Goal: Task Accomplishment & Management: Complete application form

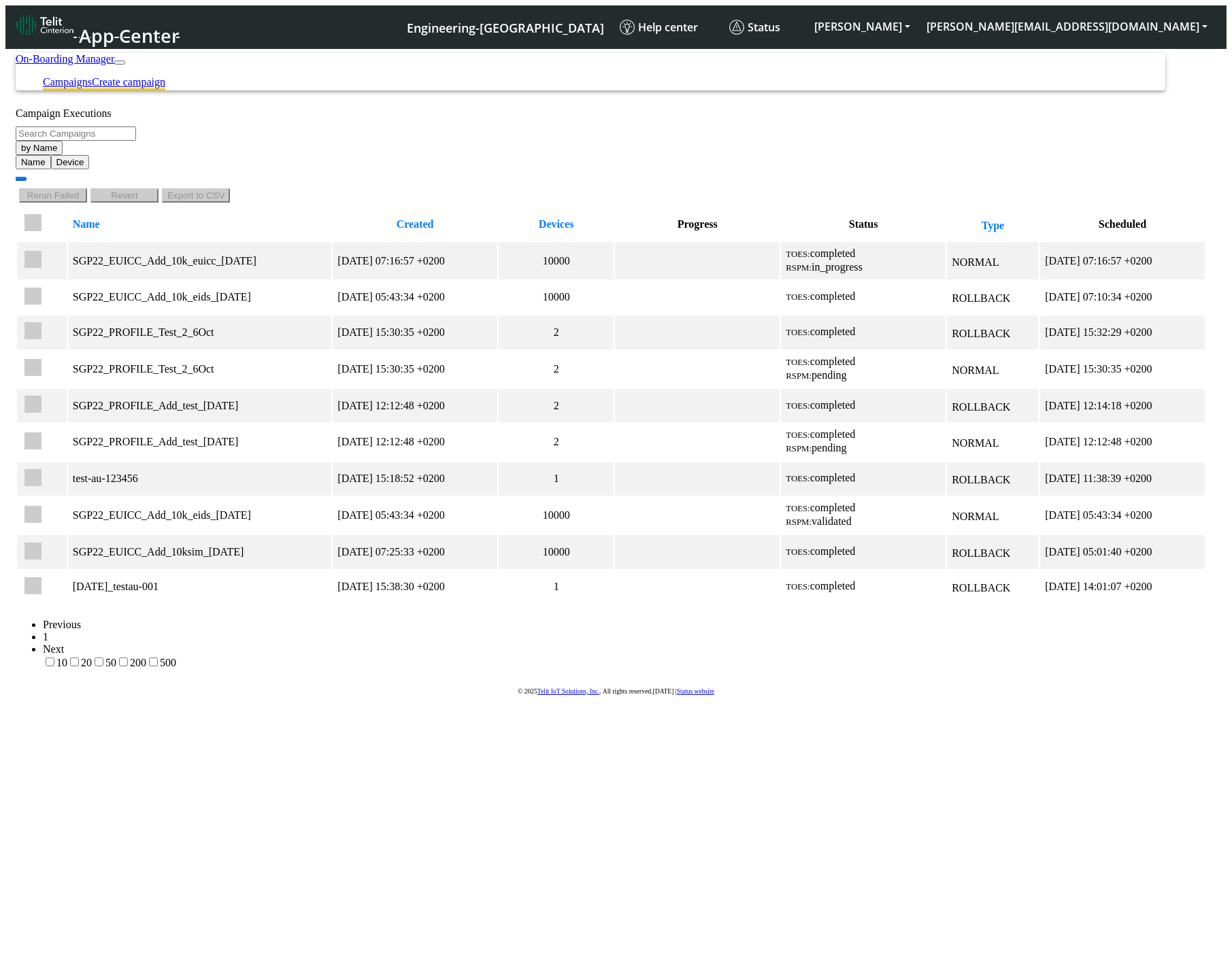
click at [165, 76] on link "Create campaign" at bounding box center [128, 82] width 73 height 11
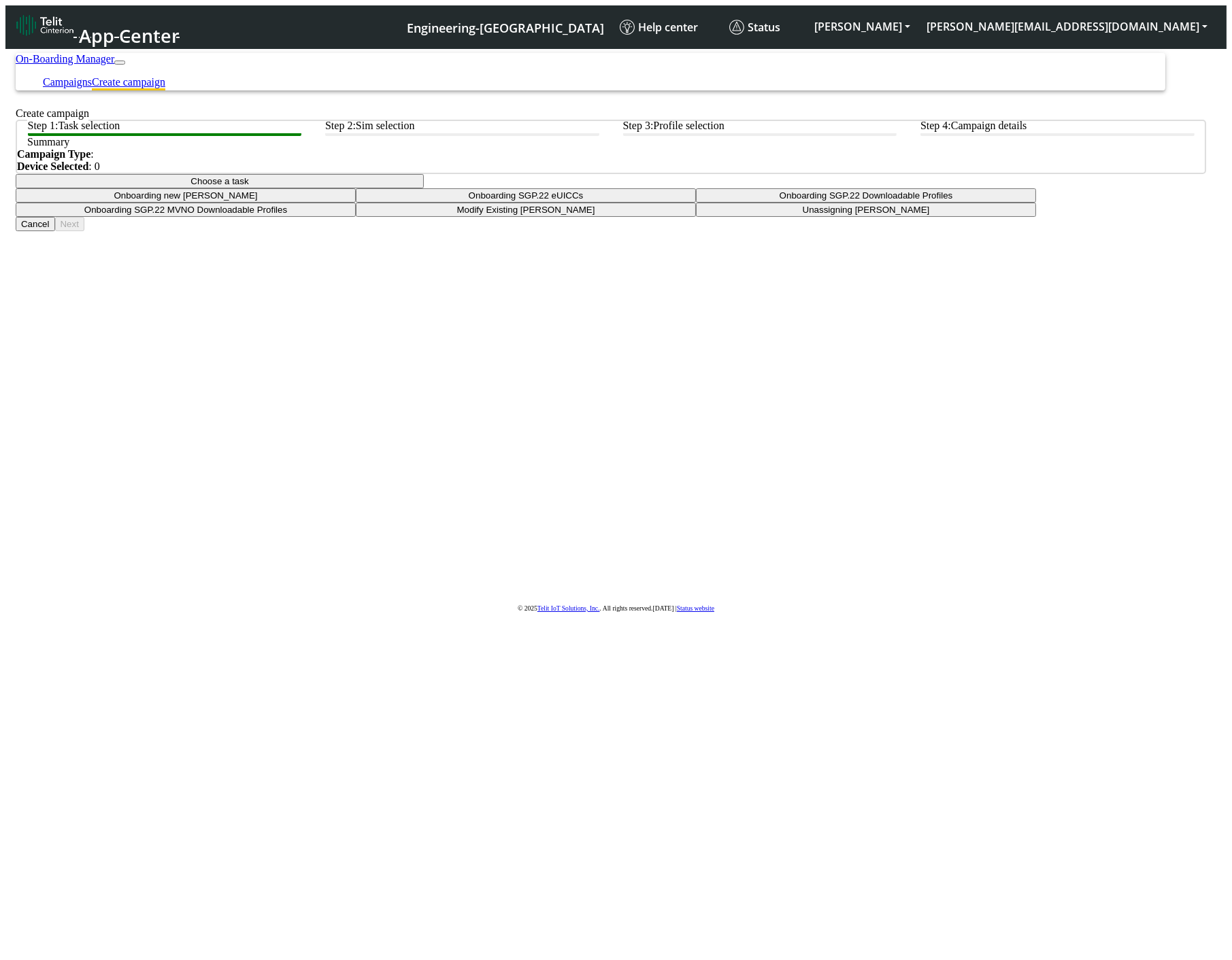
click at [518, 174] on app-summary "Summary Campaign Type : Device Selected : 0" at bounding box center [610, 146] width 1190 height 54
click at [520, 174] on div at bounding box center [610, 174] width 1190 height 0
click at [424, 188] on button "Choose a task" at bounding box center [219, 180] width 408 height 14
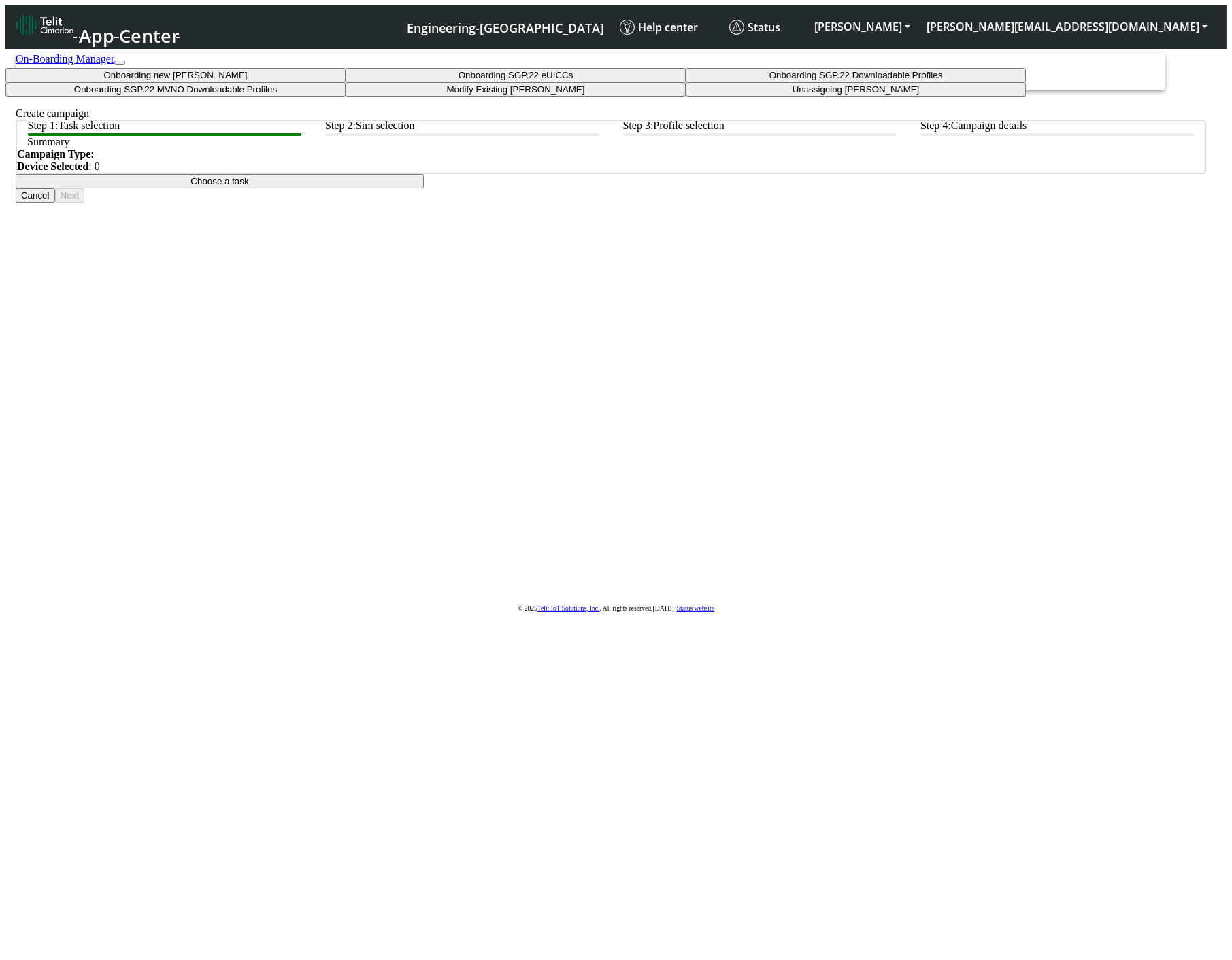
click at [541, 96] on taskiotp-dropdown "Modify Existing SIMs" at bounding box center [515, 89] width 340 height 14
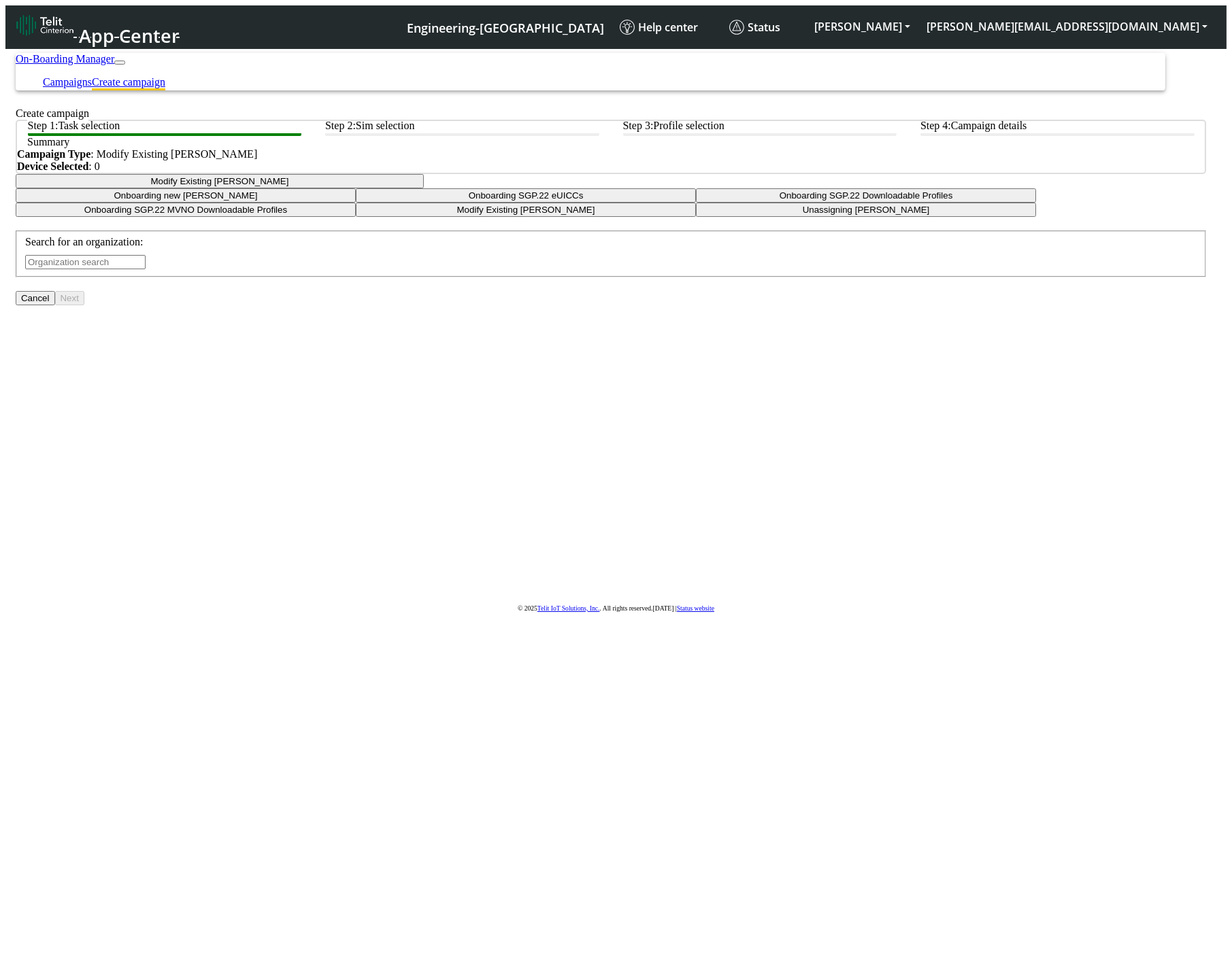
click at [146, 269] on input "text" at bounding box center [85, 261] width 120 height 14
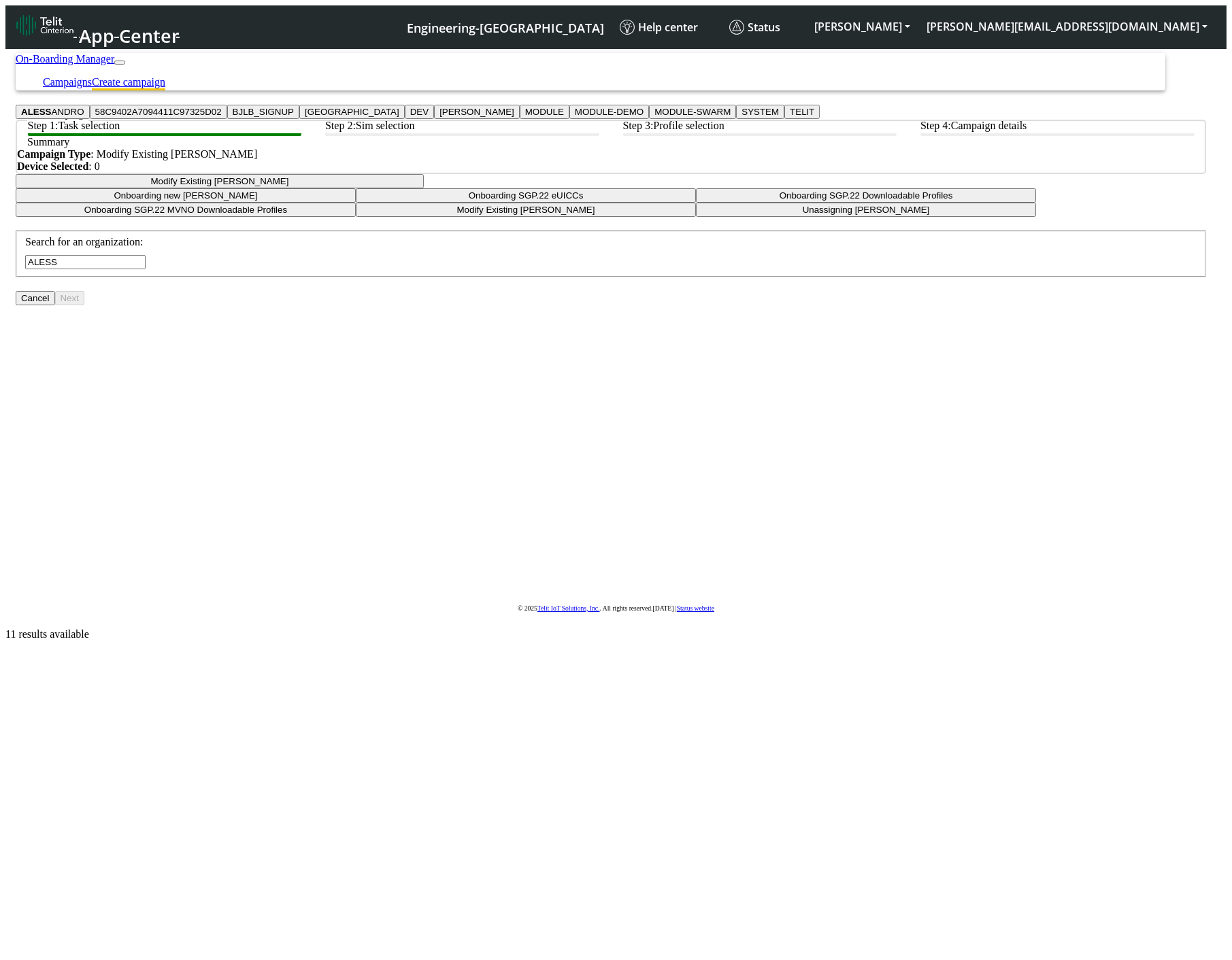
click at [90, 119] on button "ALESS ANDRO" at bounding box center [52, 112] width 74 height 14
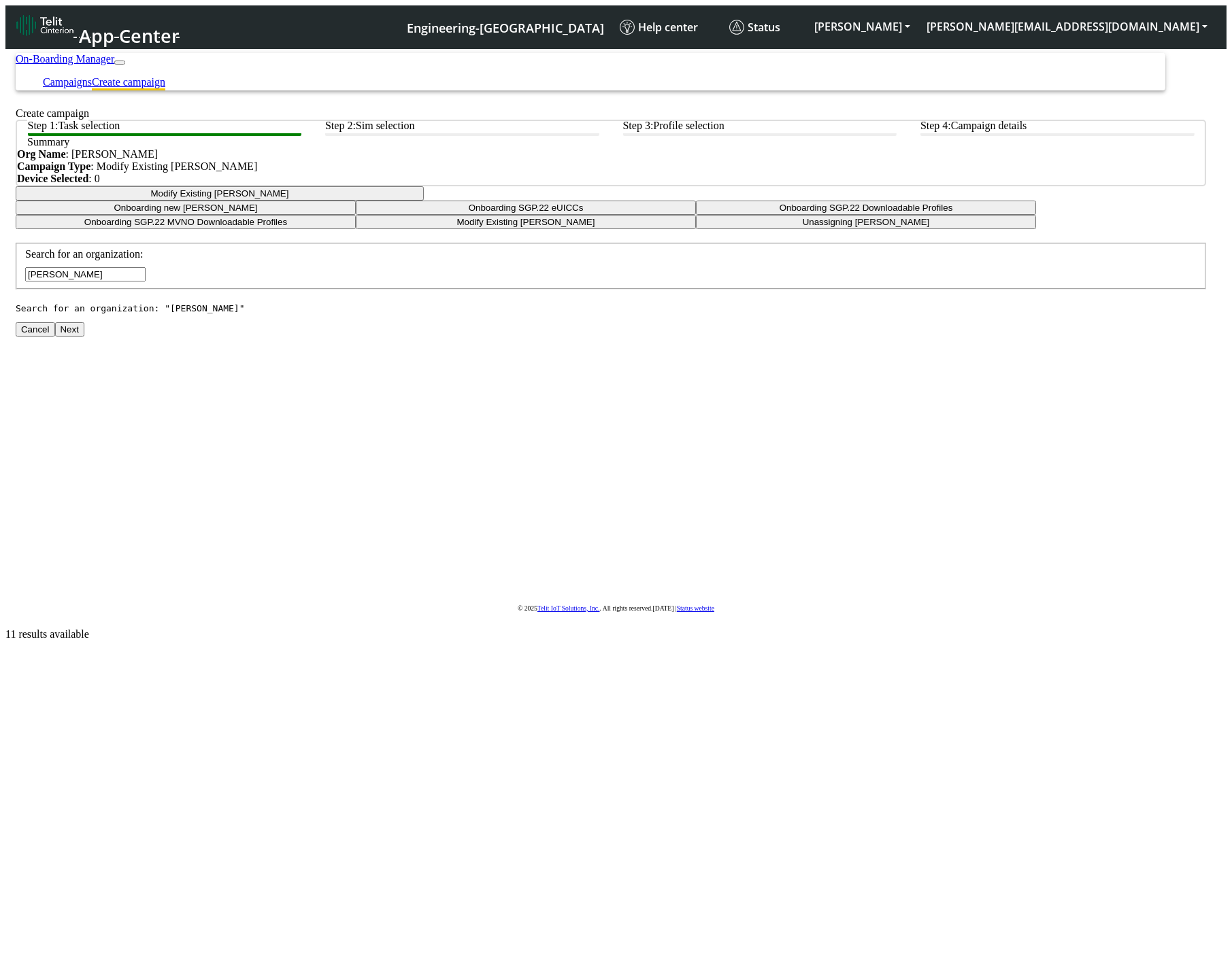
type input "[PERSON_NAME]"
click at [84, 337] on button "Next" at bounding box center [70, 329] width 30 height 14
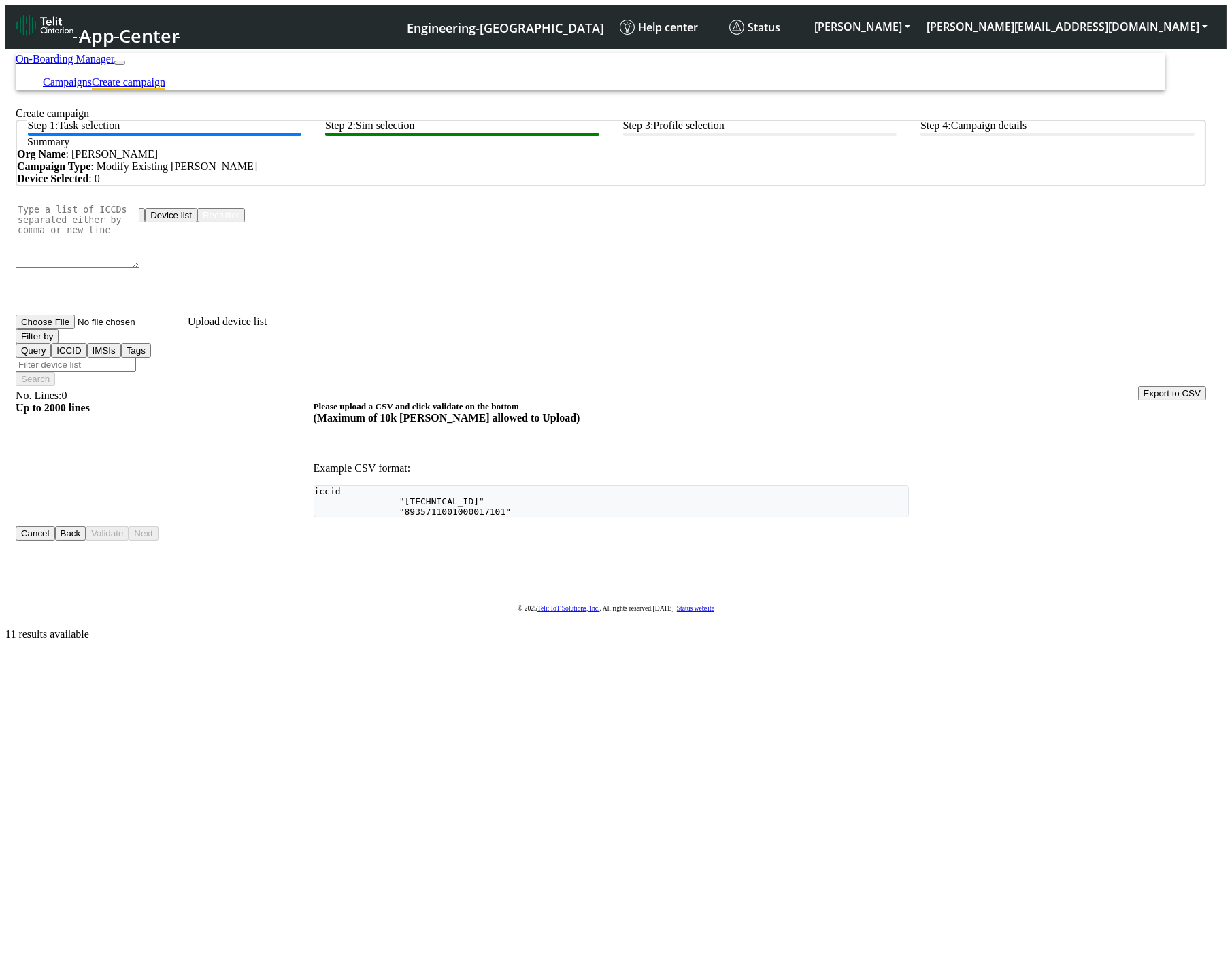
click at [145, 222] on button "Upload devices" at bounding box center [109, 215] width 73 height 14
click at [188, 329] on input "Upload device list" at bounding box center [101, 322] width 172 height 14
type input "C:\fakepath\test-export.csv"
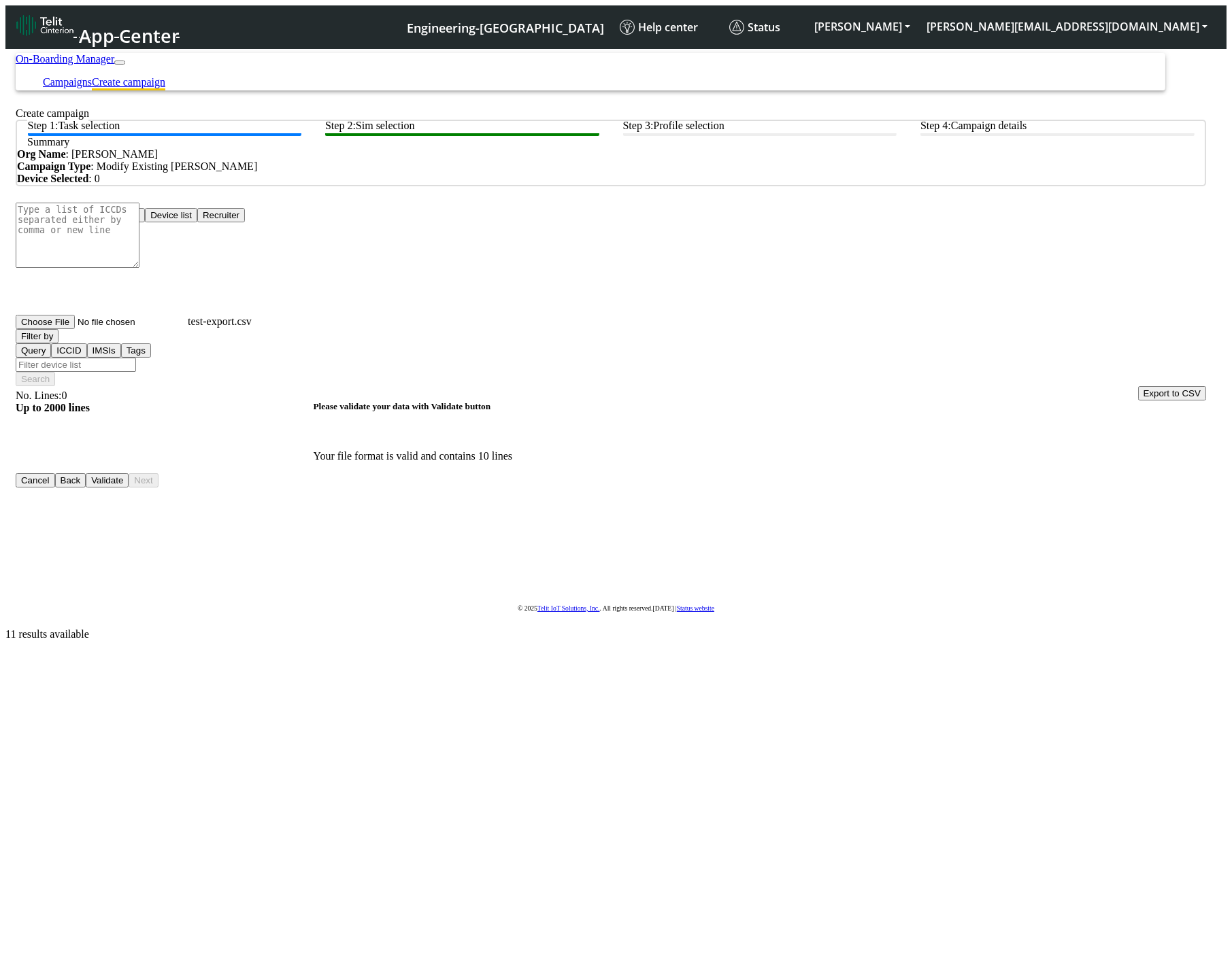
click at [129, 488] on button "Validate" at bounding box center [107, 480] width 43 height 14
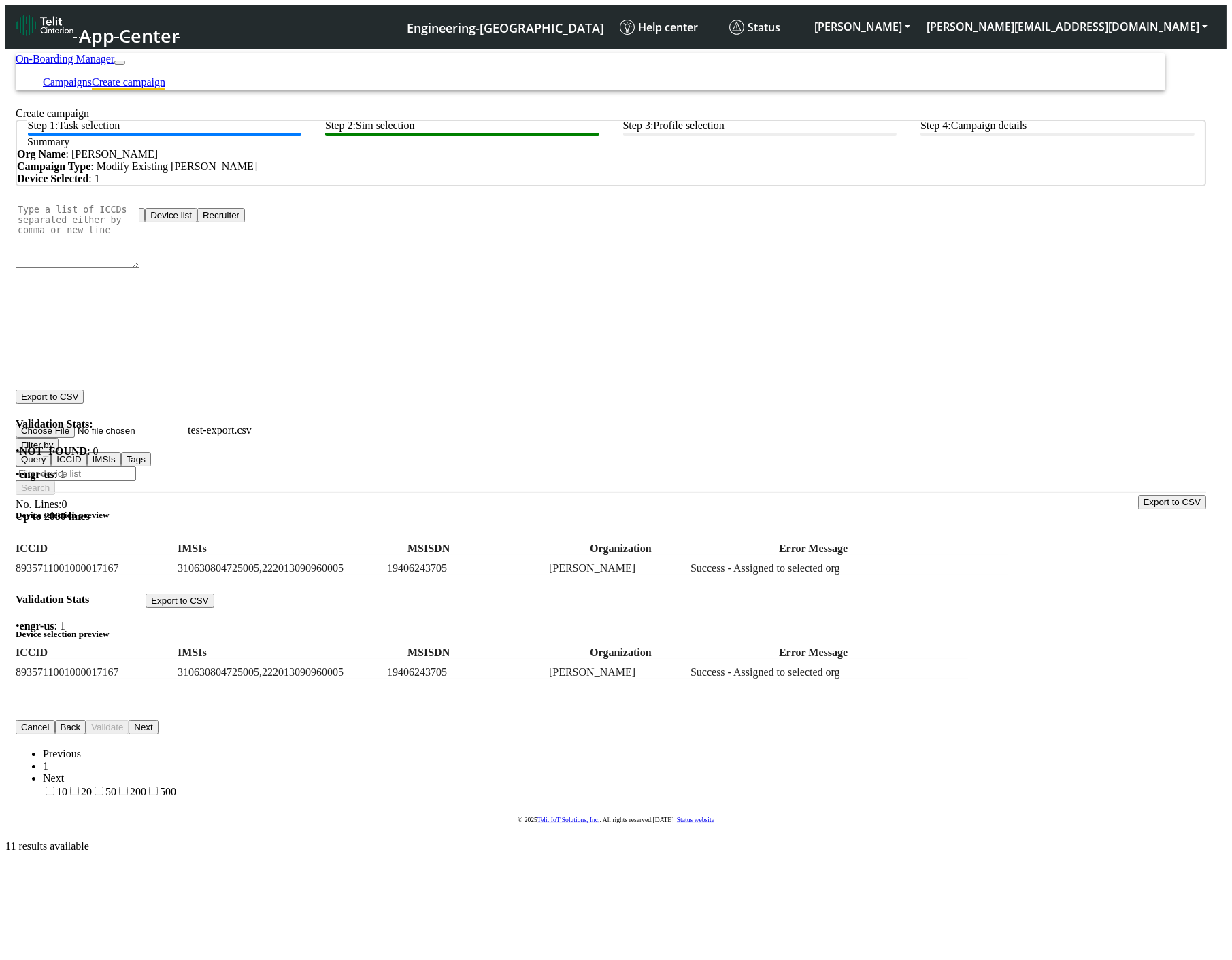
click at [157, 720] on button "Next" at bounding box center [143, 727] width 30 height 14
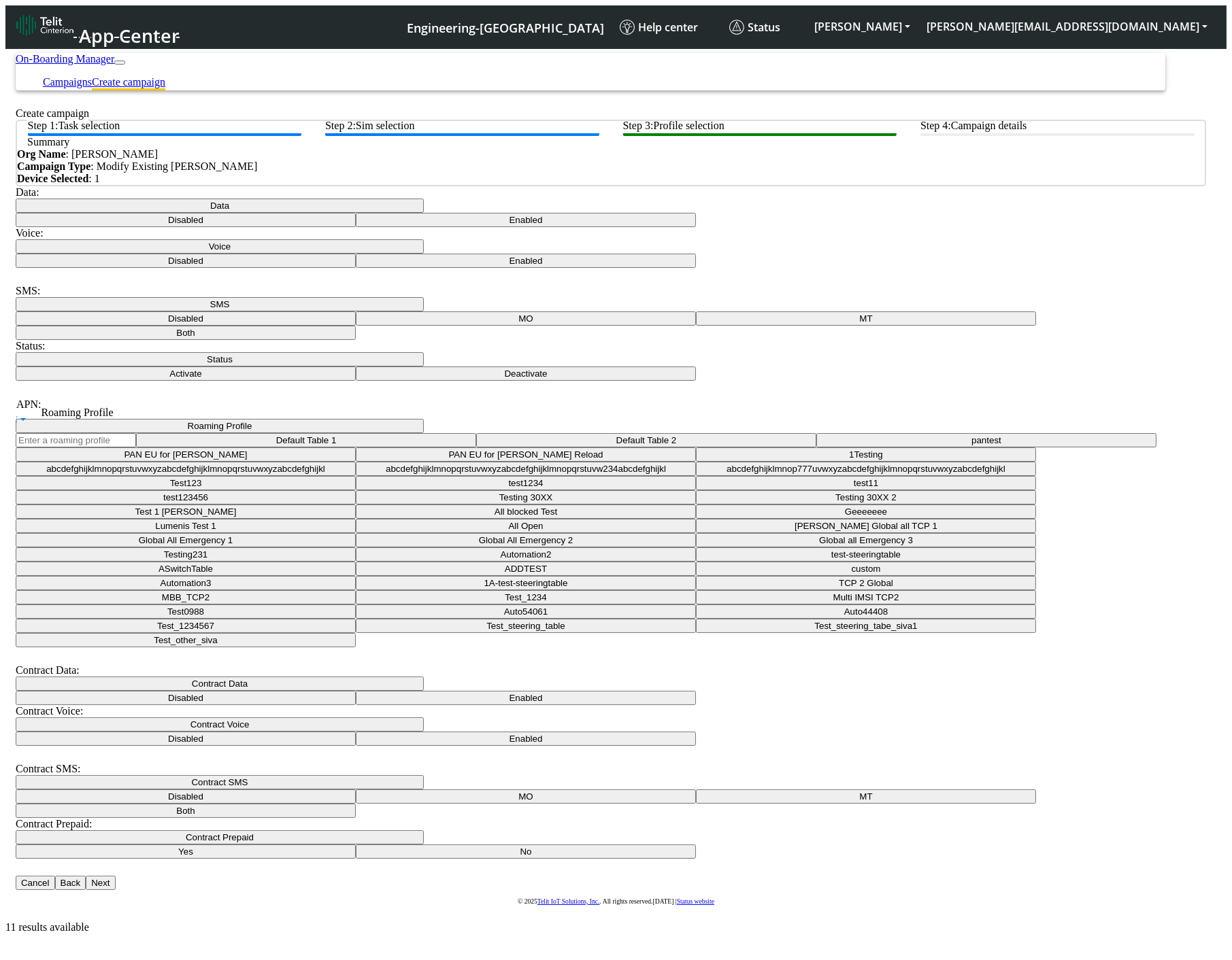
drag, startPoint x: 855, startPoint y: 450, endPoint x: 853, endPoint y: 460, distance: 10.2
click at [424, 433] on button "Roaming Profile" at bounding box center [219, 426] width 408 height 14
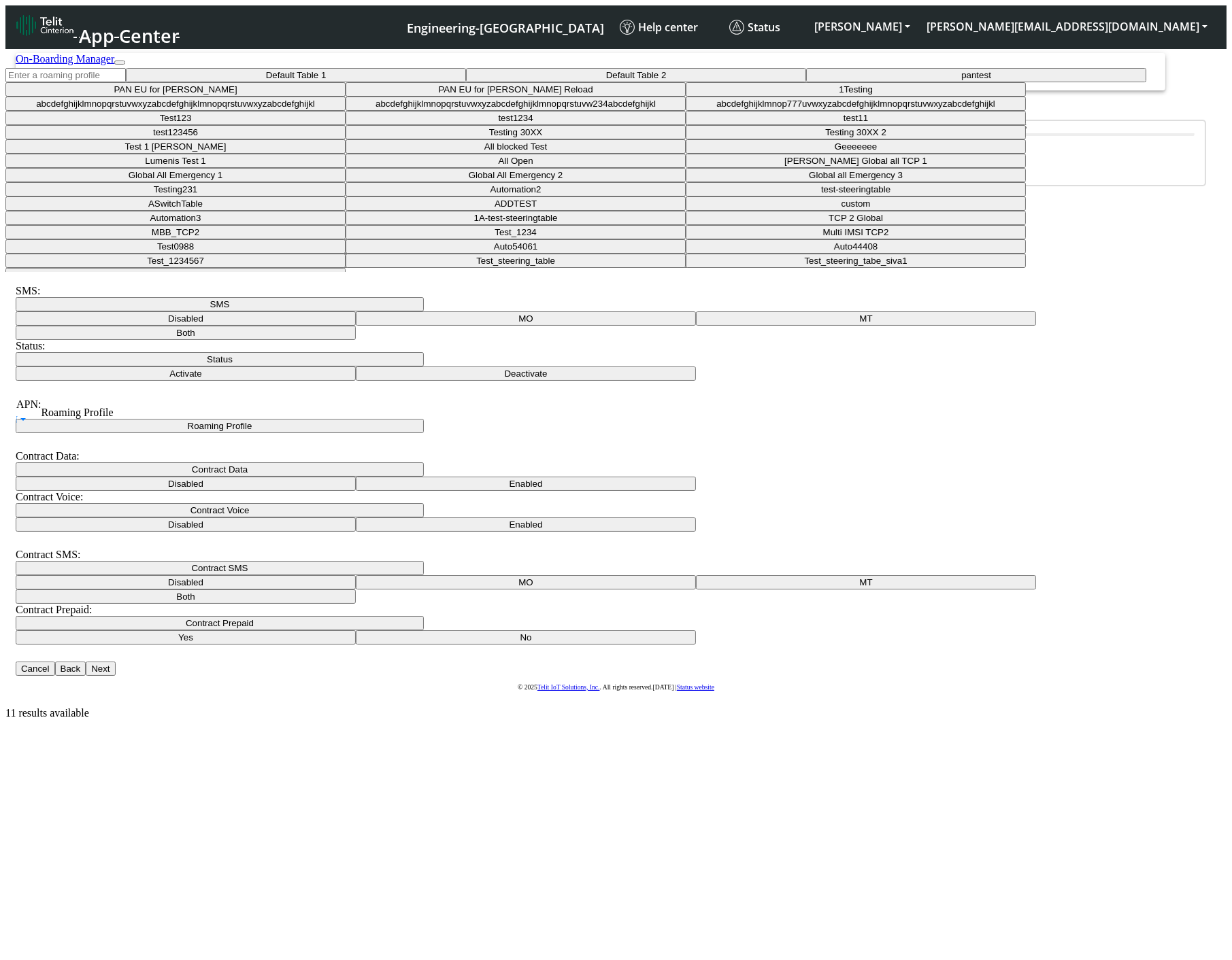
drag, startPoint x: 848, startPoint y: 466, endPoint x: 845, endPoint y: 483, distance: 17.3
click at [126, 82] on input "text" at bounding box center [66, 74] width 120 height 14
drag, startPoint x: 838, startPoint y: 498, endPoint x: 874, endPoint y: 512, distance: 38.6
click at [466, 82] on Profile-dropdown "Default Table 1" at bounding box center [296, 74] width 340 height 14
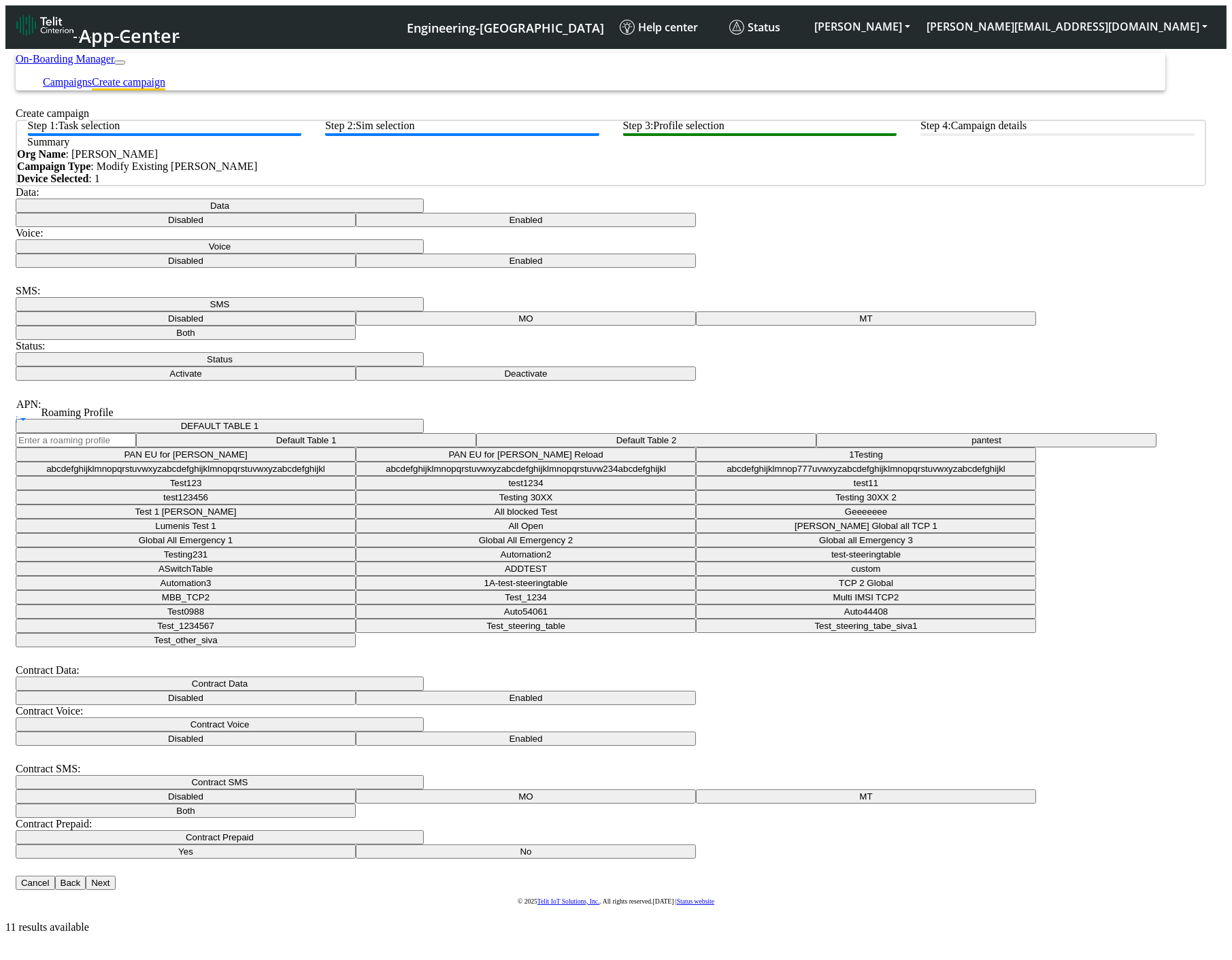
click at [311, 213] on button "Data" at bounding box center [219, 205] width 408 height 14
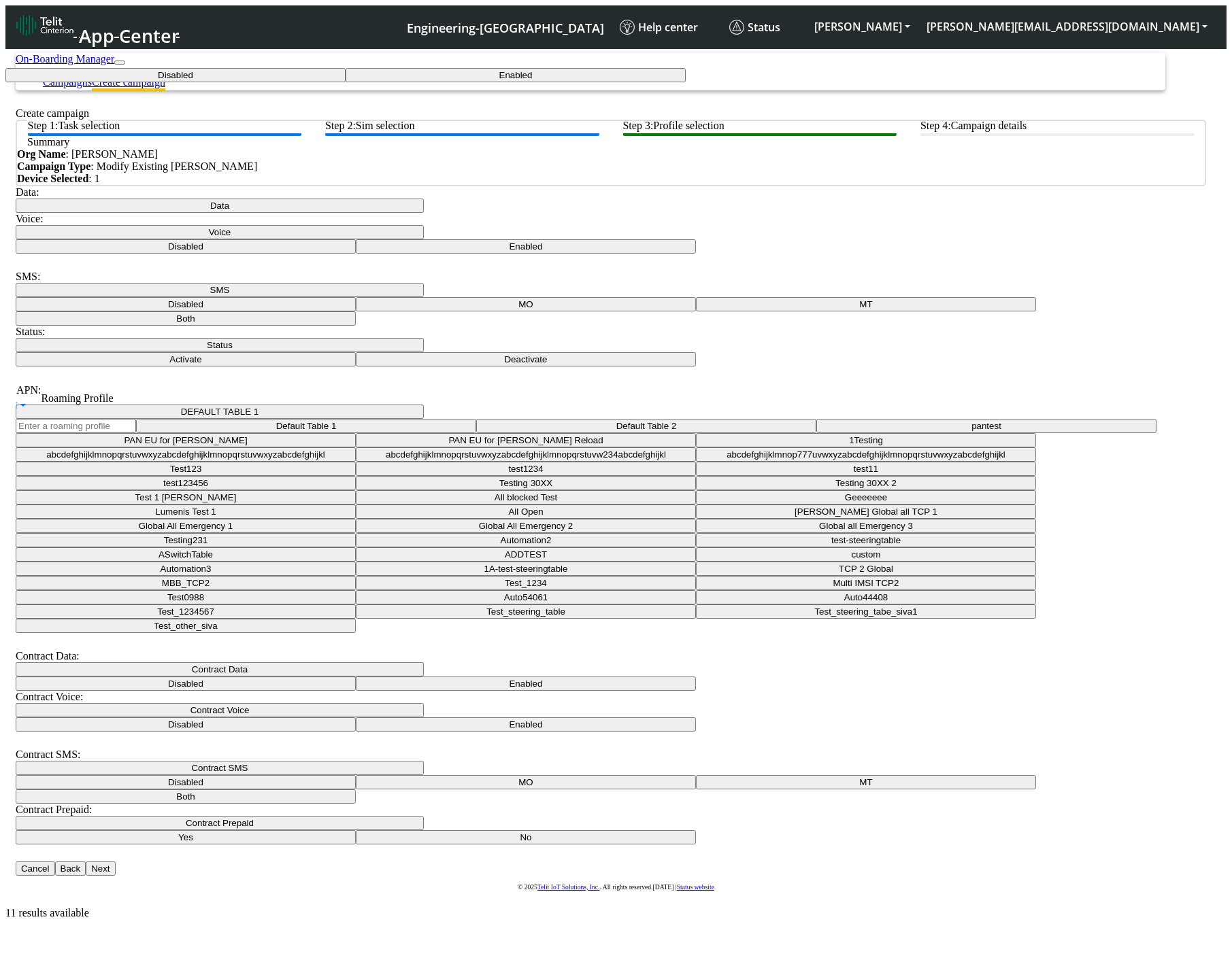
click at [307, 82] on button "Disabled" at bounding box center [176, 74] width 340 height 14
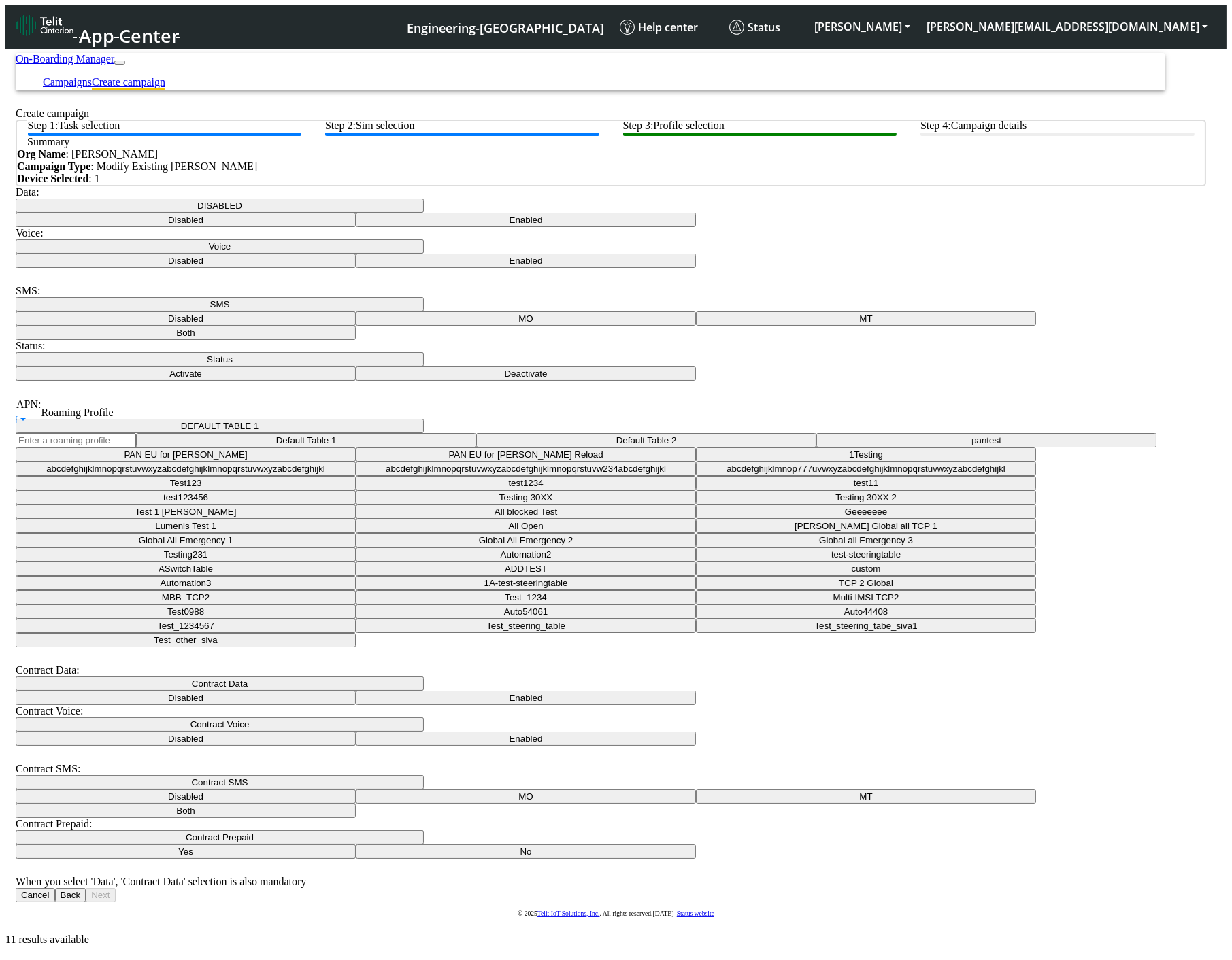
click at [424, 677] on button "Contract Data" at bounding box center [219, 683] width 408 height 14
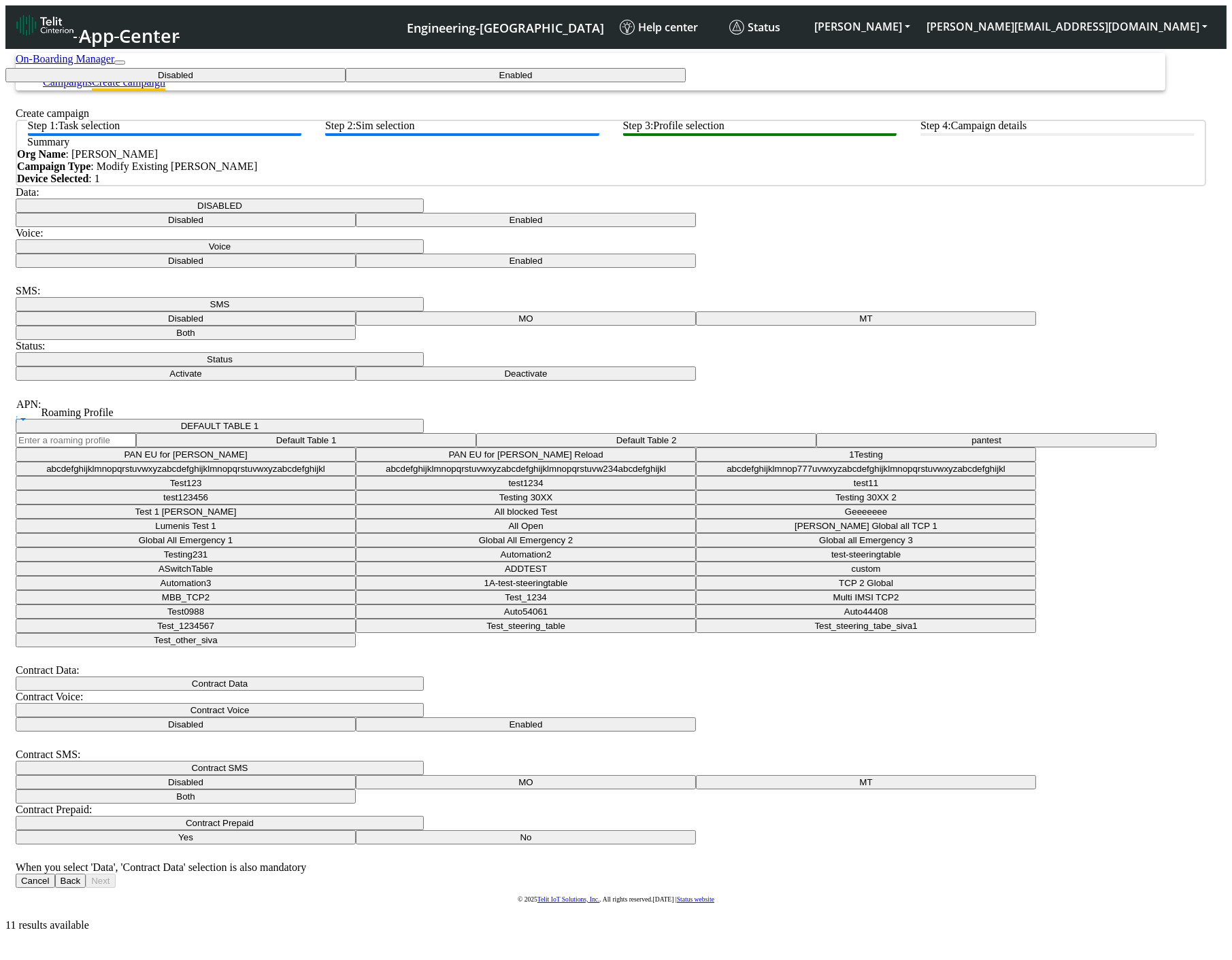
click at [411, 213] on button "DISABLED" at bounding box center [219, 205] width 408 height 14
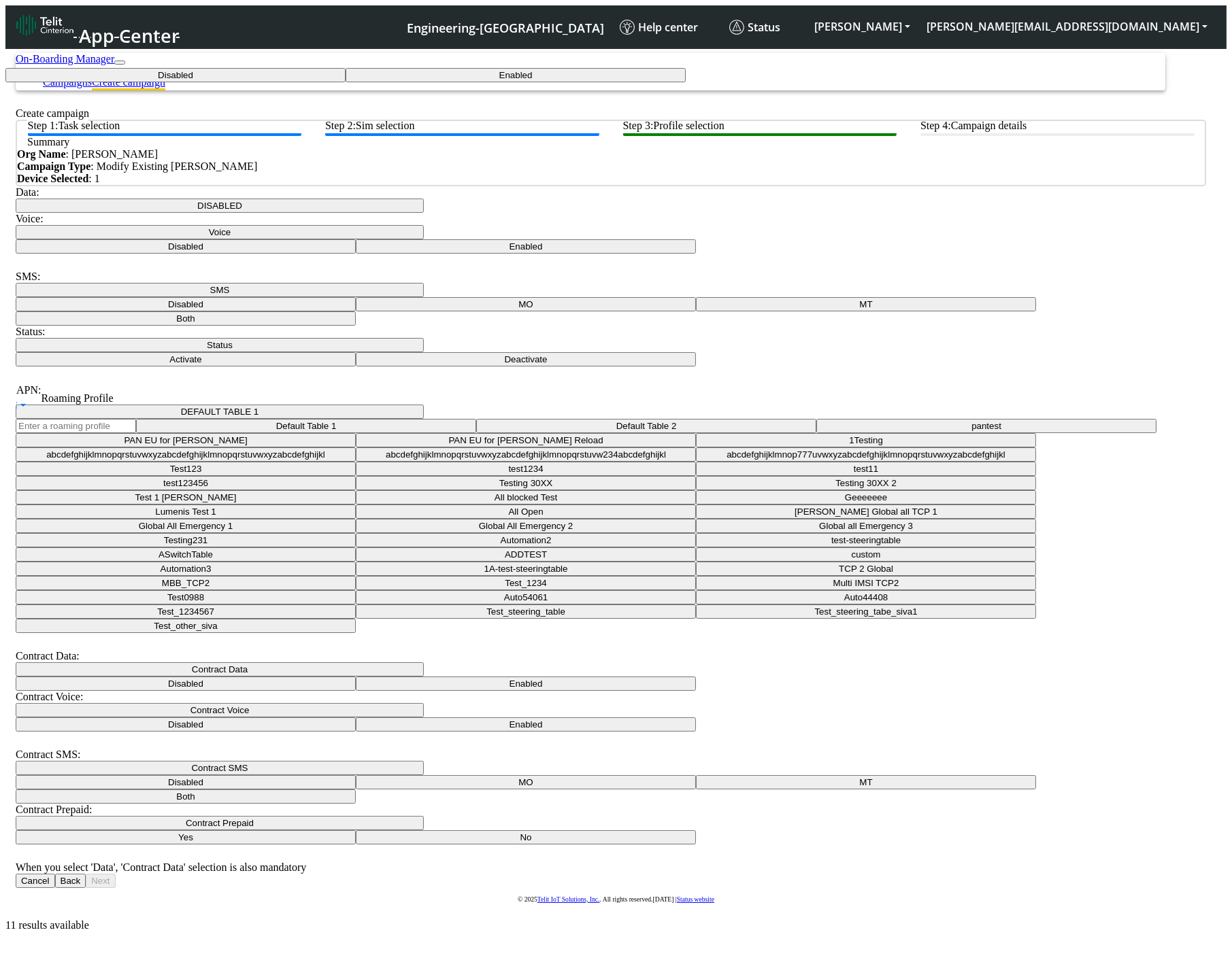
click at [345, 82] on button "Disabled" at bounding box center [176, 74] width 340 height 14
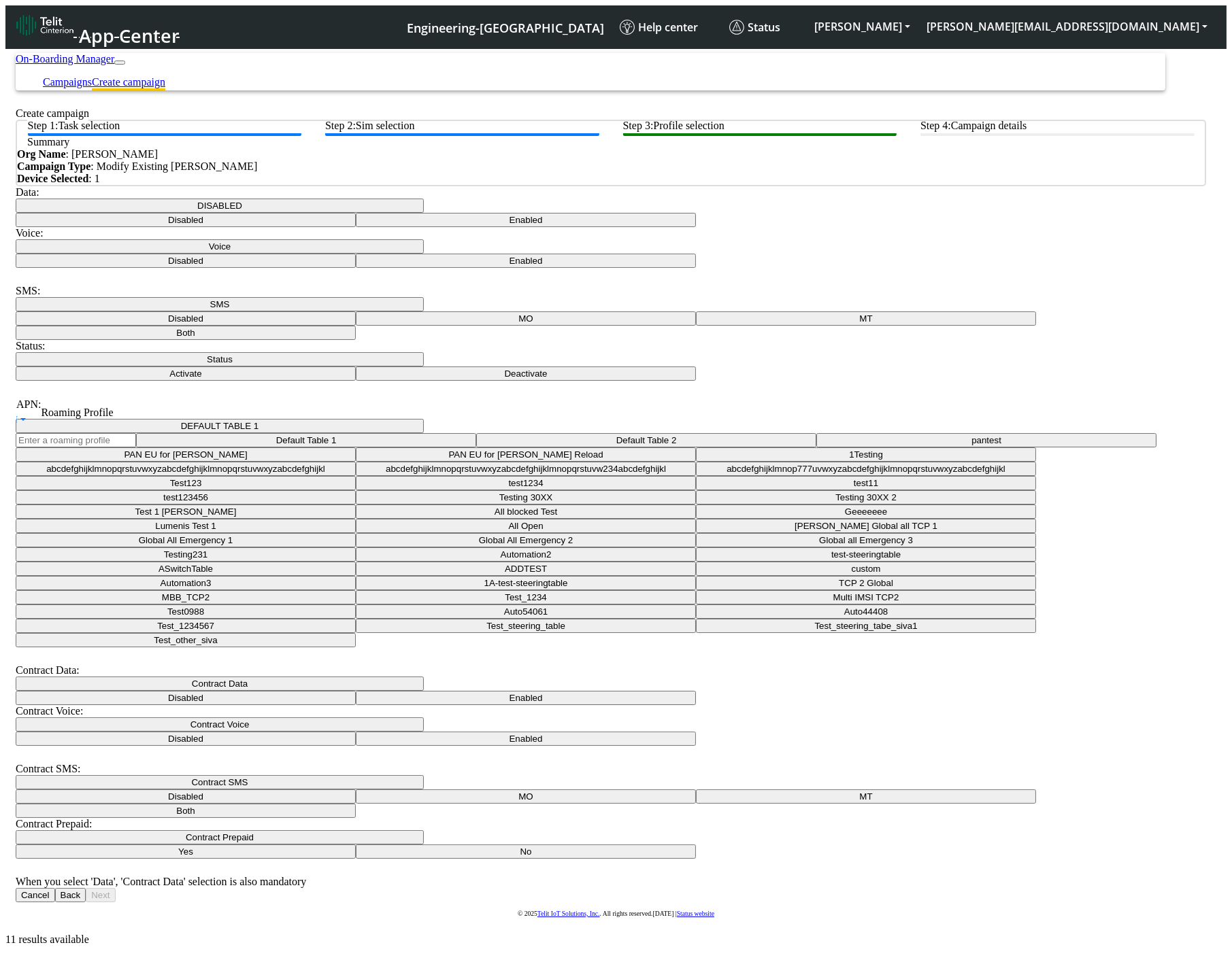
click at [799, 240] on div "Voice:" at bounding box center [610, 233] width 1190 height 12
click at [424, 254] on button "Voice" at bounding box center [219, 246] width 408 height 14
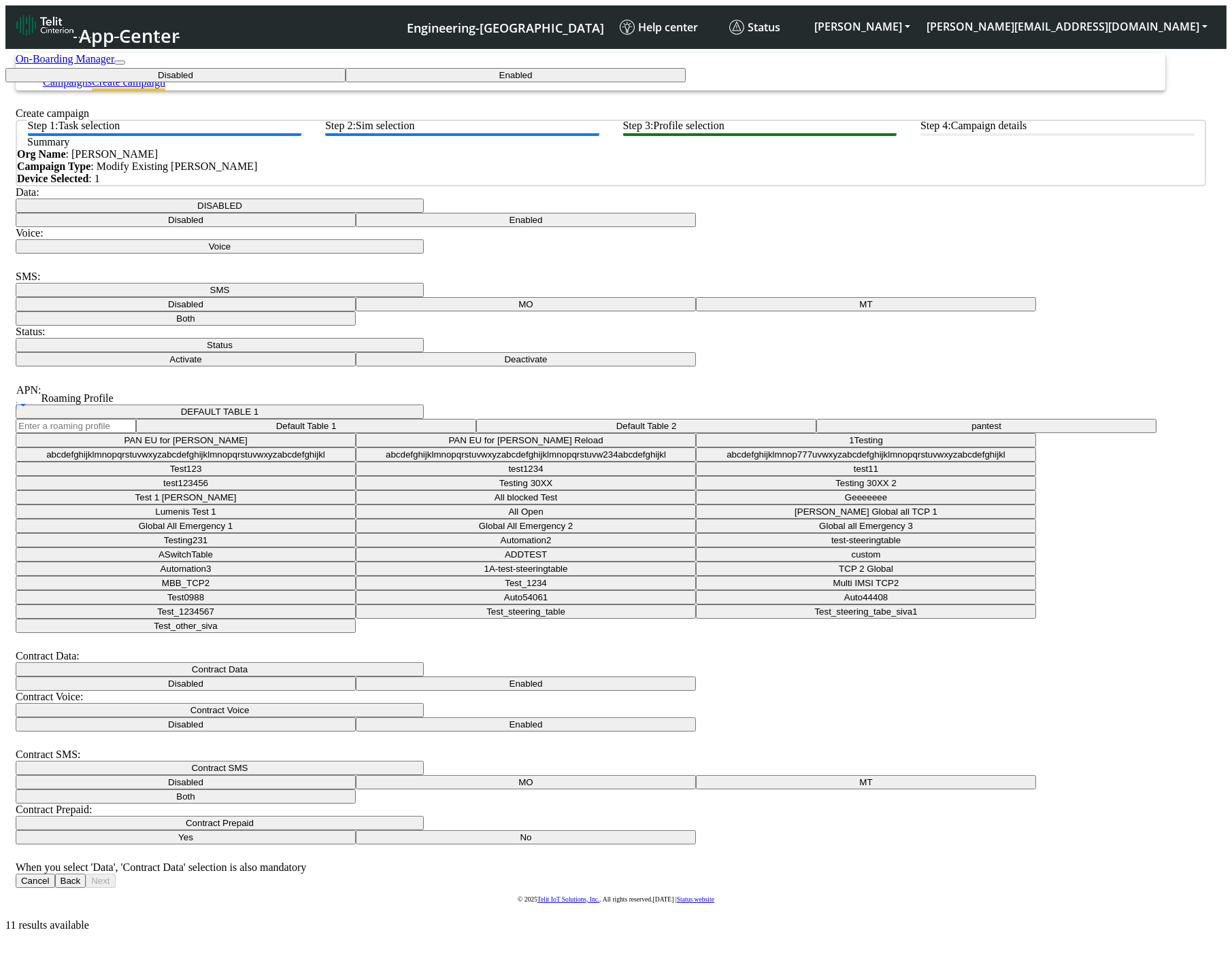
click at [799, 82] on div "Disabled Enabled" at bounding box center [616, 74] width 1221 height 14
click at [345, 82] on button "Disabled" at bounding box center [176, 74] width 340 height 14
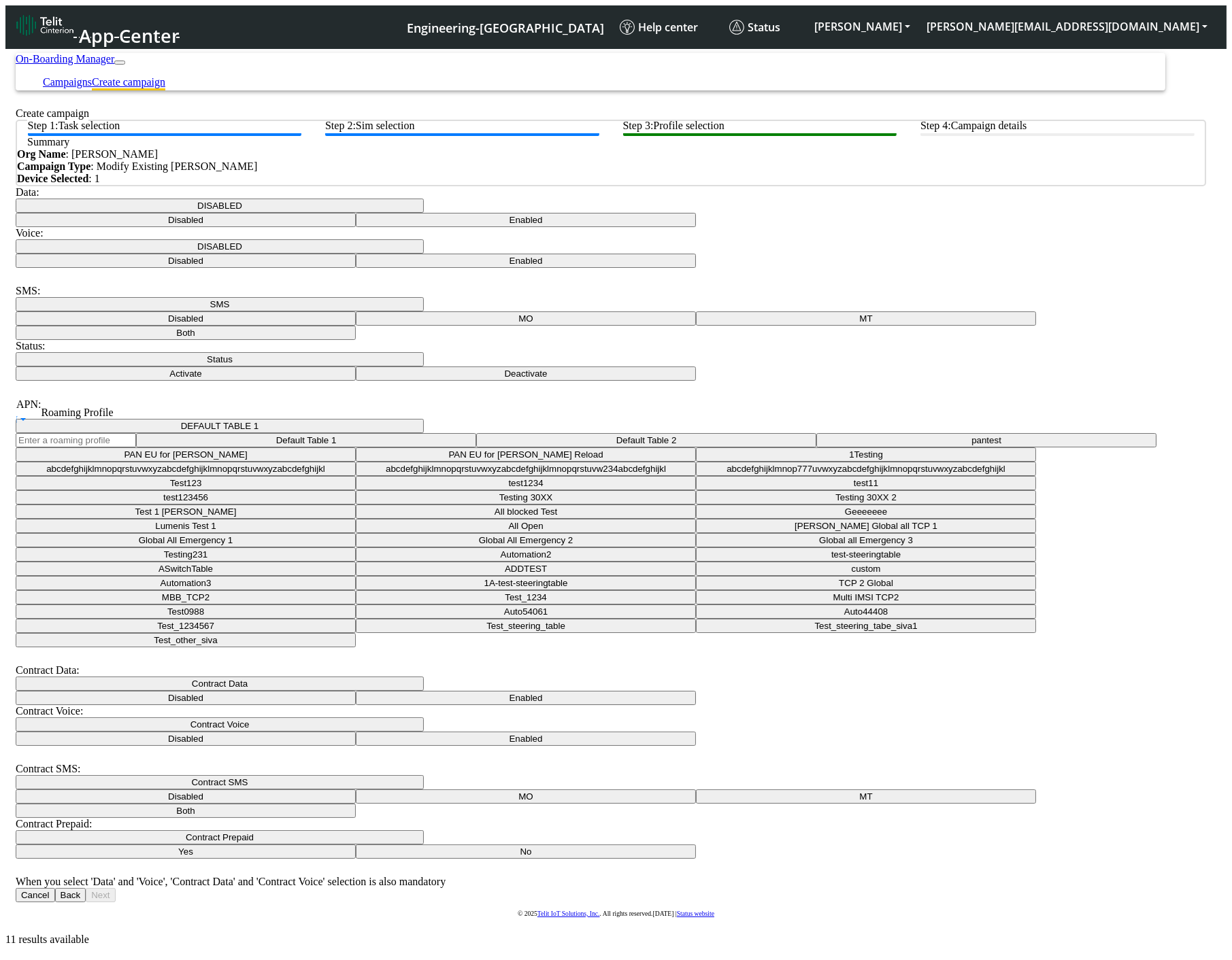
click at [424, 311] on button "SMS" at bounding box center [219, 303] width 408 height 14
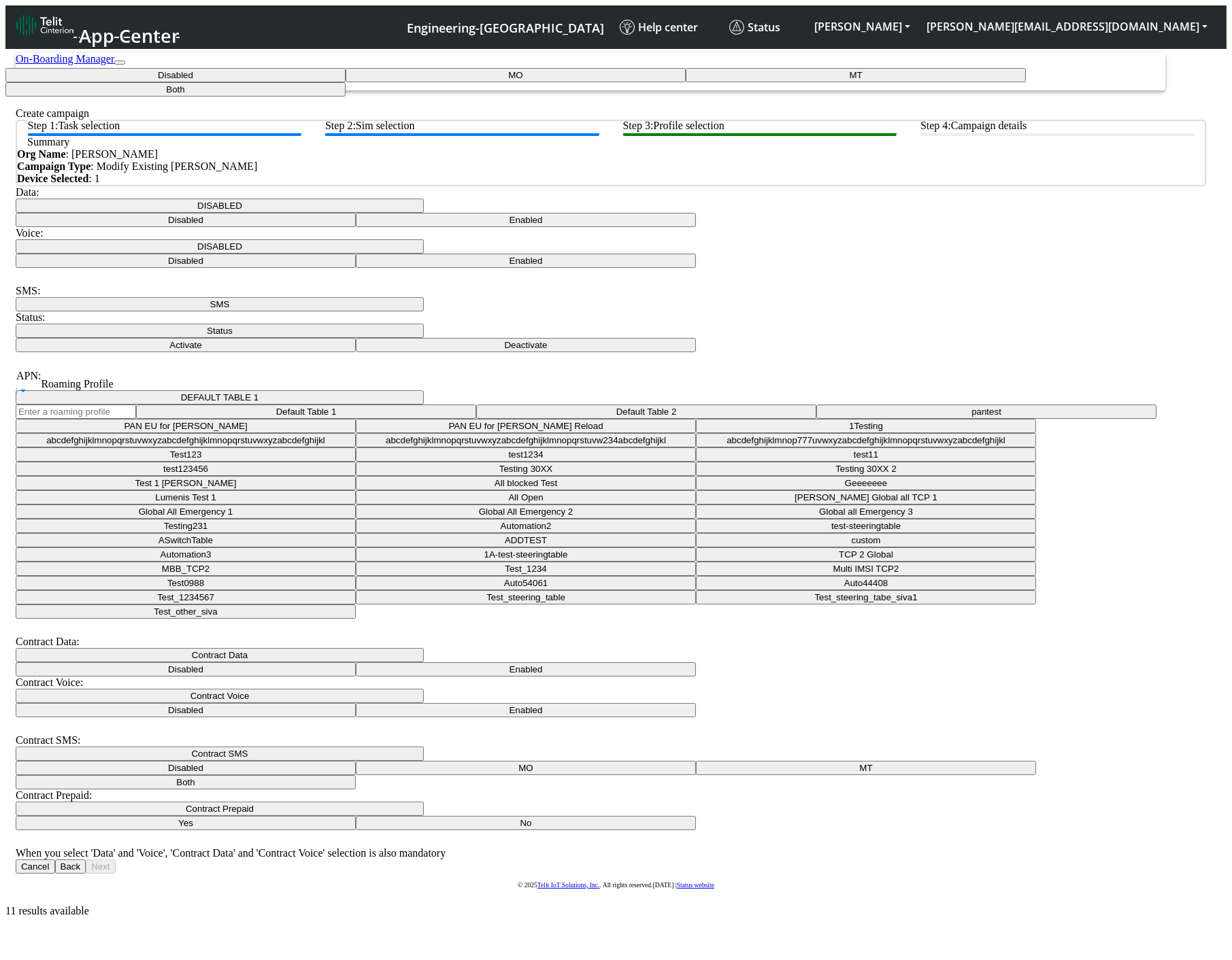
click at [345, 82] on button "Disabled" at bounding box center [176, 74] width 340 height 14
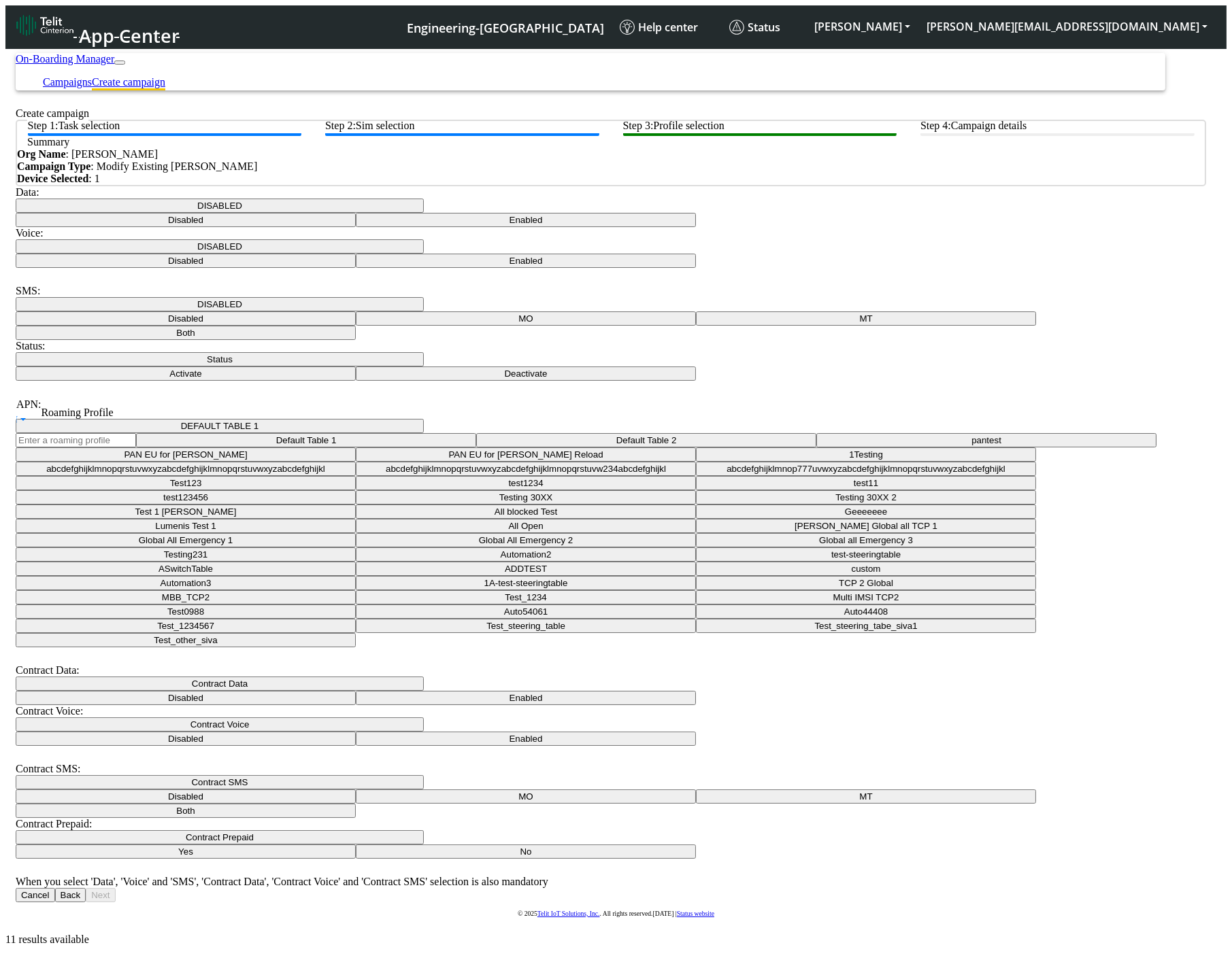
click at [424, 366] on button "Status" at bounding box center [219, 359] width 408 height 14
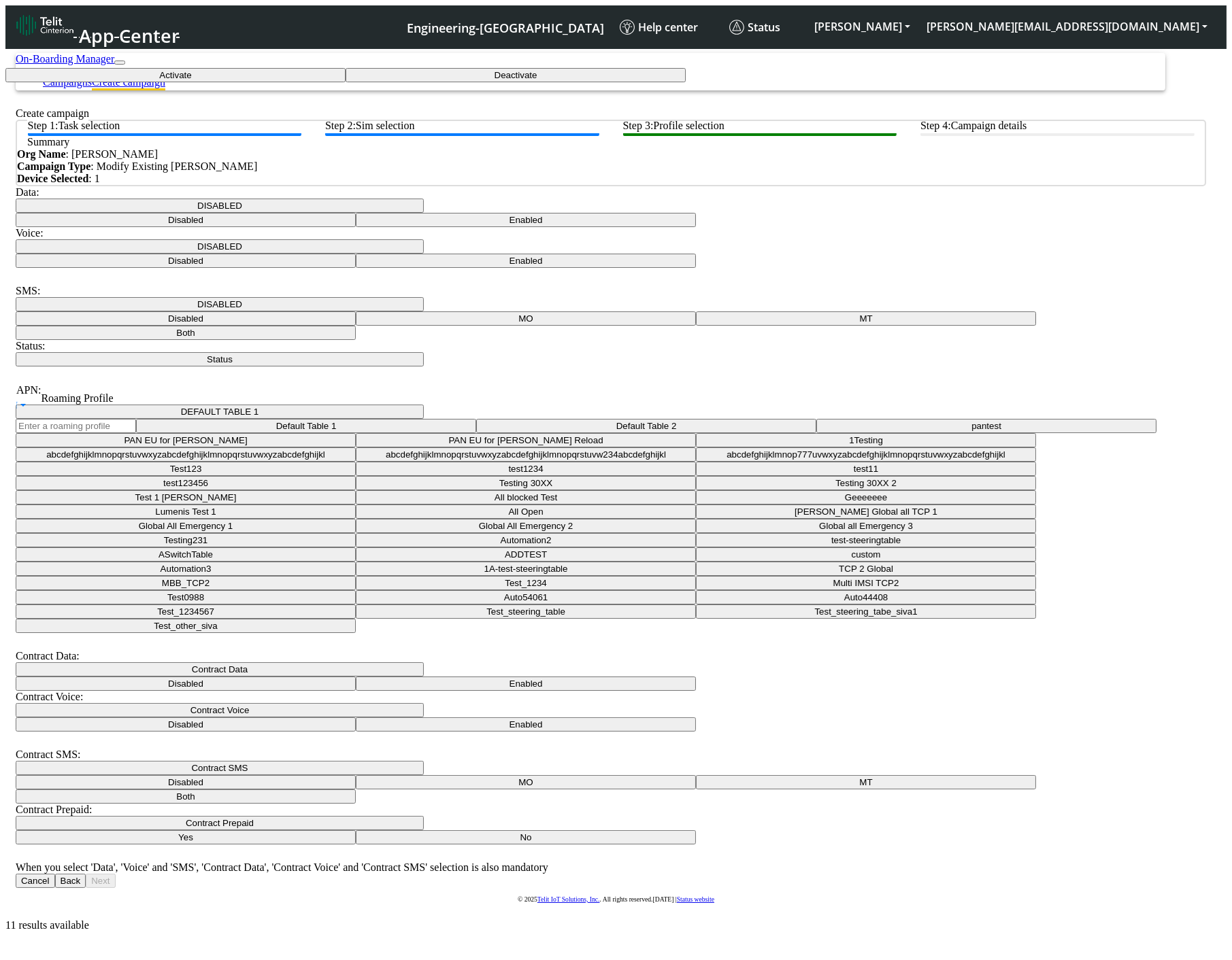
click at [685, 82] on button "Deactivate" at bounding box center [515, 74] width 340 height 14
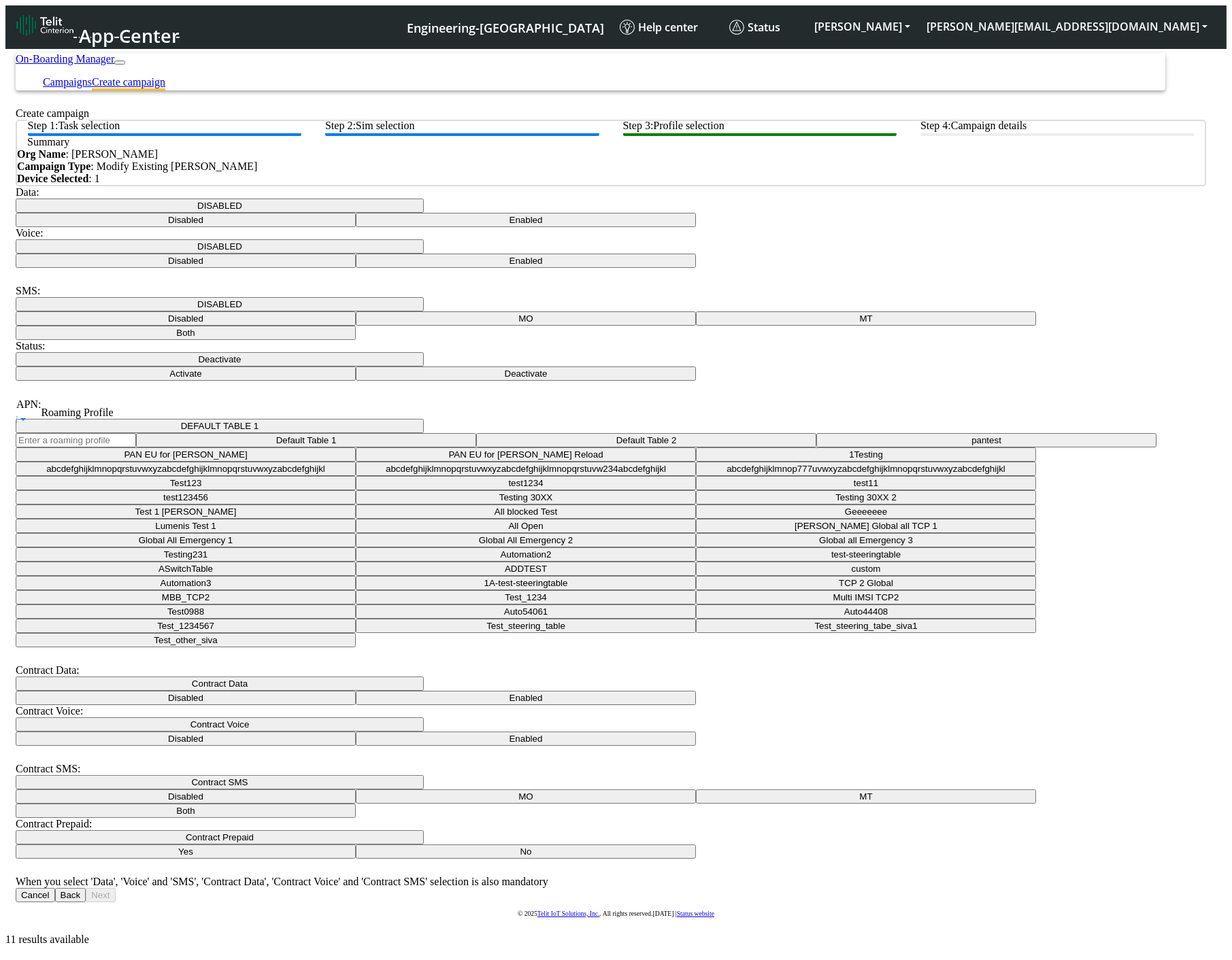
click at [424, 677] on button "Contract Data" at bounding box center [219, 683] width 408 height 14
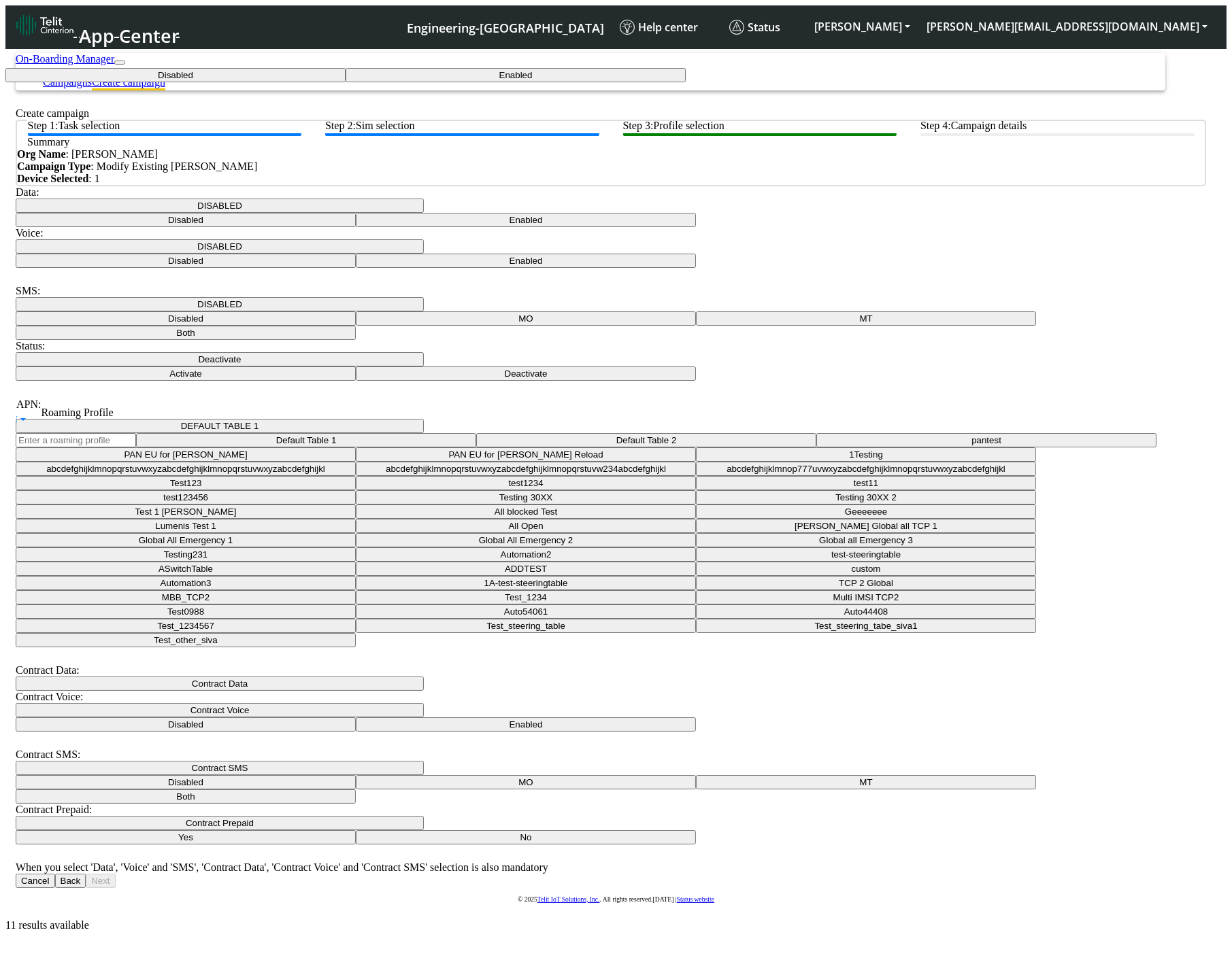
click at [345, 82] on Dataenabled-dropdown "Enabled" at bounding box center [515, 74] width 340 height 14
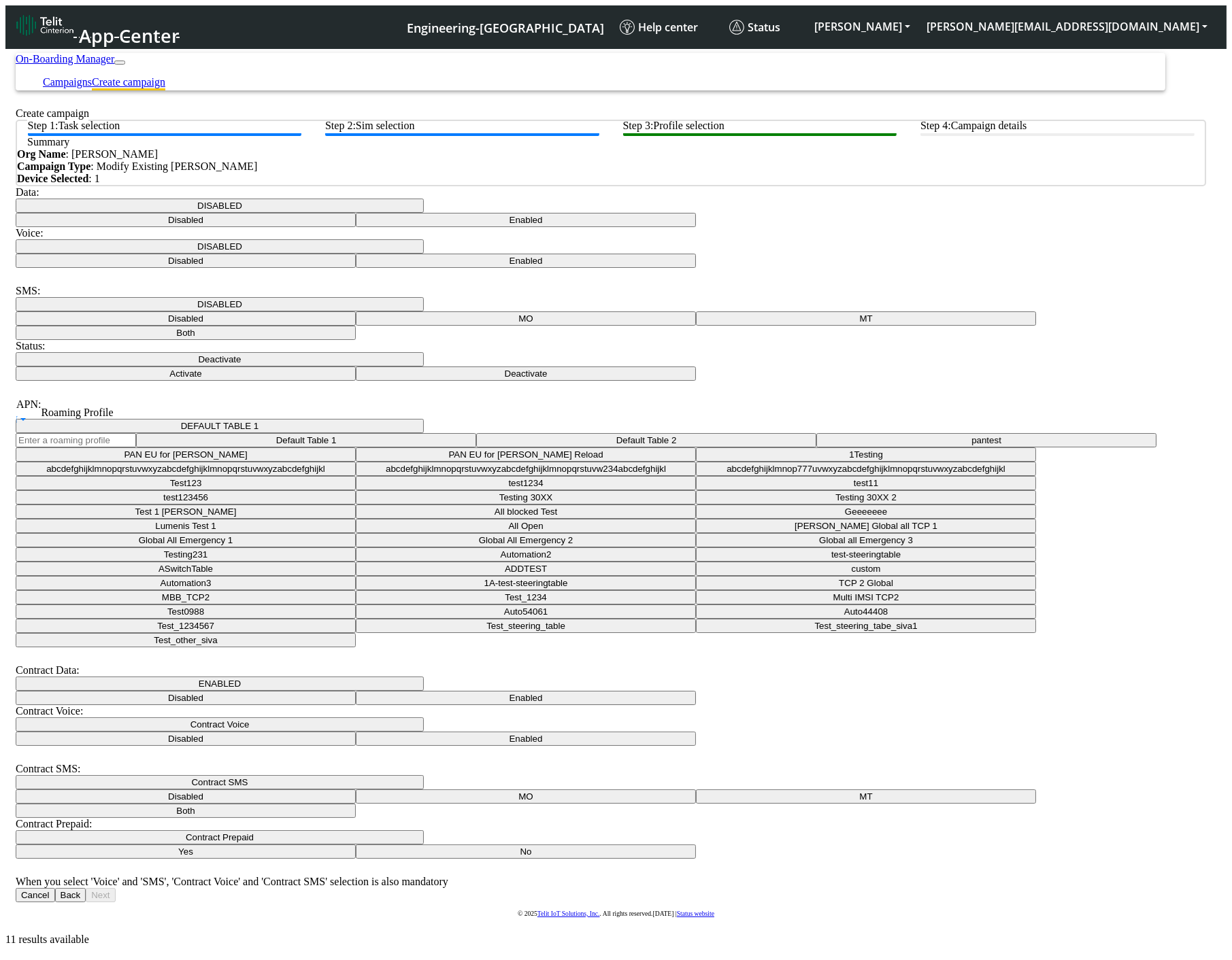
click at [373, 677] on button "ENABLED" at bounding box center [219, 683] width 408 height 14
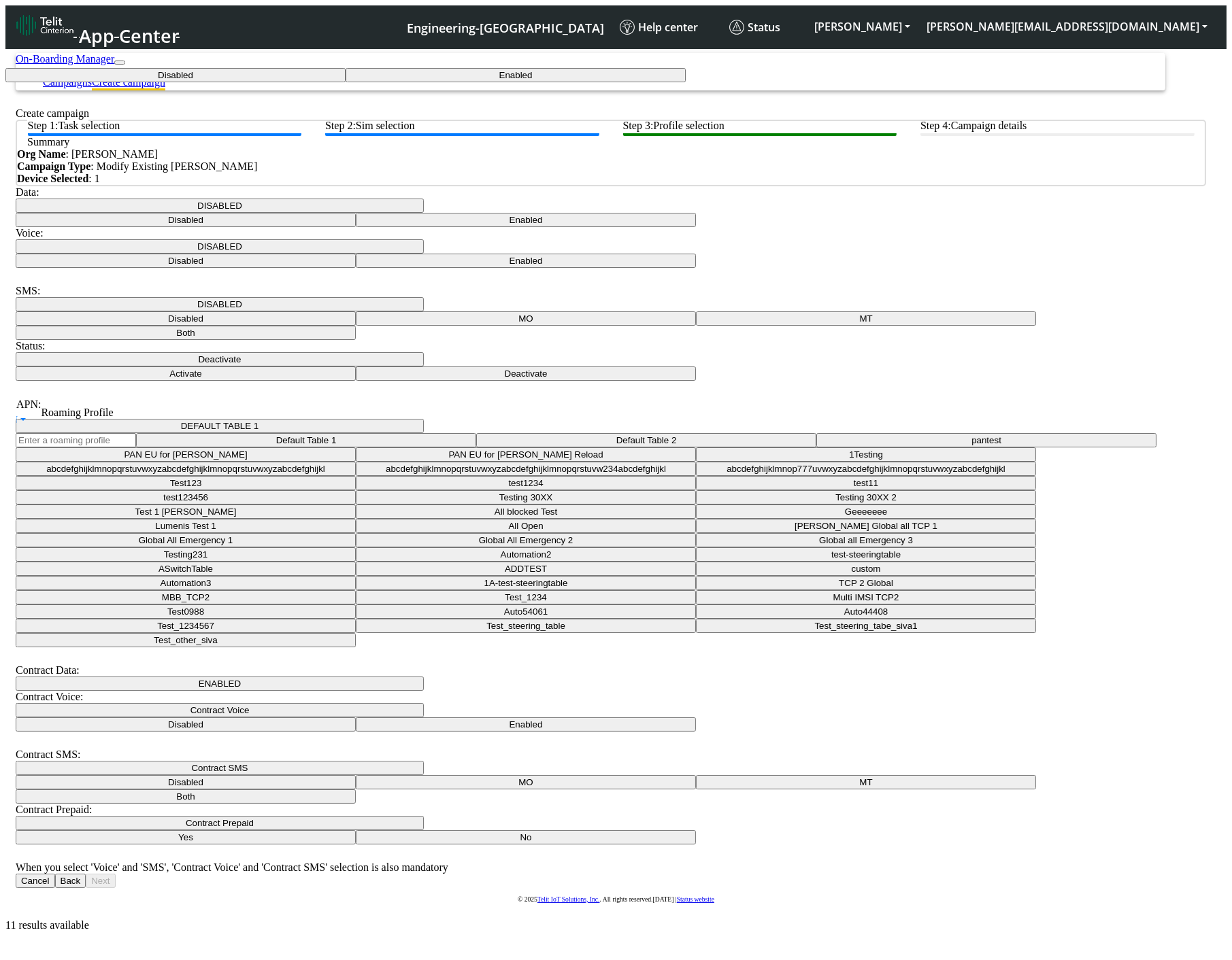
click at [372, 677] on button "ENABLED" at bounding box center [219, 683] width 408 height 14
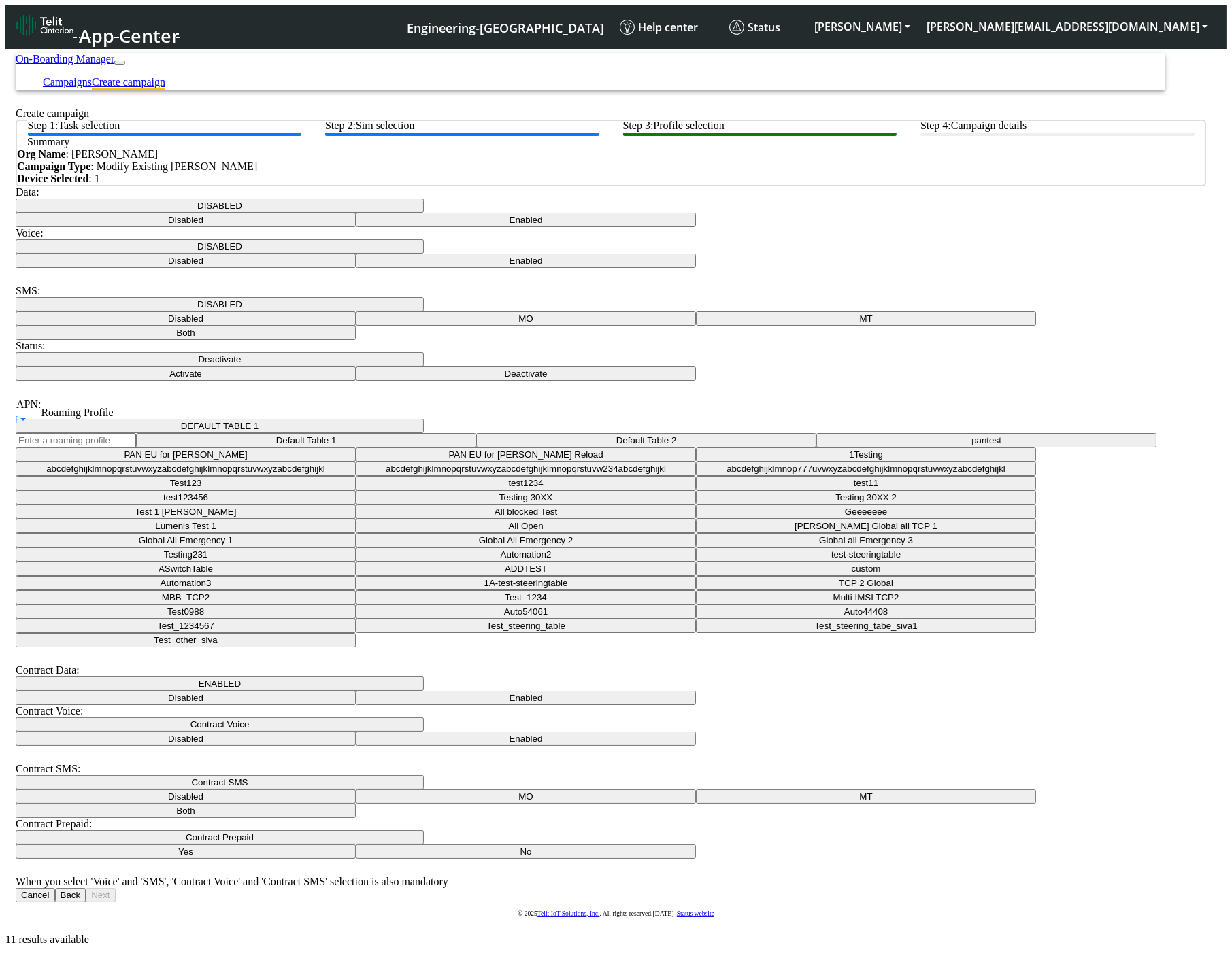
click at [424, 718] on button "Contract Voice" at bounding box center [219, 724] width 408 height 14
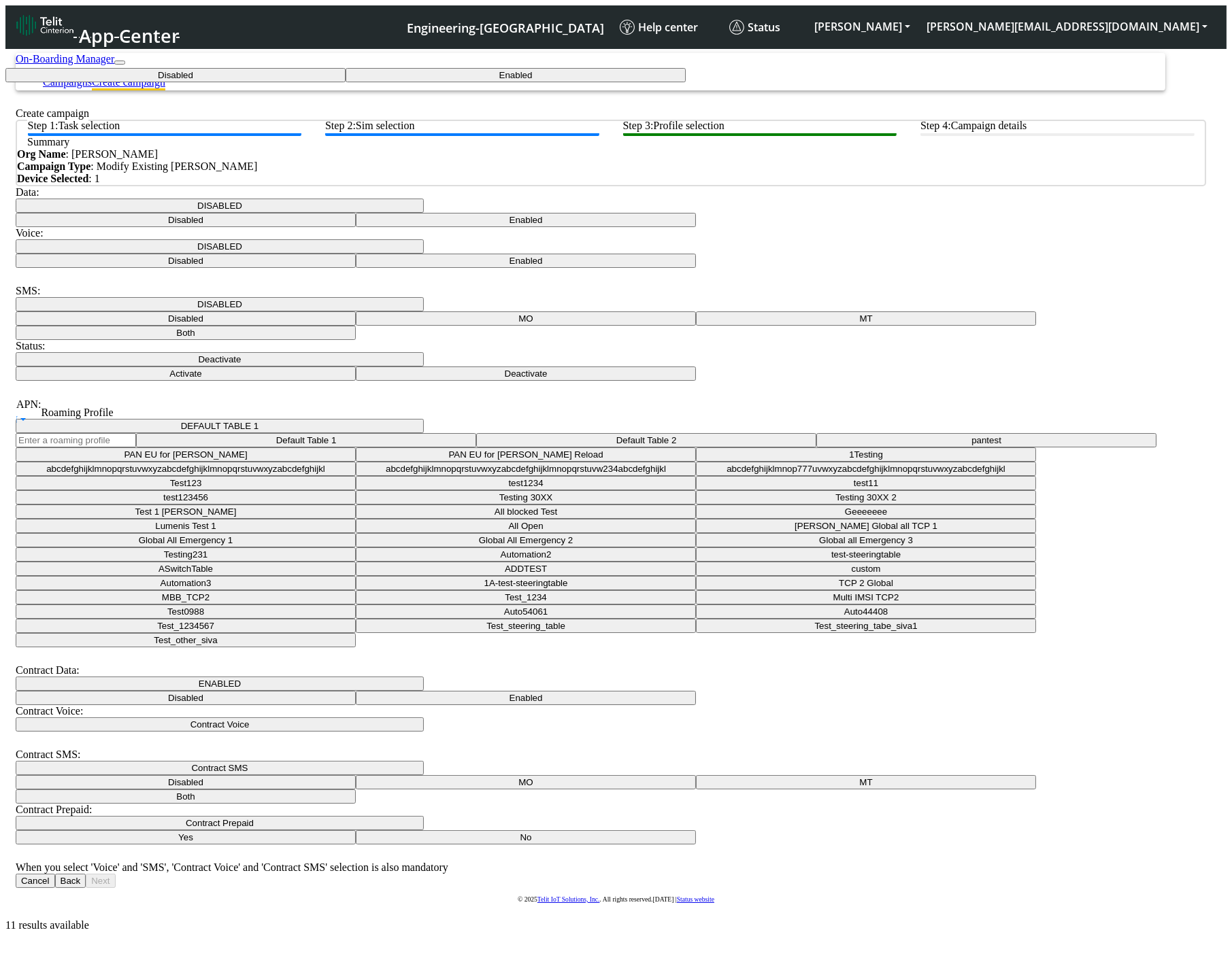
click at [685, 82] on Voiceenabled-dropdown "Enabled" at bounding box center [515, 74] width 340 height 14
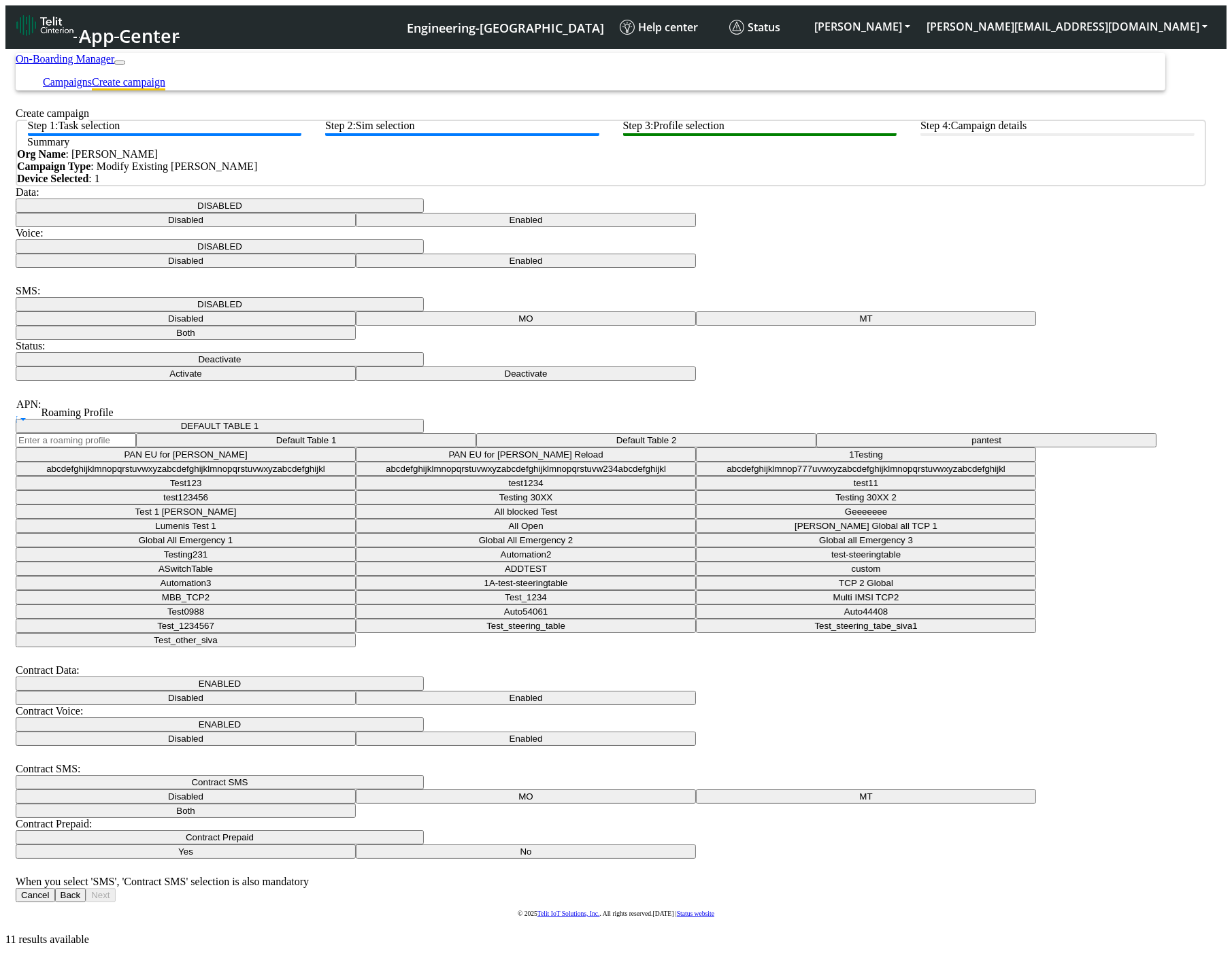
click at [799, 818] on div "Contract Prepaid:" at bounding box center [610, 824] width 1190 height 12
click at [424, 830] on button "Contract Prepaid" at bounding box center [219, 837] width 408 height 14
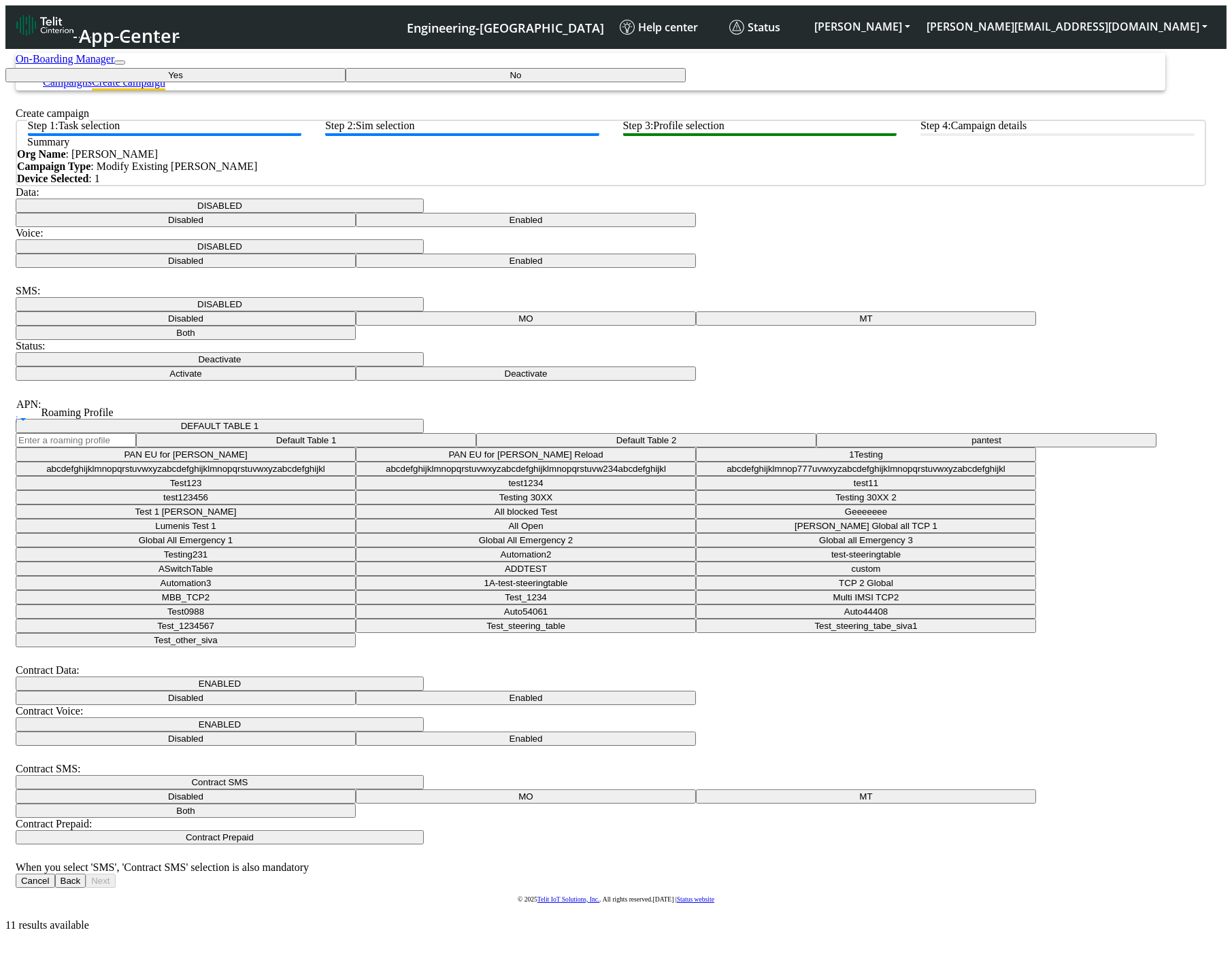
click at [685, 82] on Prepaidnotprepaid-dropdown "No" at bounding box center [515, 74] width 340 height 14
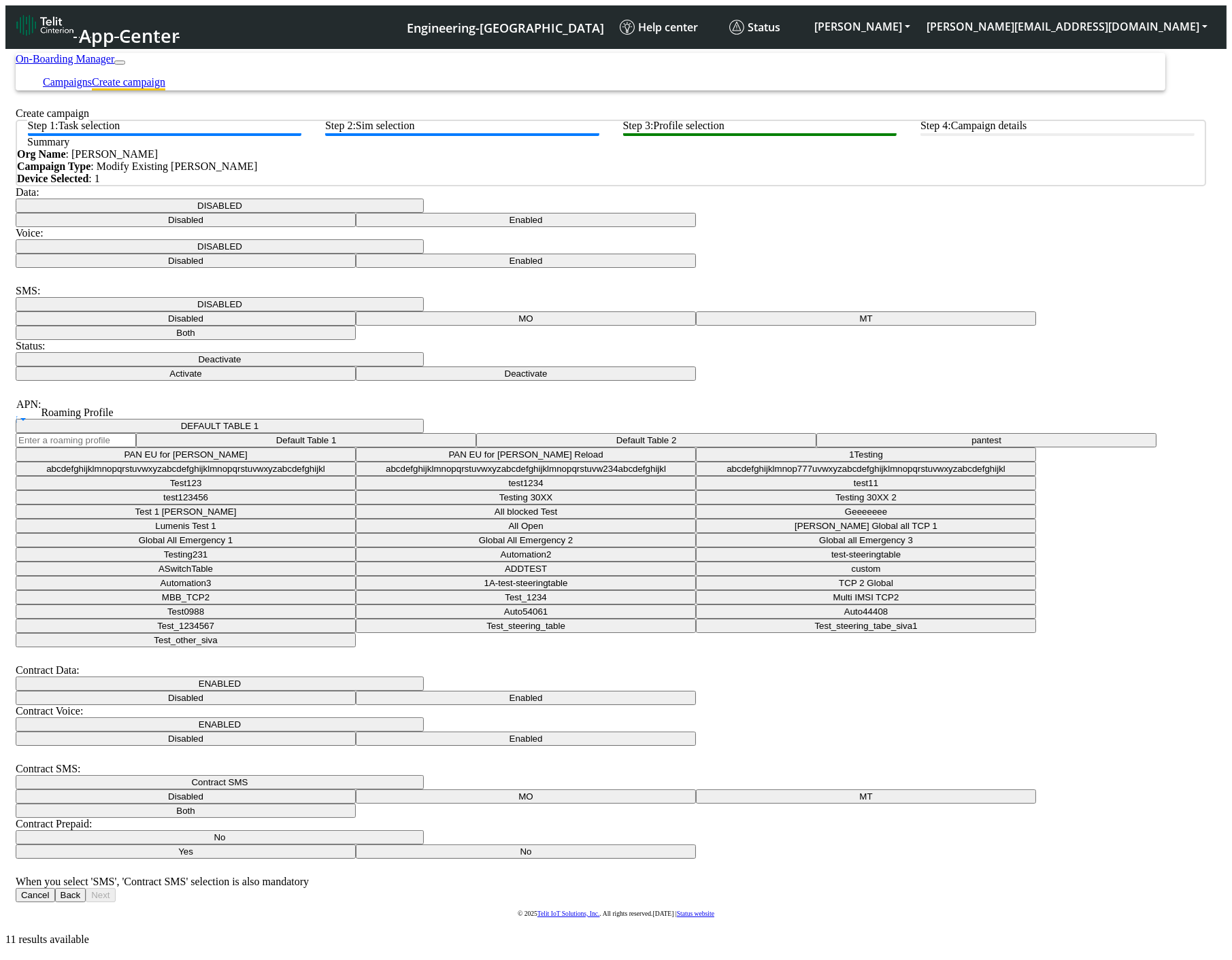
click at [799, 590] on div "Data: DISABLED Disabled Enabled Voice: DISABLED Disabled Enabled SMS: DISABLED …" at bounding box center [610, 544] width 1190 height 717
click at [424, 830] on button "No" at bounding box center [219, 837] width 408 height 14
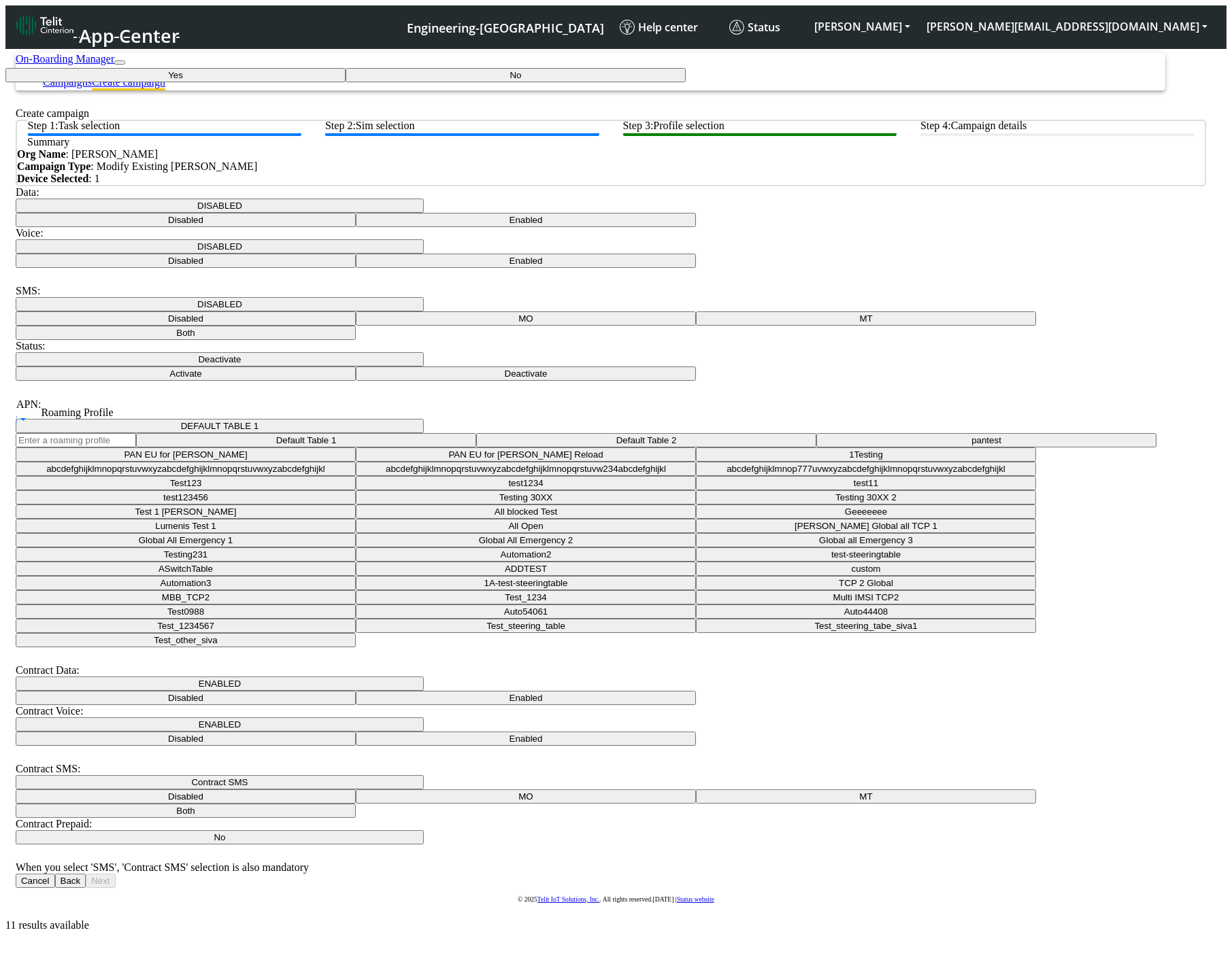
click at [345, 82] on Prepaidprepaid-dropdown "Yes" at bounding box center [176, 74] width 340 height 14
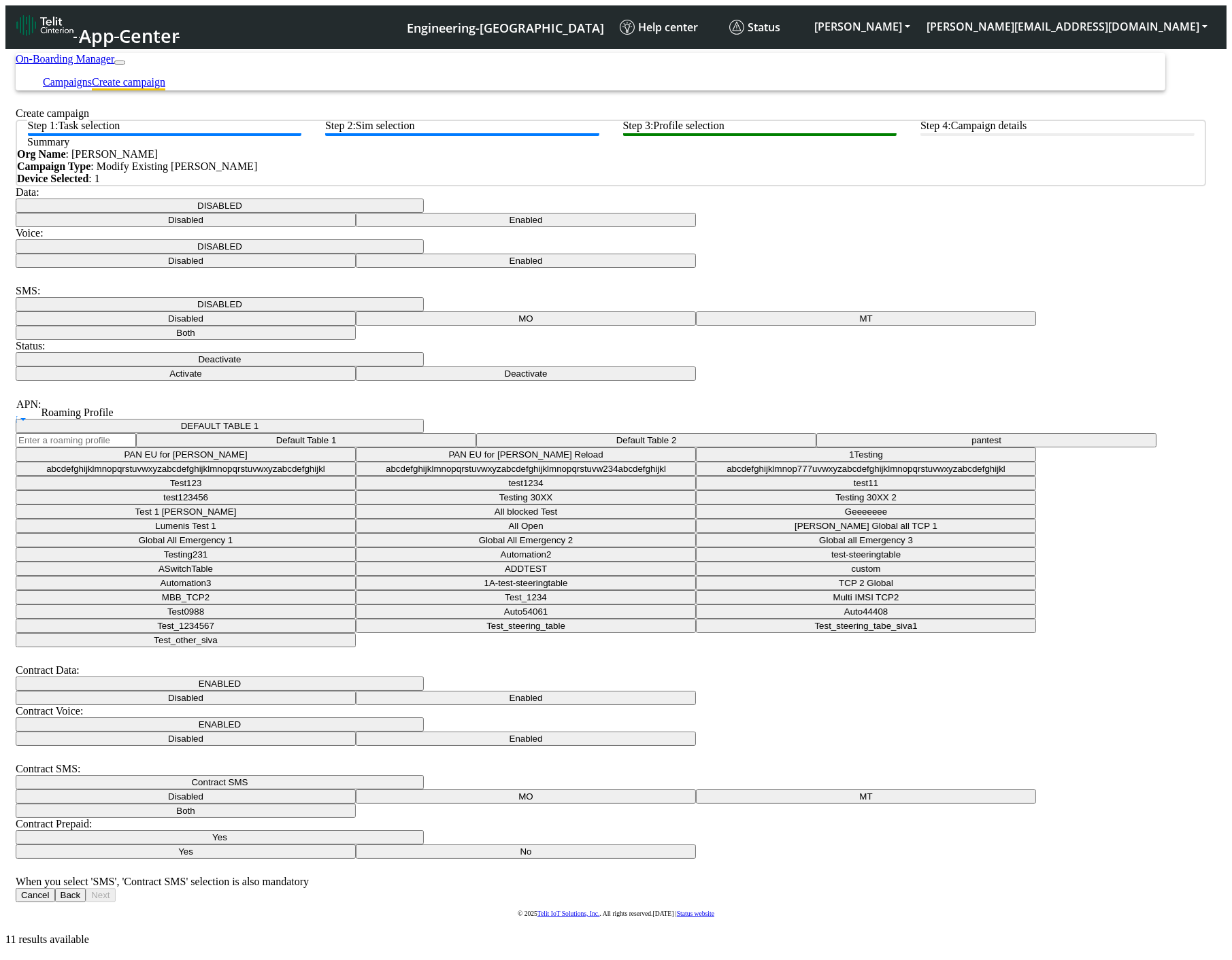
click at [424, 830] on button "Yes" at bounding box center [219, 837] width 408 height 14
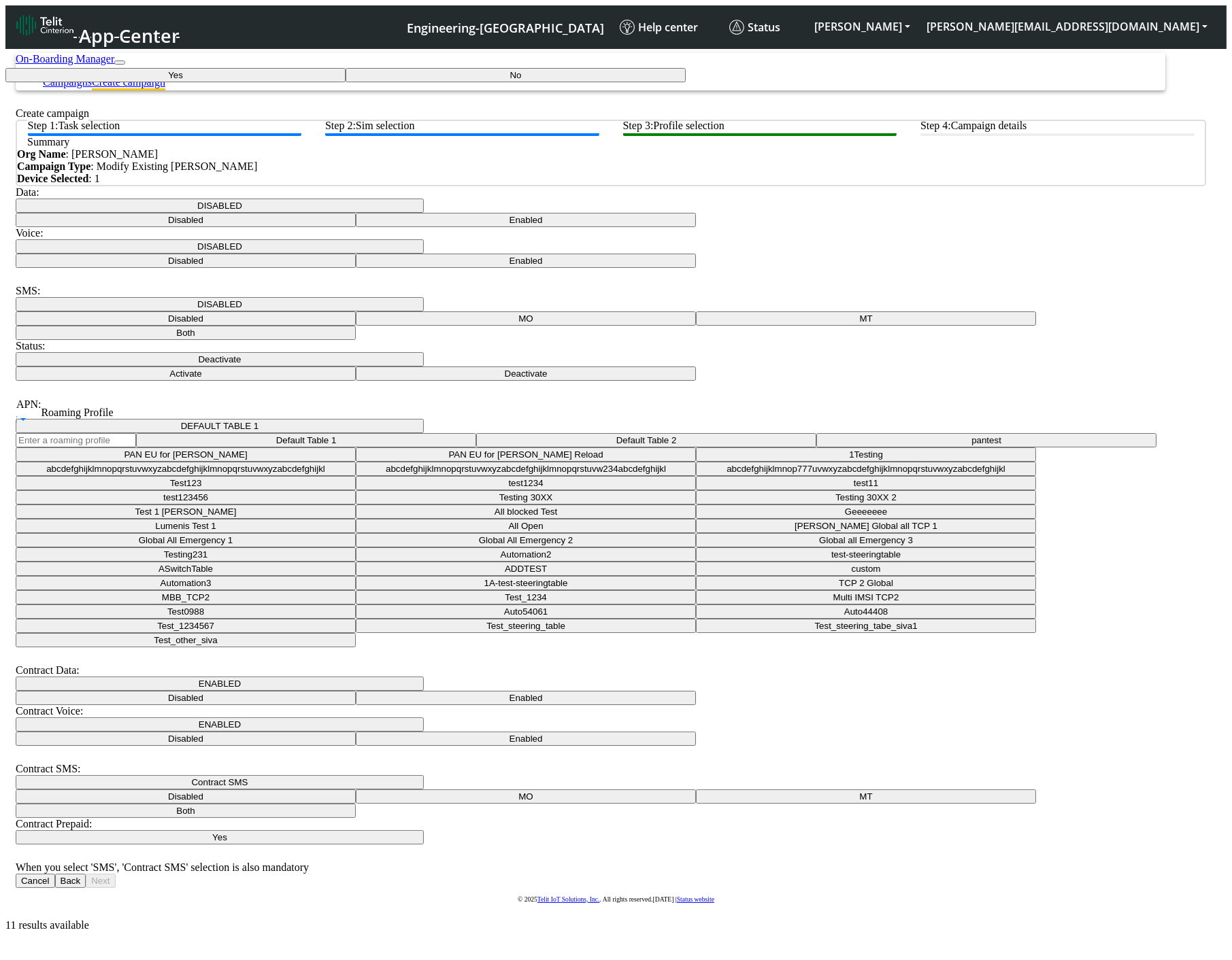
click at [685, 82] on Prepaidnotprepaid-dropdown "No" at bounding box center [515, 74] width 340 height 14
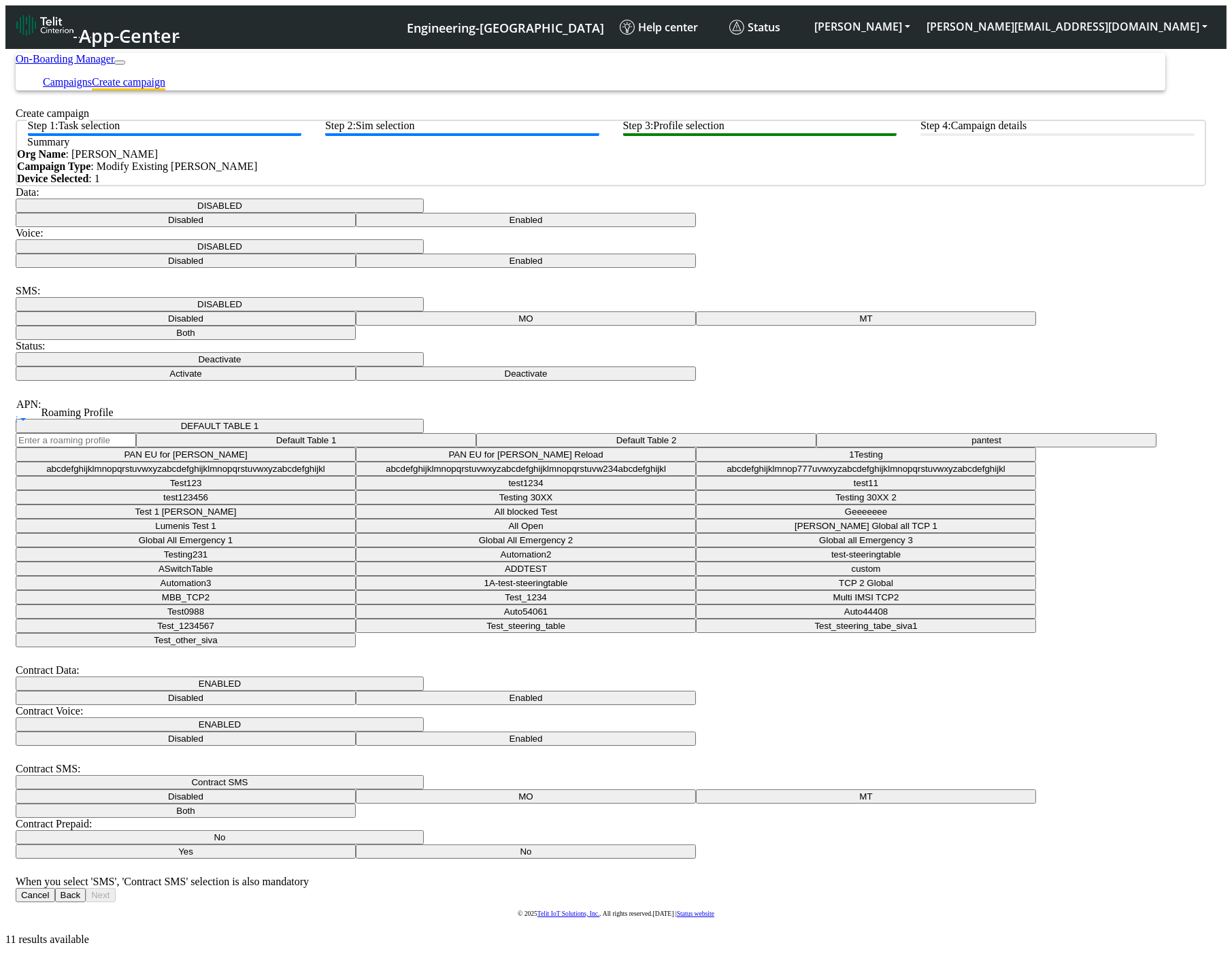
click at [424, 776] on button "Contract SMS" at bounding box center [219, 783] width 408 height 14
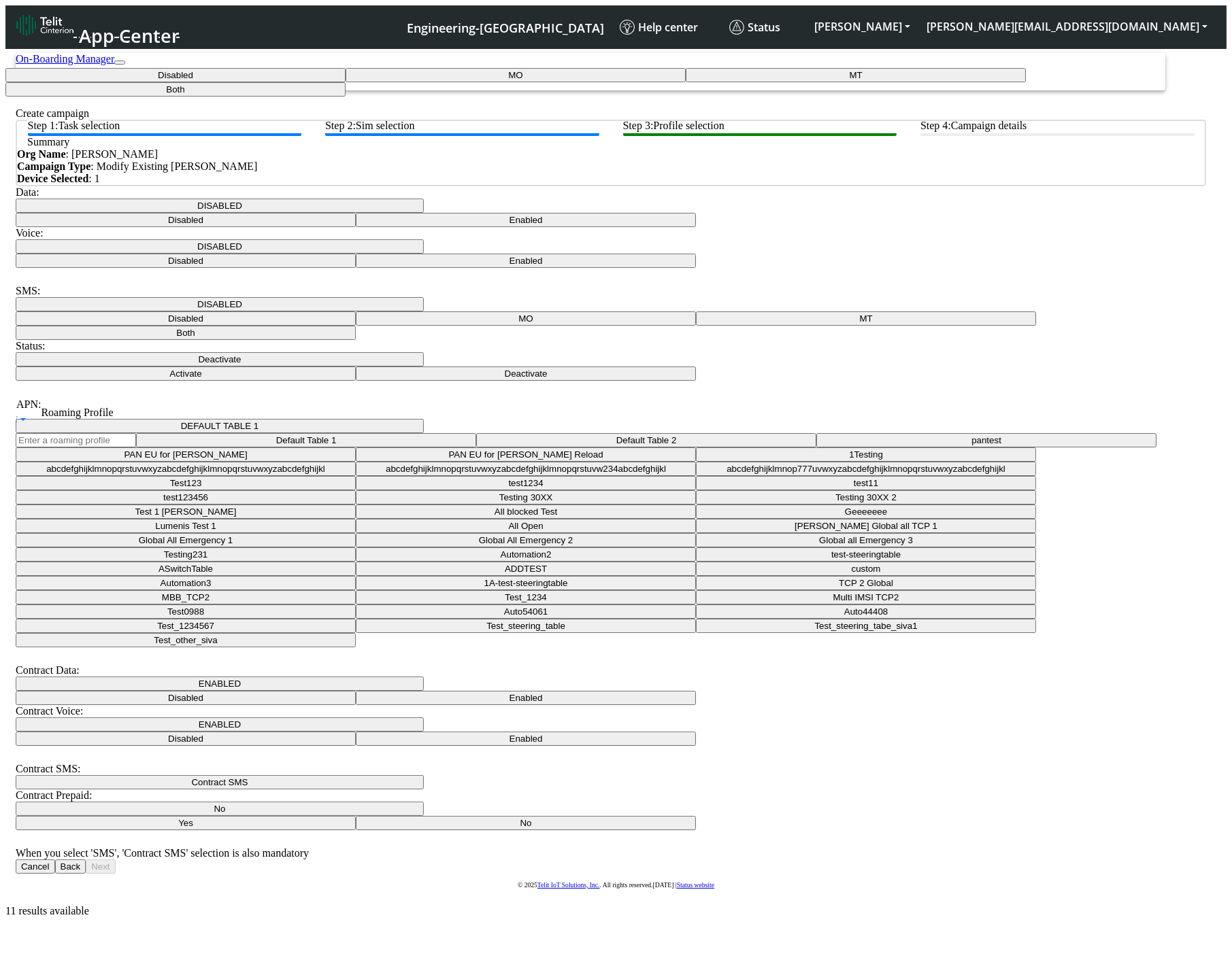
click at [345, 82] on SMSdisabled-dropdown "Disabled" at bounding box center [176, 74] width 340 height 14
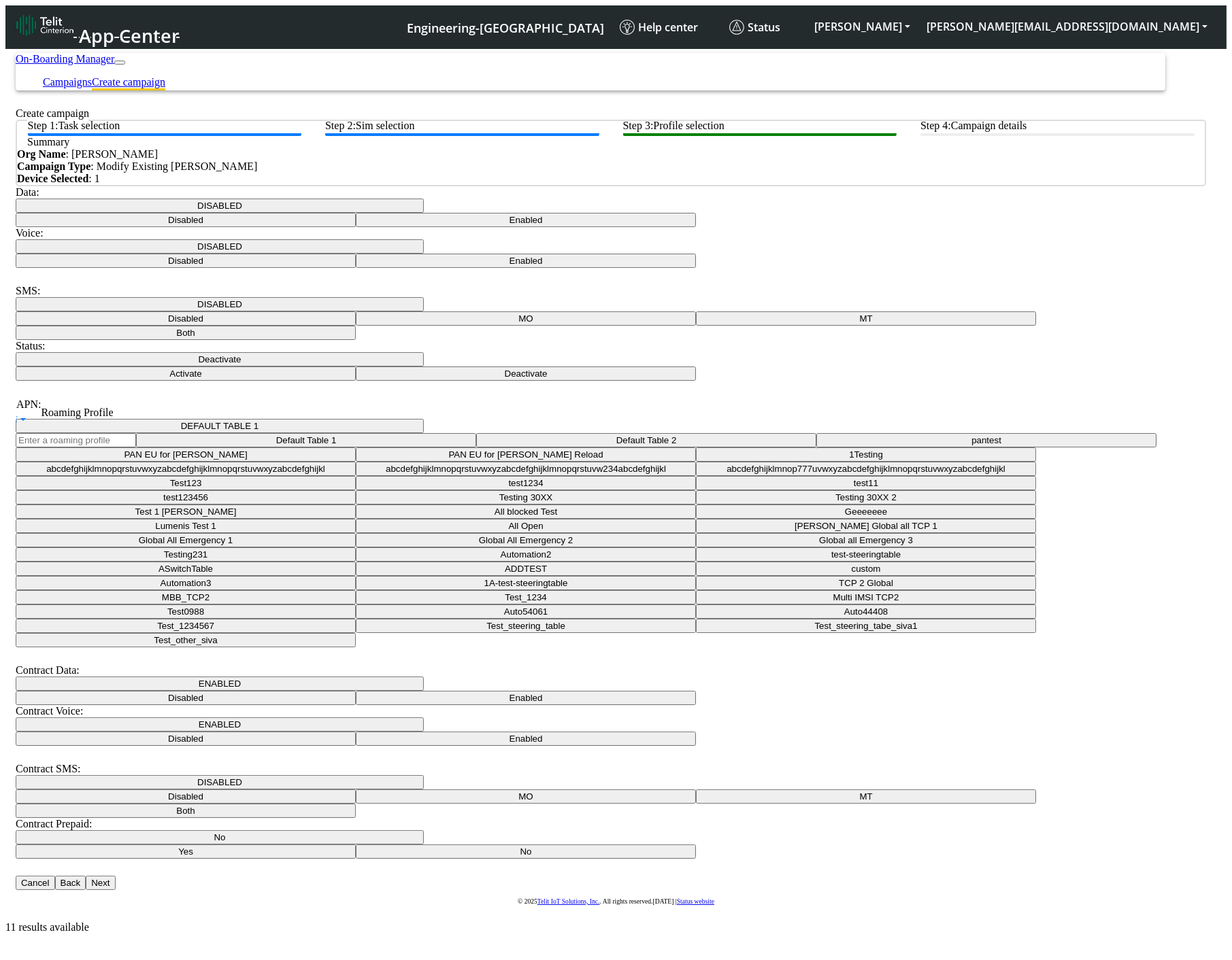
click at [703, 723] on body "App Center Engineering-US Help center Status ALESSANDRO alessandro.umek@telit.c…" at bounding box center [616, 489] width 1221 height 891
click at [374, 776] on button "DISABLED" at bounding box center [219, 783] width 408 height 14
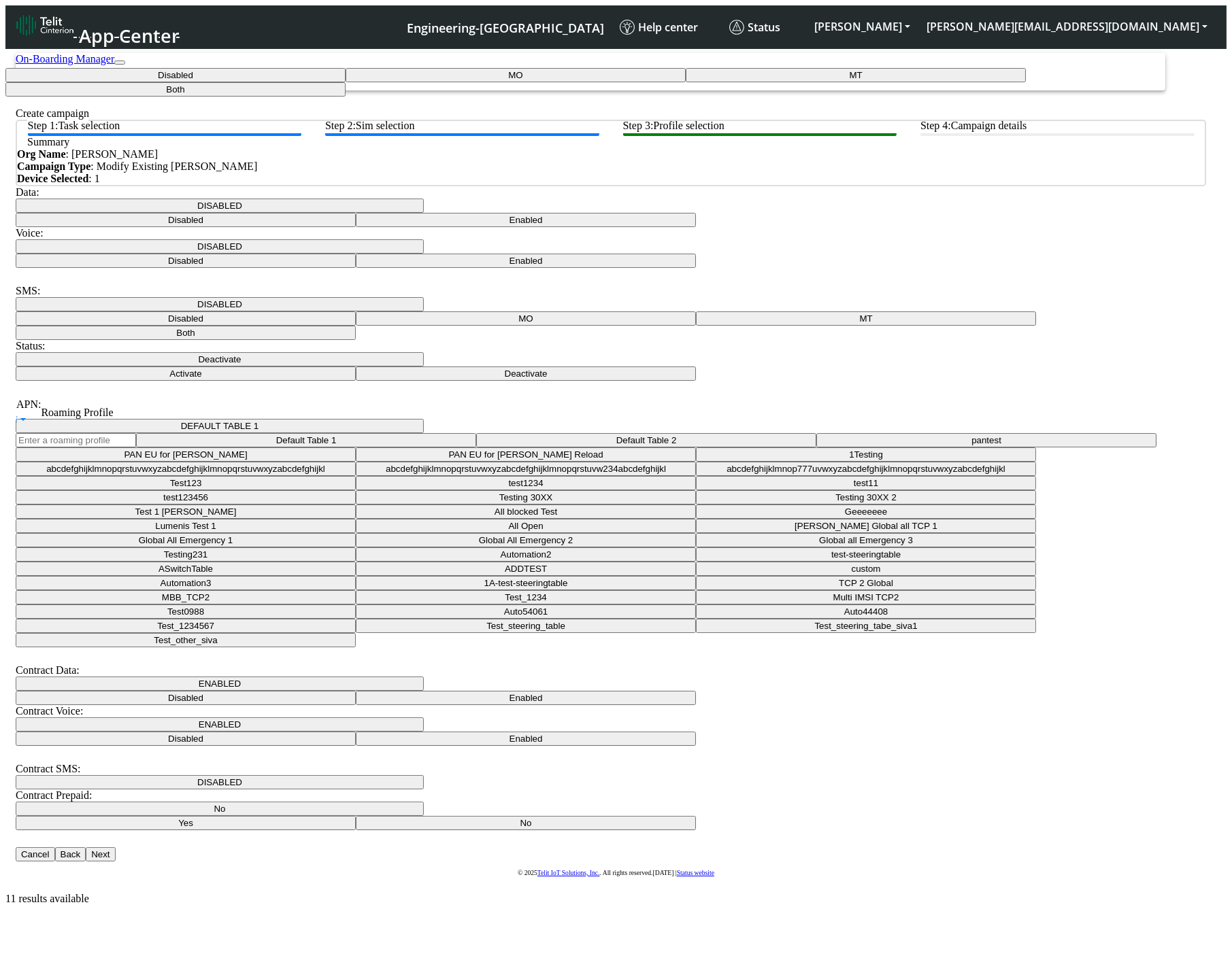
click at [374, 776] on button "DISABLED" at bounding box center [219, 783] width 408 height 14
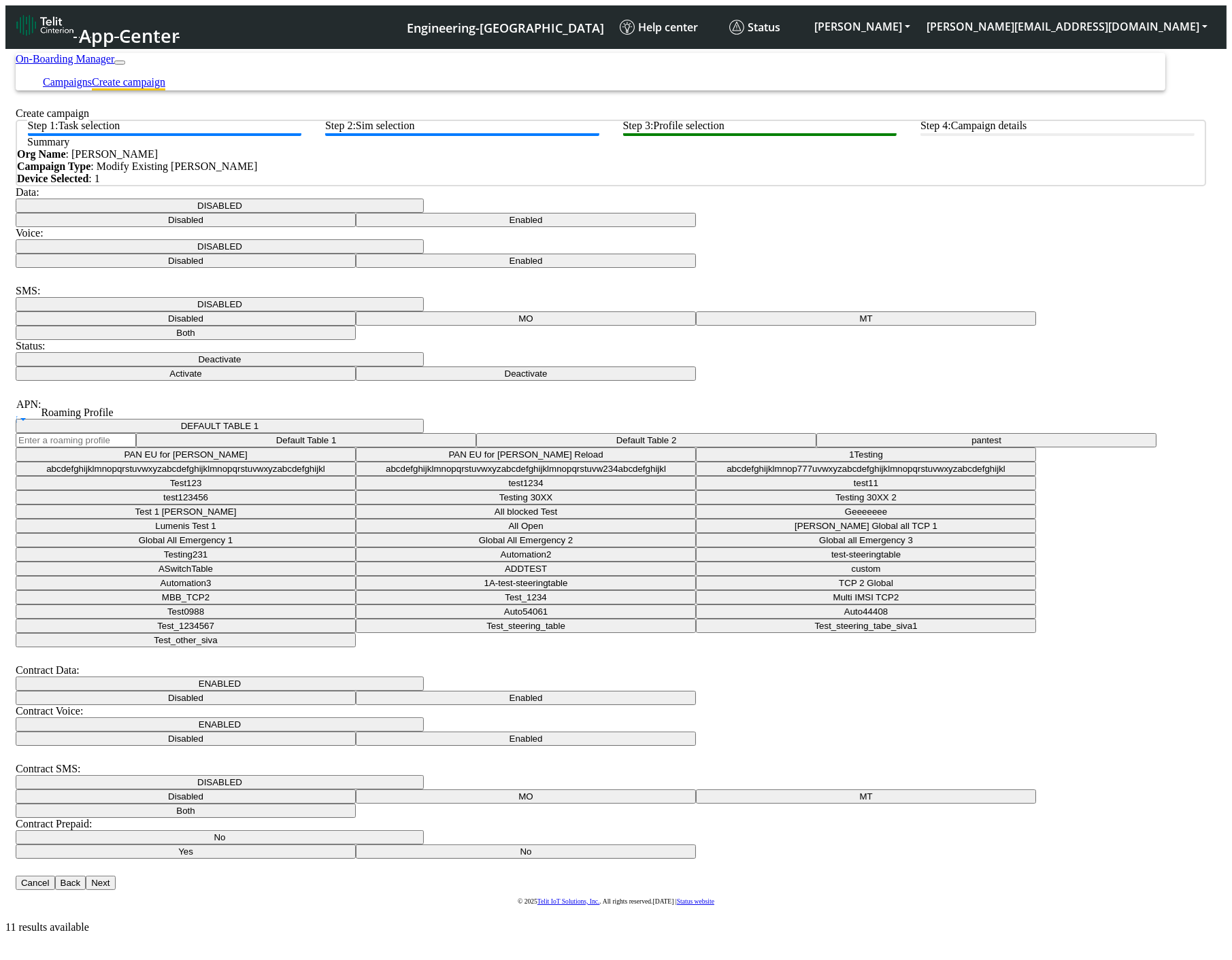
click at [372, 776] on button "DISABLED" at bounding box center [219, 783] width 408 height 14
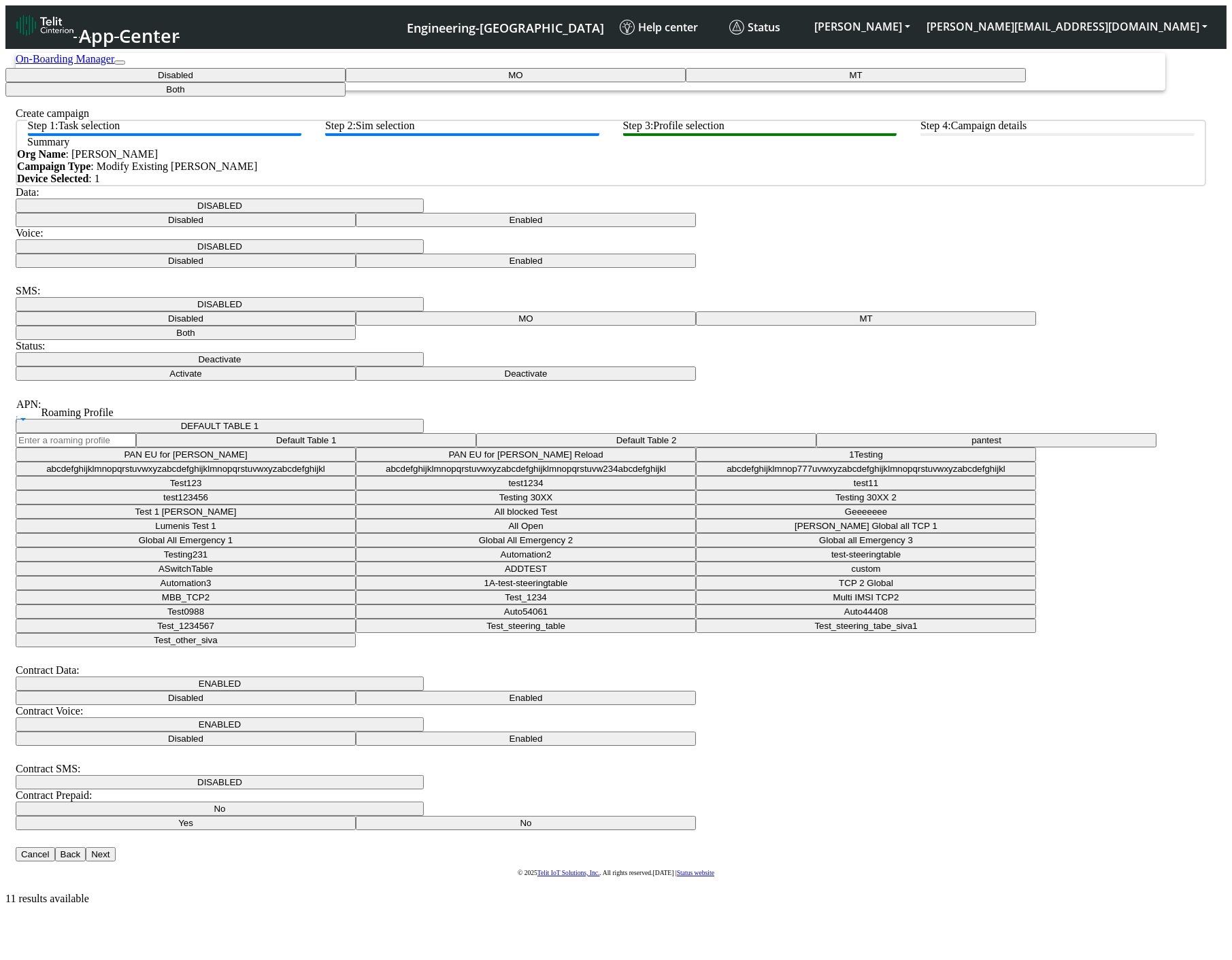
click at [345, 82] on SMSdisabled-dropdown "Disabled" at bounding box center [176, 74] width 340 height 14
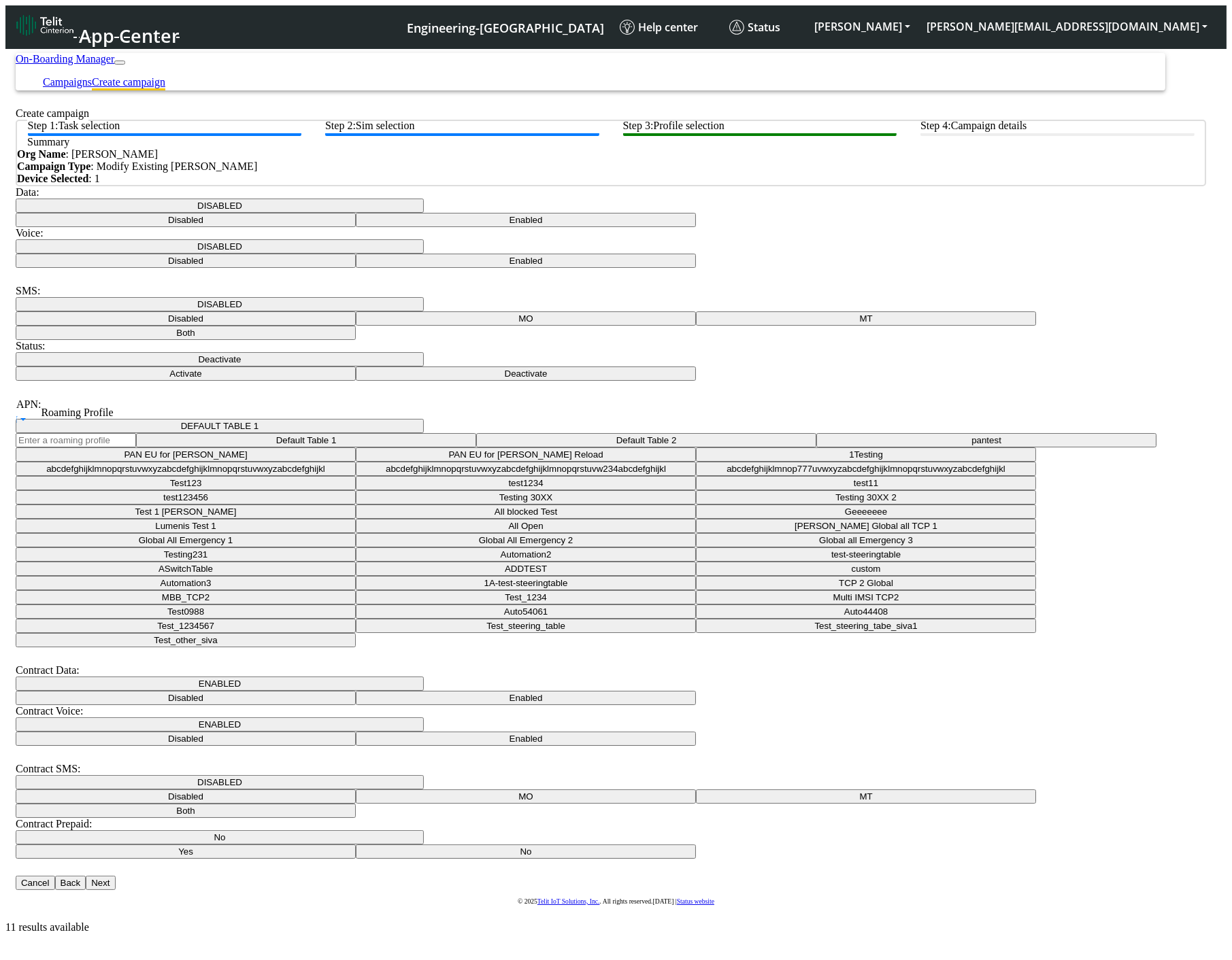
click at [799, 717] on body "App Center Engineering-US Help center Status ALESSANDRO alessandro.umek@telit.c…" at bounding box center [616, 489] width 1221 height 891
click at [424, 830] on button "No" at bounding box center [219, 837] width 408 height 14
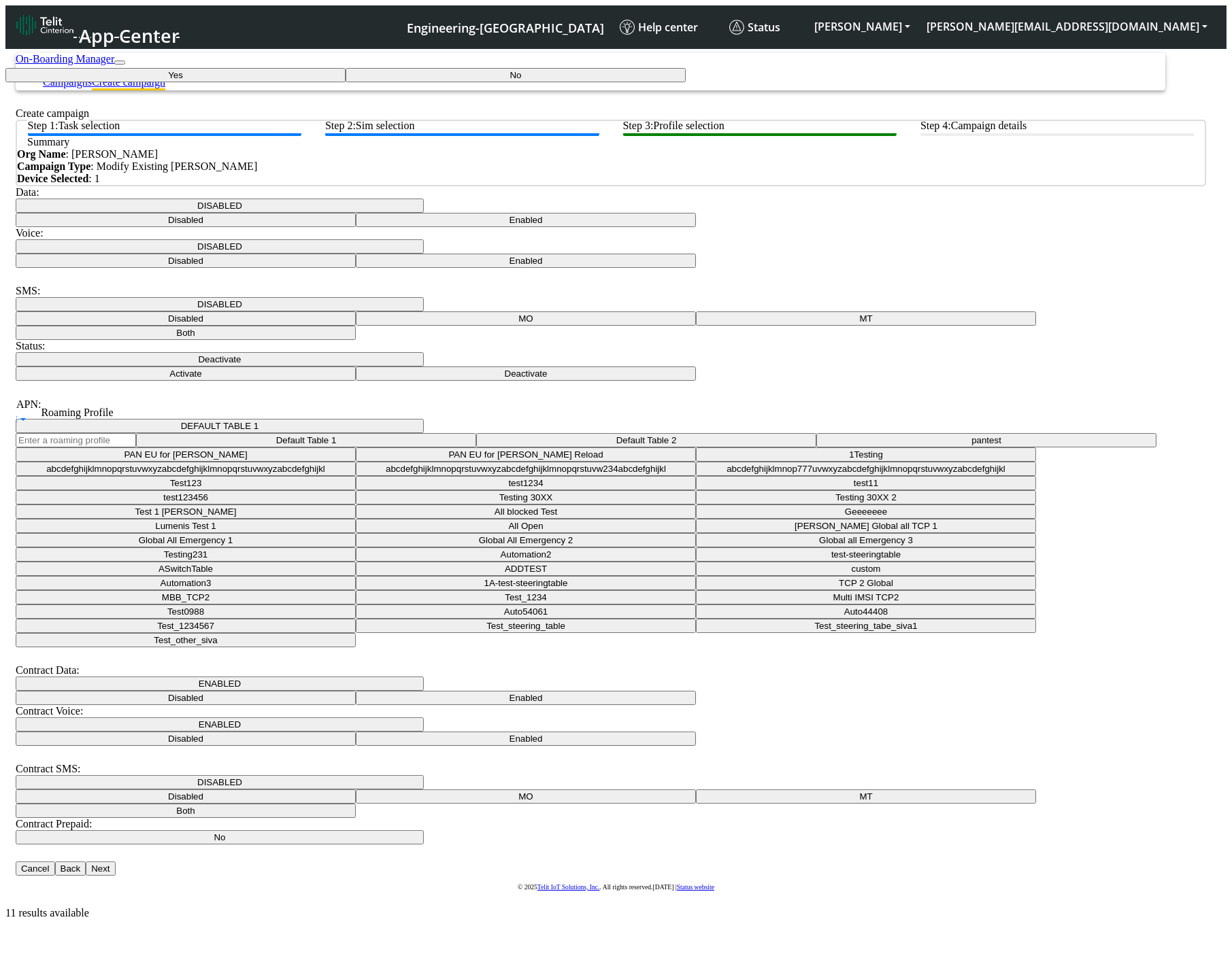
click at [424, 830] on button "No" at bounding box center [219, 837] width 408 height 14
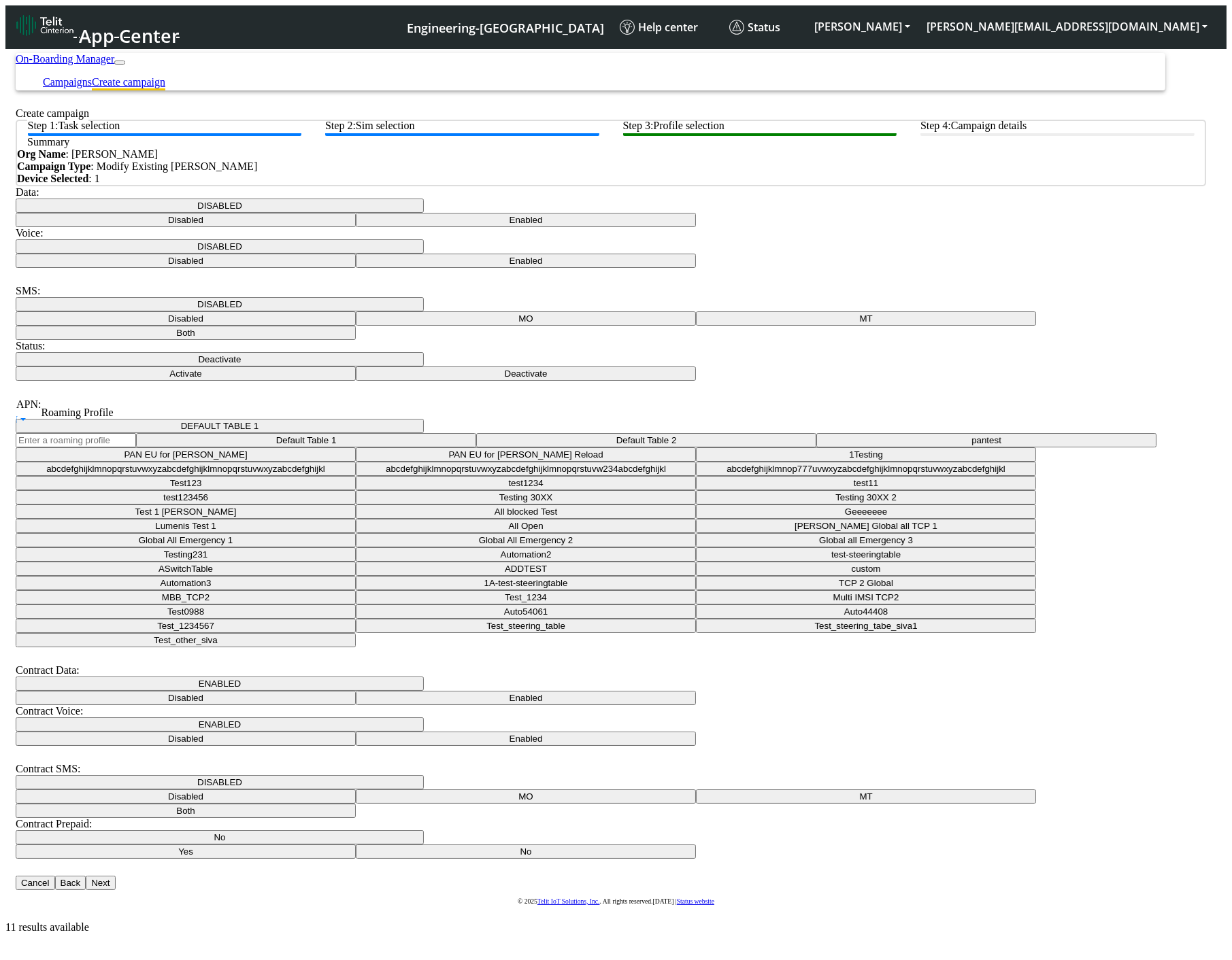
click at [799, 755] on body "App Center Engineering-US Help center Status ALESSANDRO alessandro.umek@telit.c…" at bounding box center [616, 489] width 1221 height 891
click at [115, 876] on button "Next" at bounding box center [100, 883] width 30 height 14
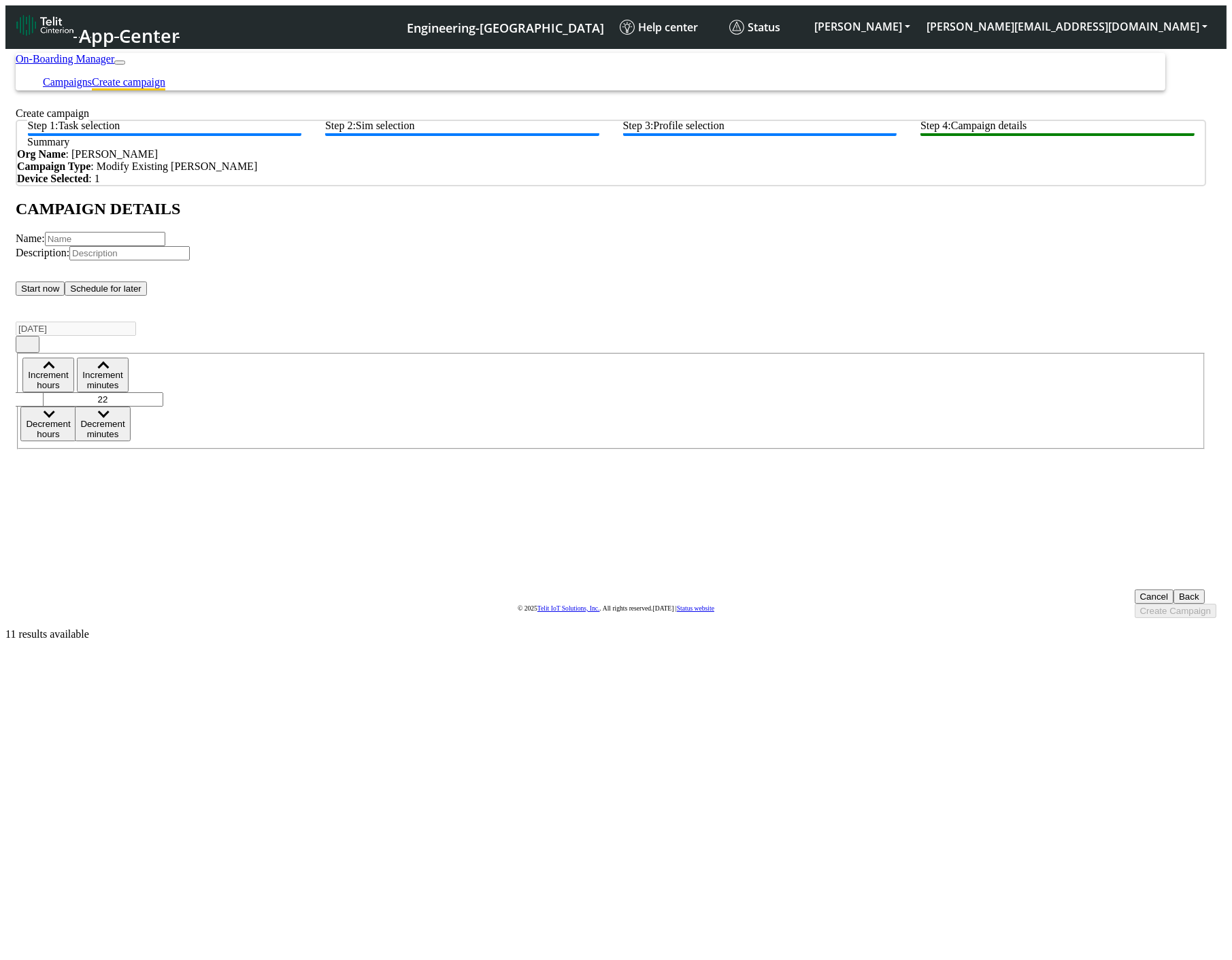
click at [165, 246] on input "text" at bounding box center [105, 239] width 120 height 14
type input "[DATE]-au-test"
click at [799, 604] on button "Create Campaign" at bounding box center [1176, 611] width 82 height 14
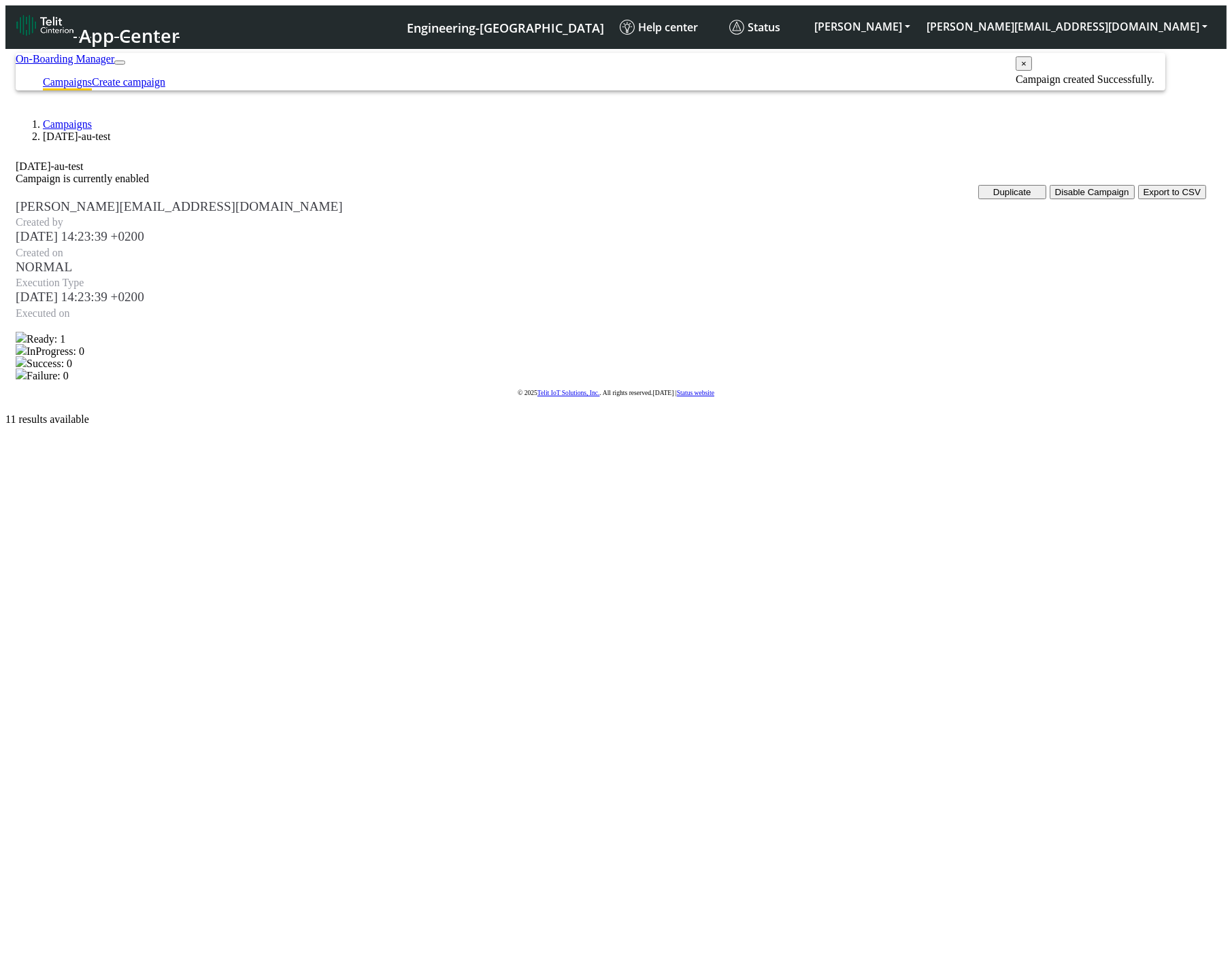
click at [799, 63] on button "×" at bounding box center [1023, 63] width 16 height 14
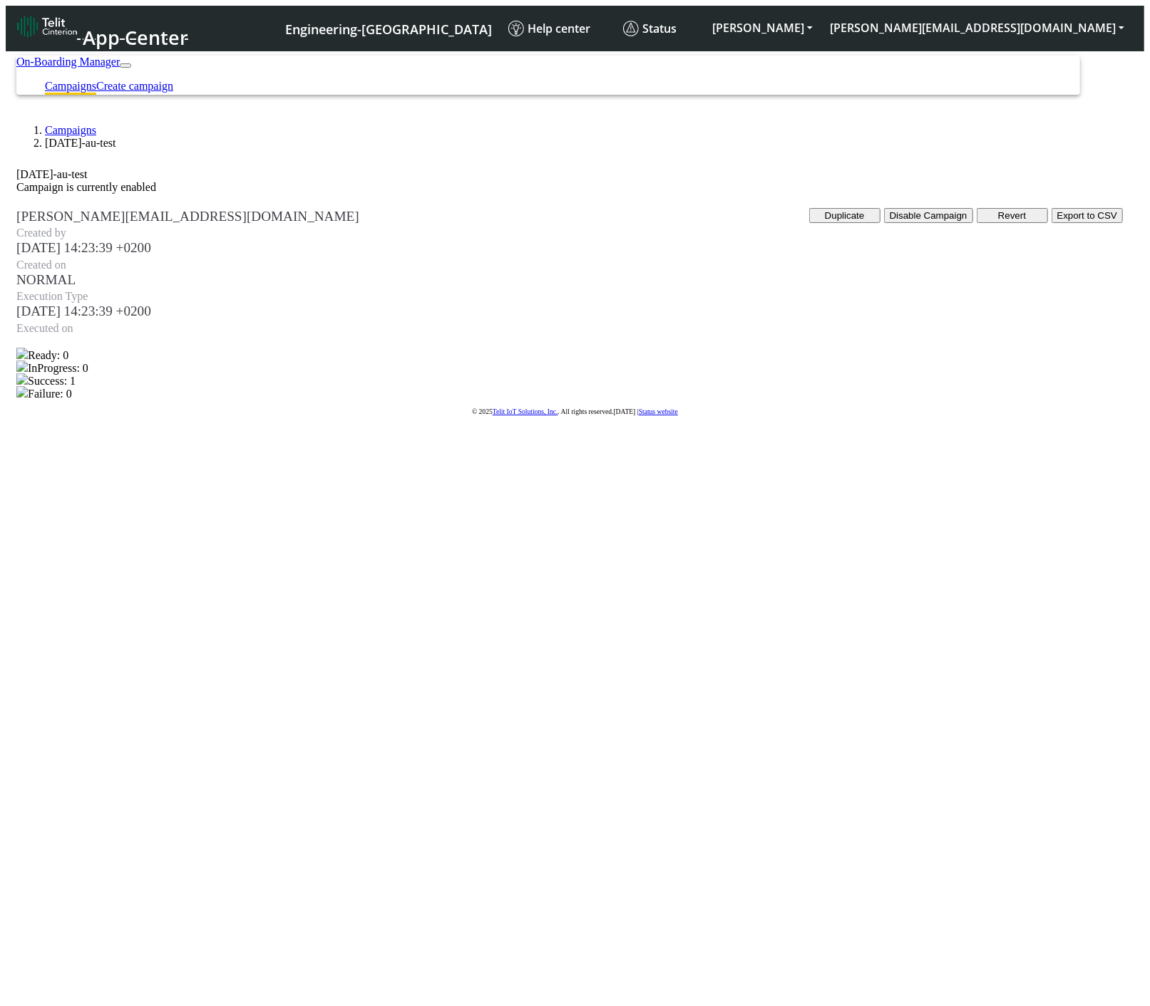
click at [976, 223] on button "Revert" at bounding box center [1011, 215] width 71 height 15
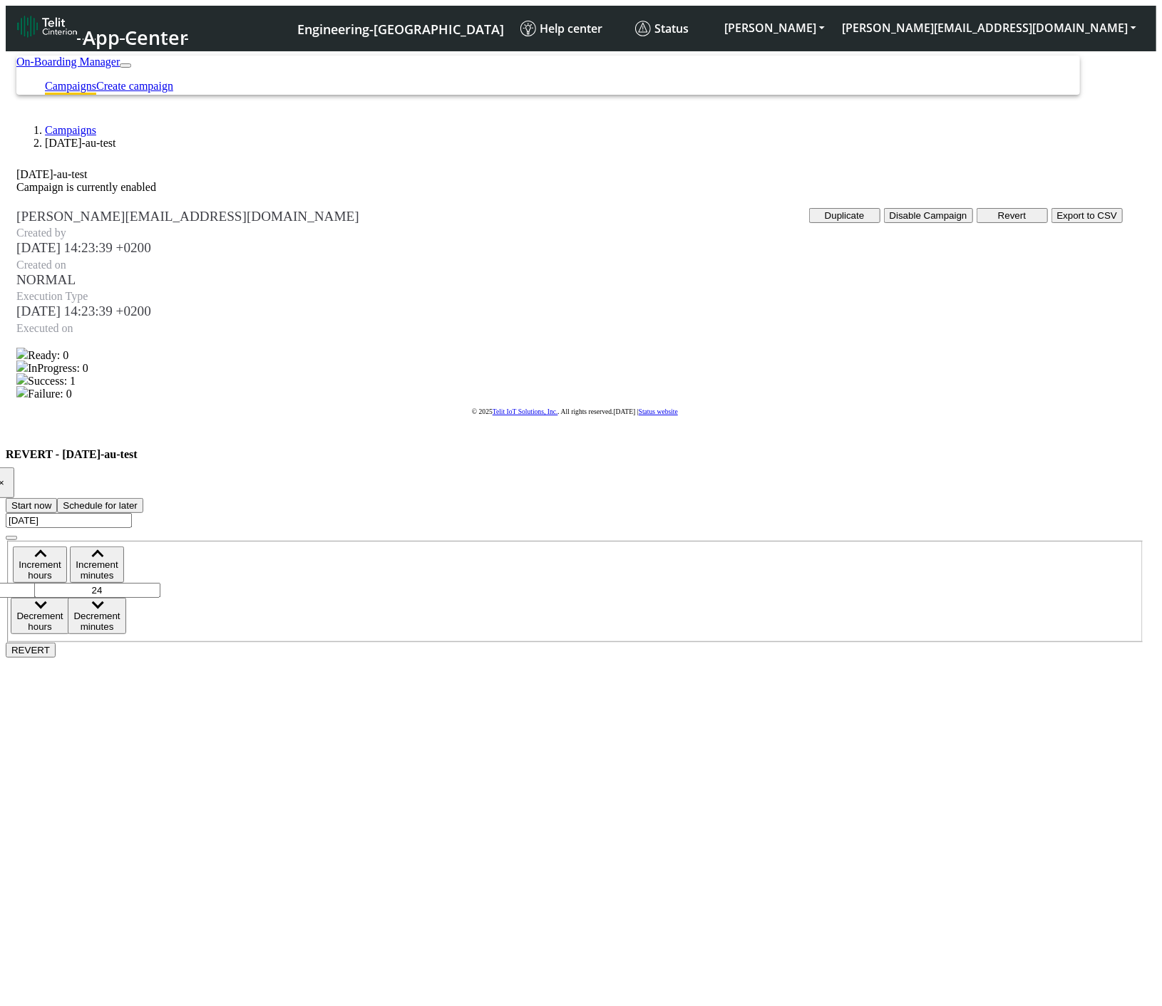
click at [56, 643] on button "REVERT" at bounding box center [31, 650] width 50 height 15
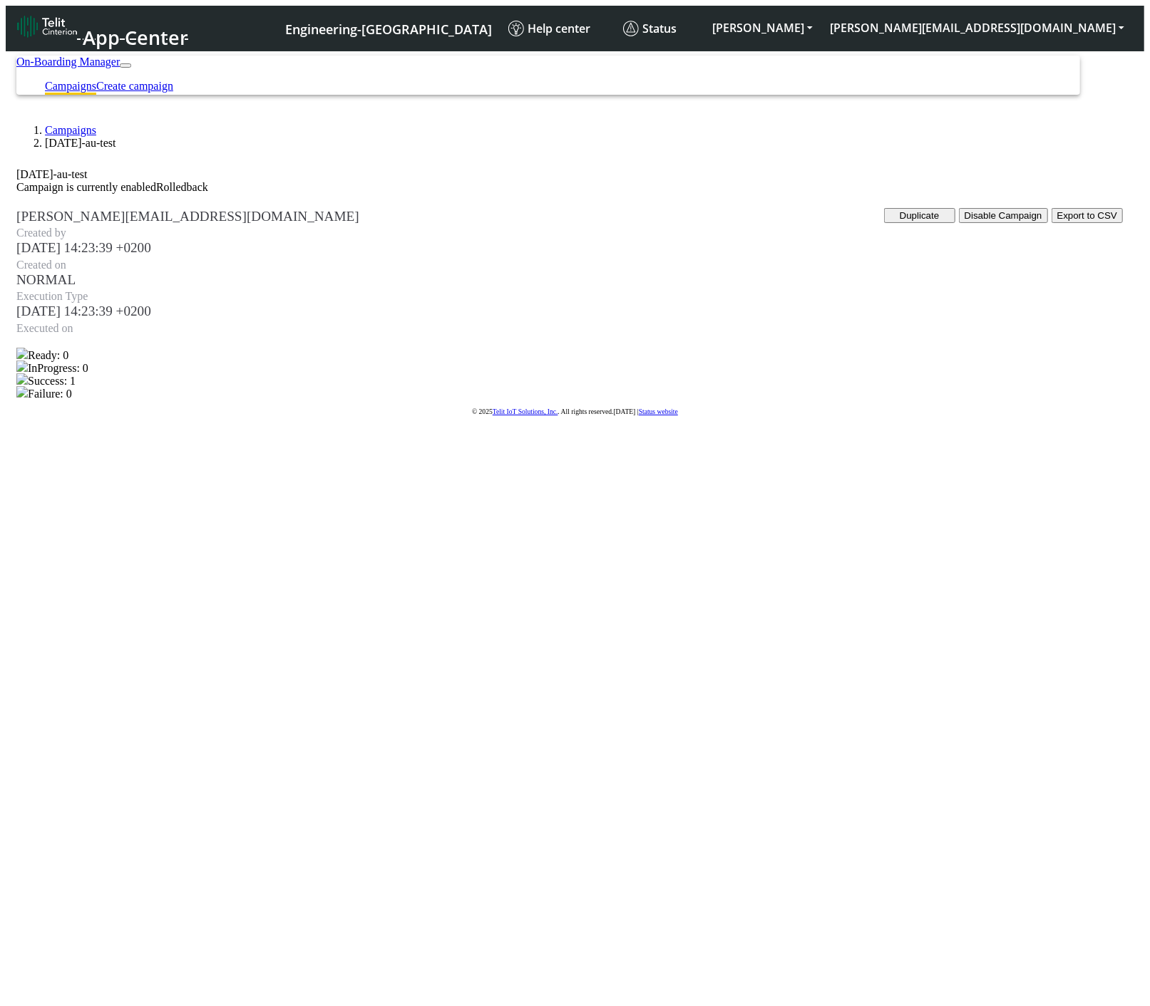
drag, startPoint x: 835, startPoint y: 463, endPoint x: 882, endPoint y: 249, distance: 218.9
click at [837, 433] on body "App Center Engineering-US Help center Status ALESSANDRO alessandro.umek@telit.c…" at bounding box center [575, 239] width 1138 height 388
click at [884, 223] on button "Duplicate" at bounding box center [919, 215] width 71 height 15
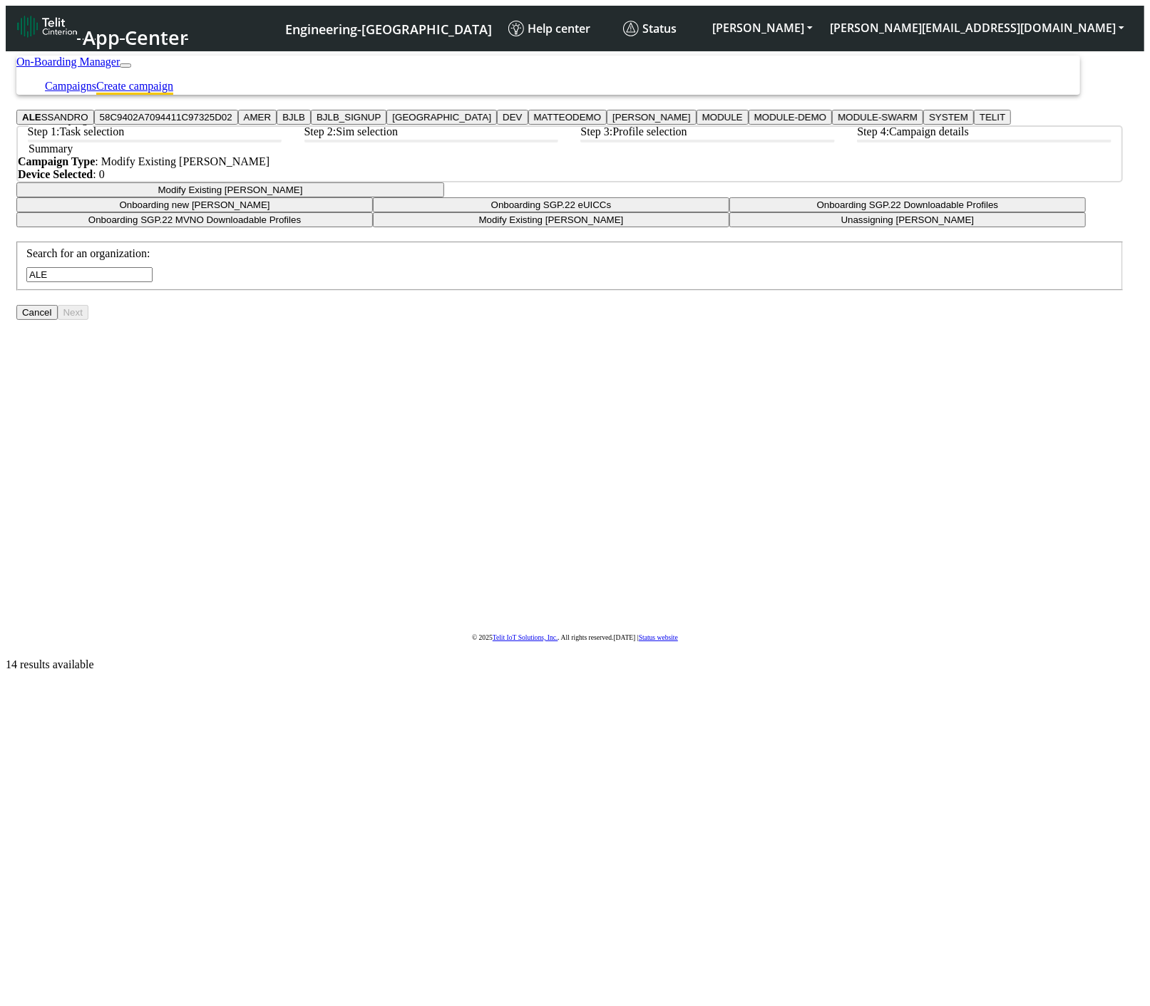
click at [94, 125] on button "ALE SSANDRO" at bounding box center [55, 117] width 78 height 15
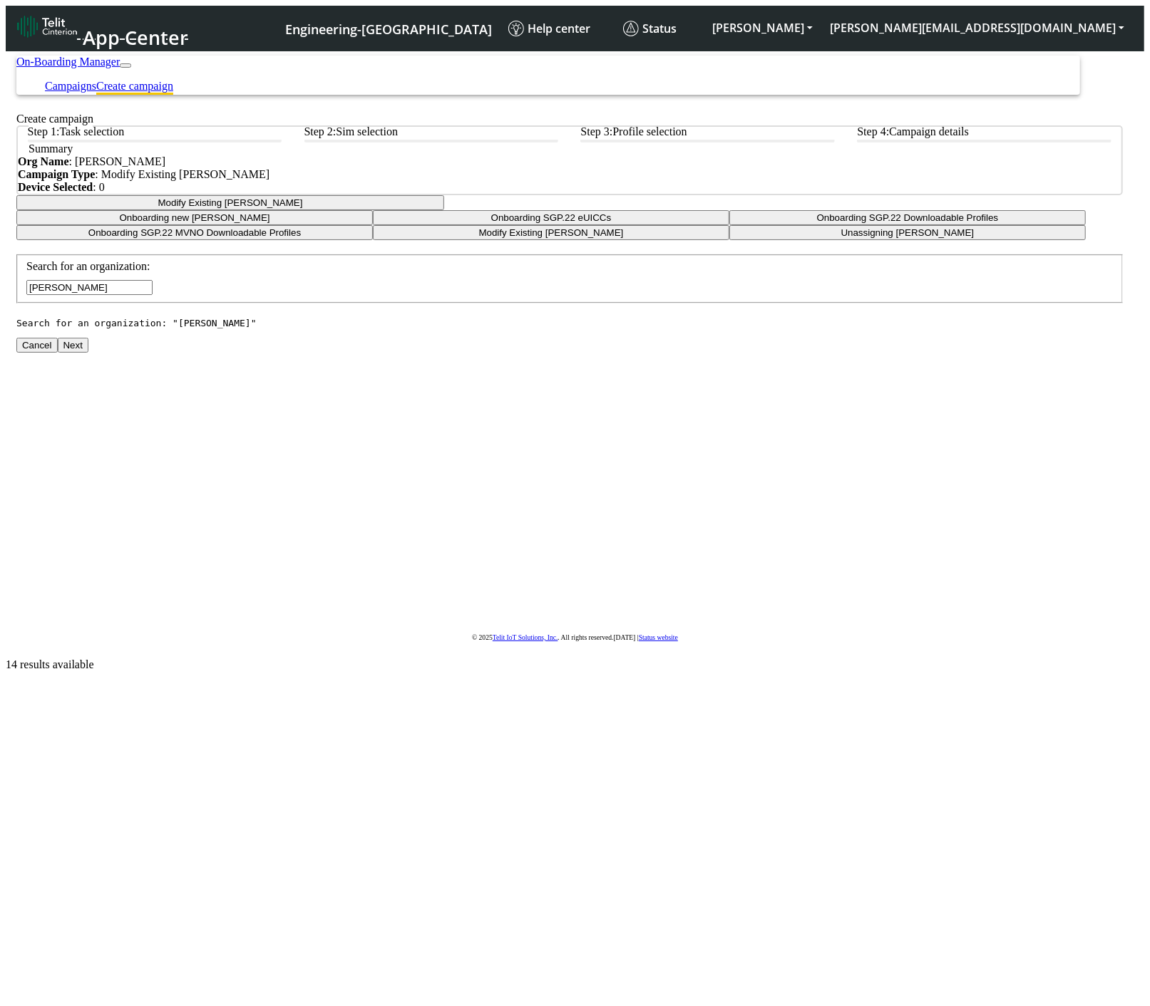
type input "[PERSON_NAME]"
click at [88, 353] on button "Next" at bounding box center [73, 345] width 31 height 15
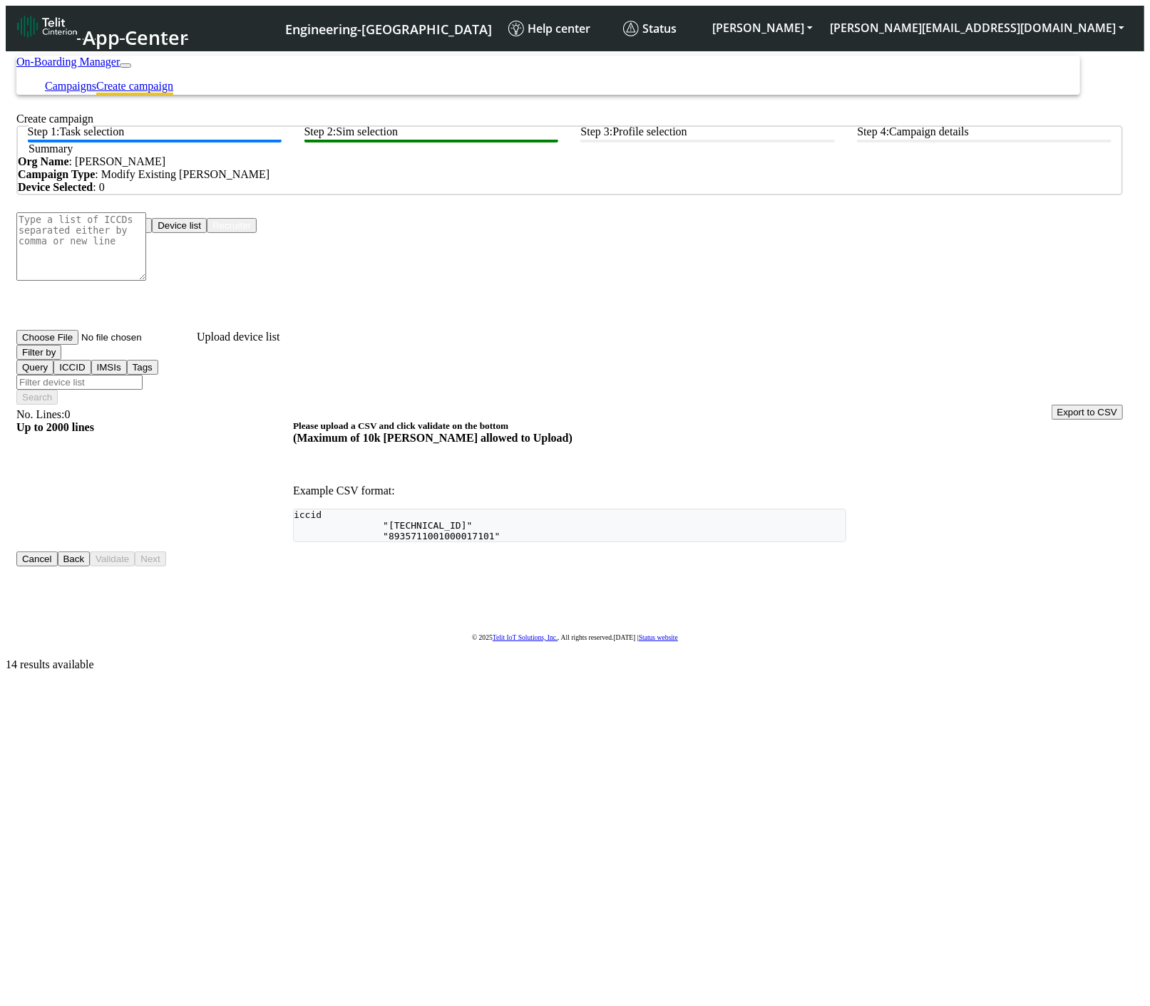
click at [152, 233] on button "Upload devices" at bounding box center [114, 225] width 76 height 15
click at [197, 345] on input "Upload device list" at bounding box center [106, 337] width 180 height 15
type input "C:\fakepath\test-export.csv"
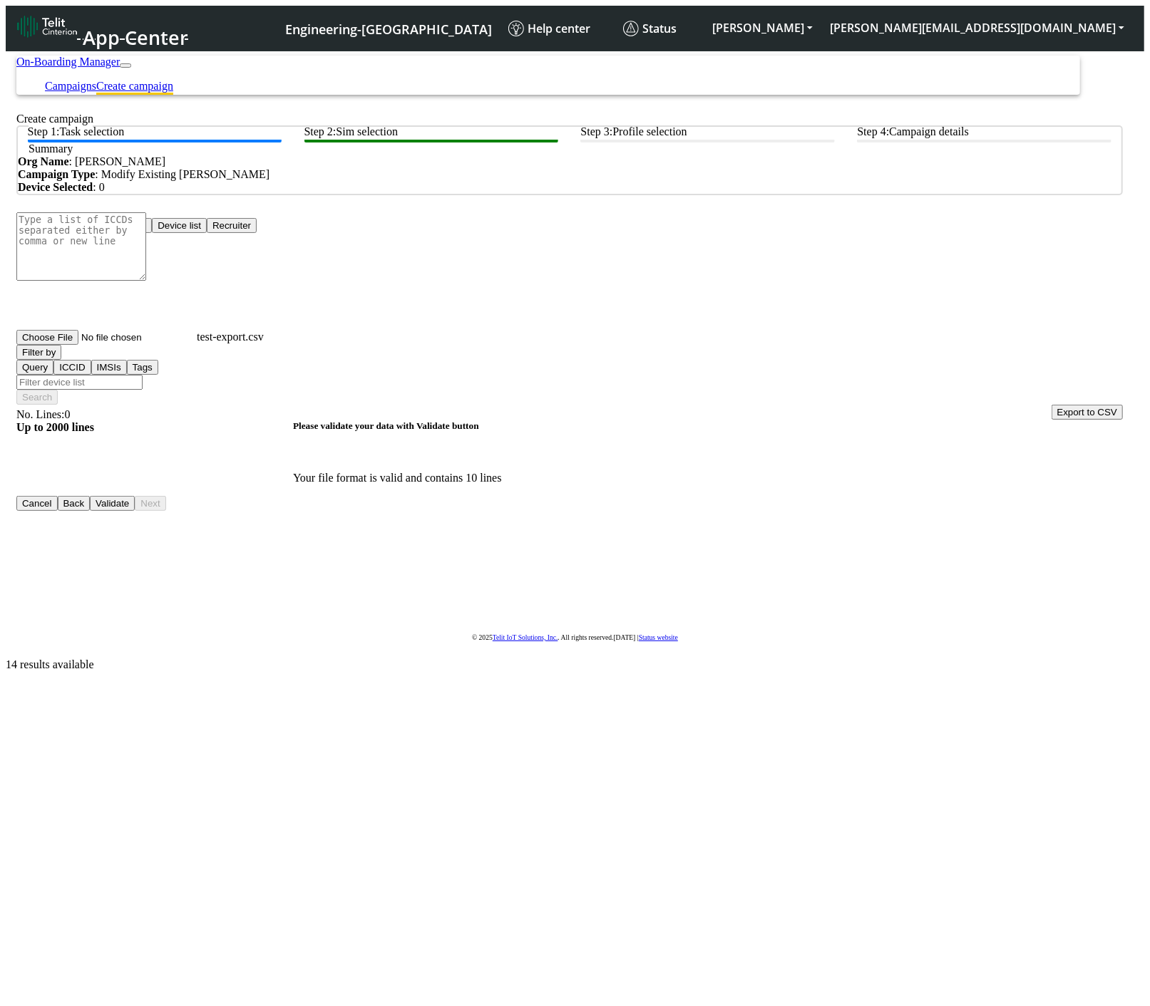
click at [135, 511] on button "Validate" at bounding box center [112, 503] width 45 height 15
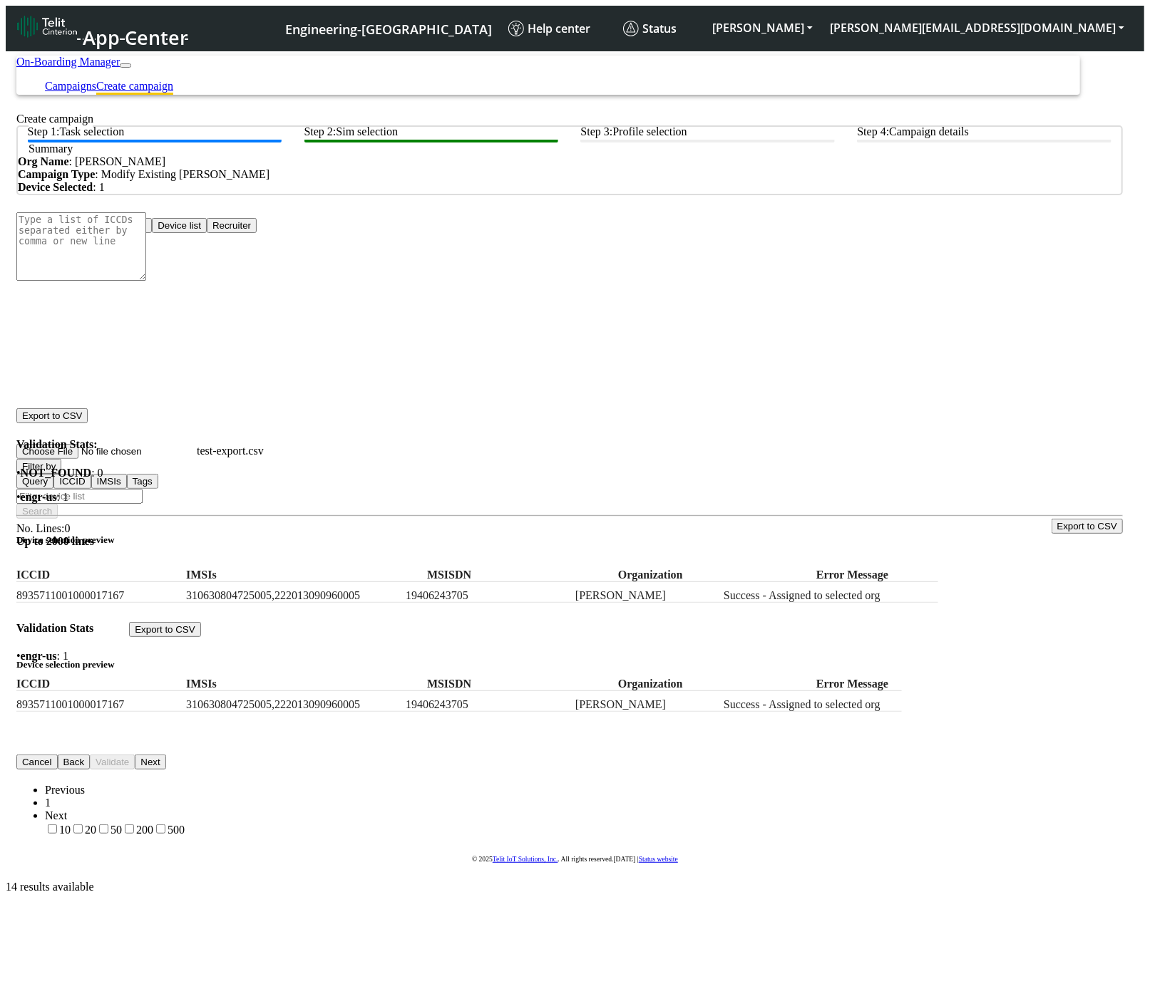
click at [165, 755] on button "Next" at bounding box center [150, 762] width 31 height 15
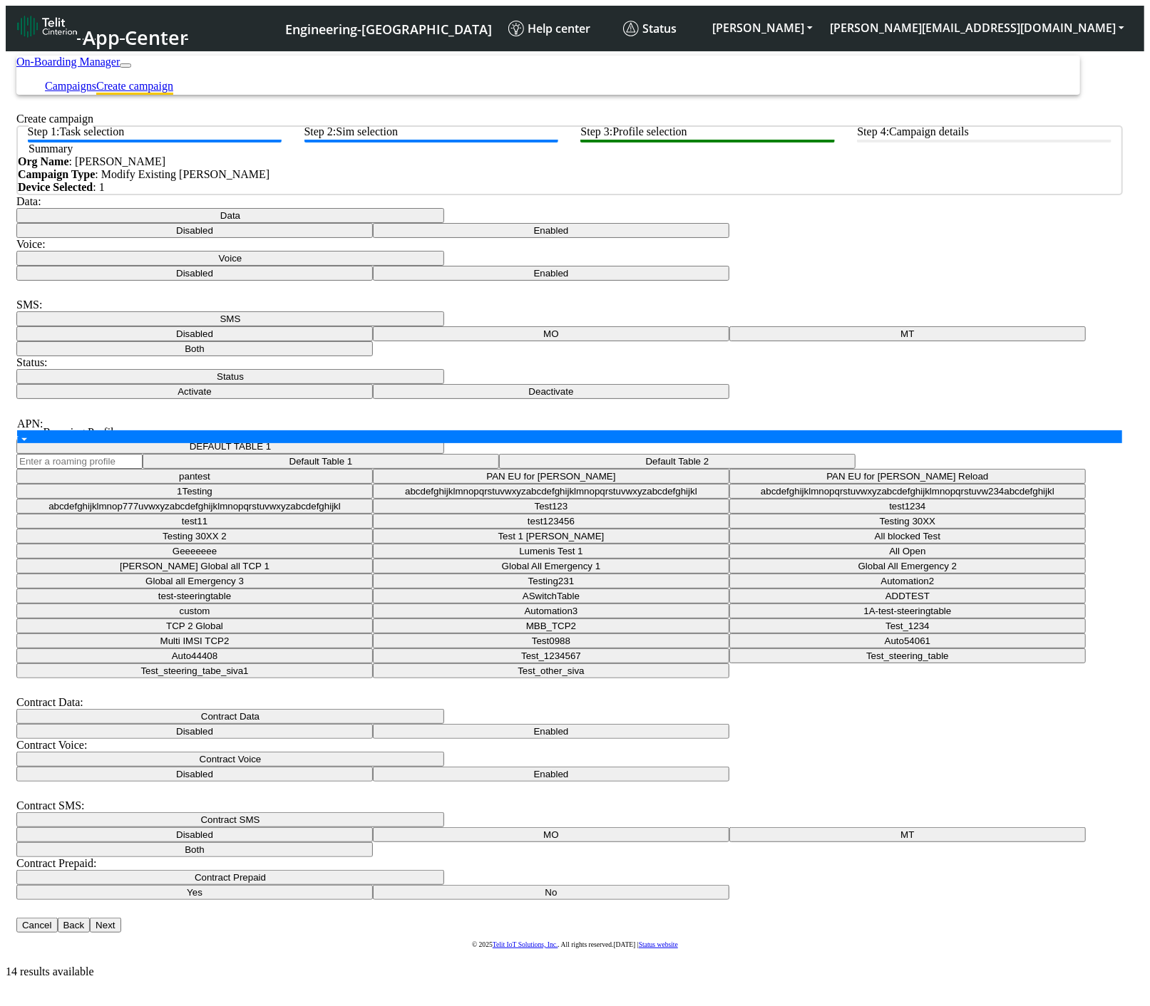
click at [361, 458] on div "APN" at bounding box center [581, 444] width 1171 height 28
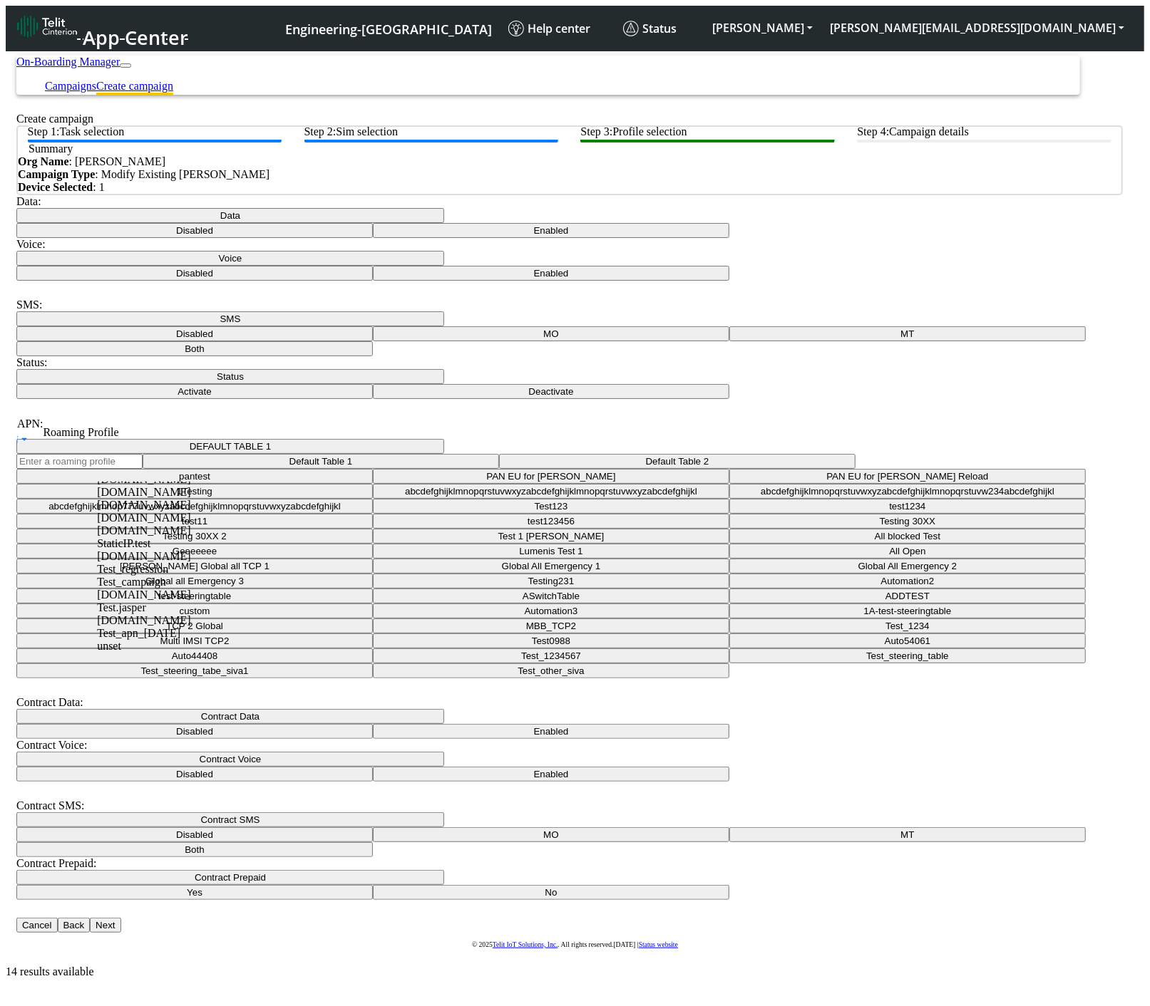
scroll to position [284, 0]
click at [331, 640] on div "unset" at bounding box center [311, 646] width 428 height 13
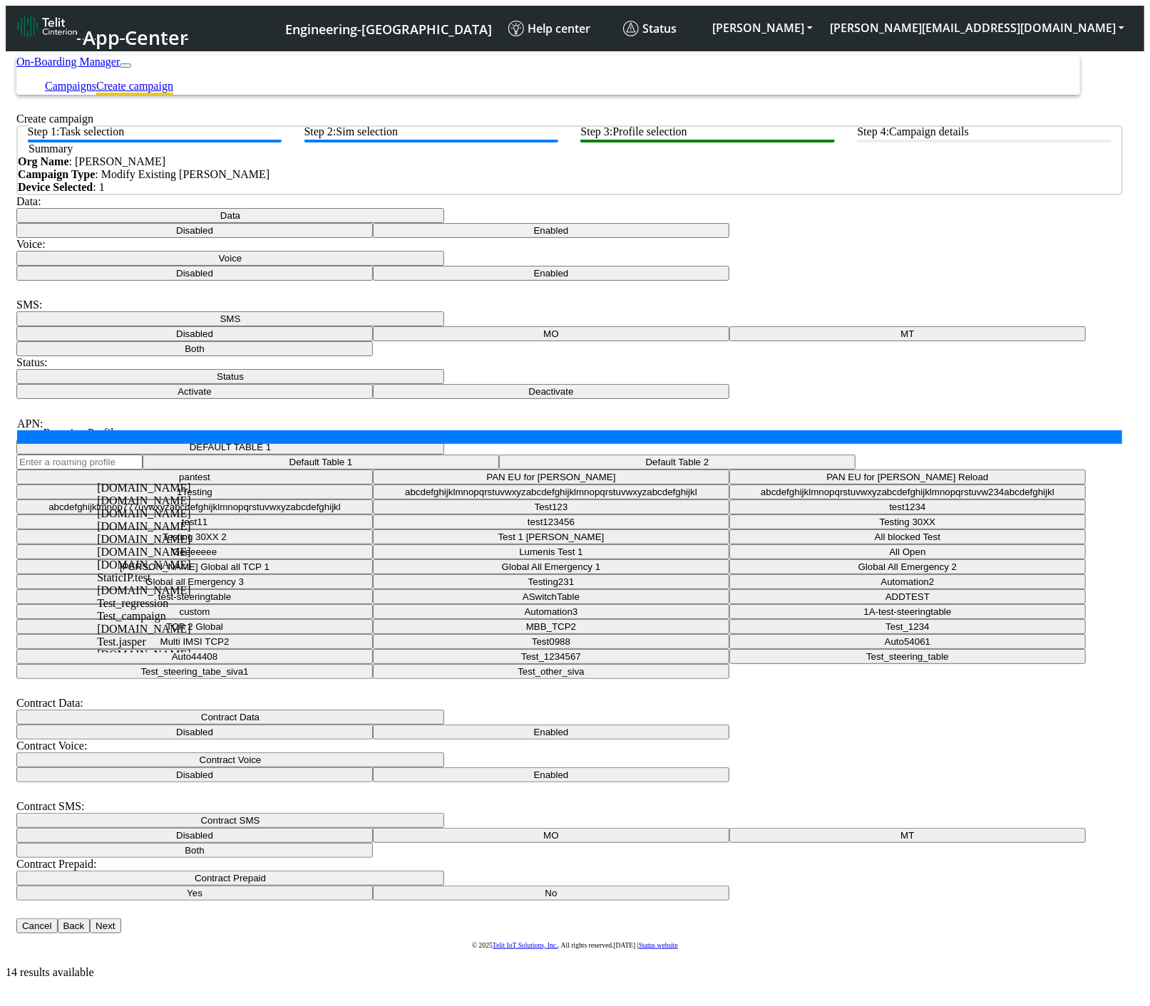
click at [356, 444] on div "APN × unset ×" at bounding box center [569, 437] width 1105 height 14
click at [24, 443] on span "×" at bounding box center [20, 436] width 6 height 12
click at [323, 458] on div "APN" at bounding box center [581, 444] width 1171 height 28
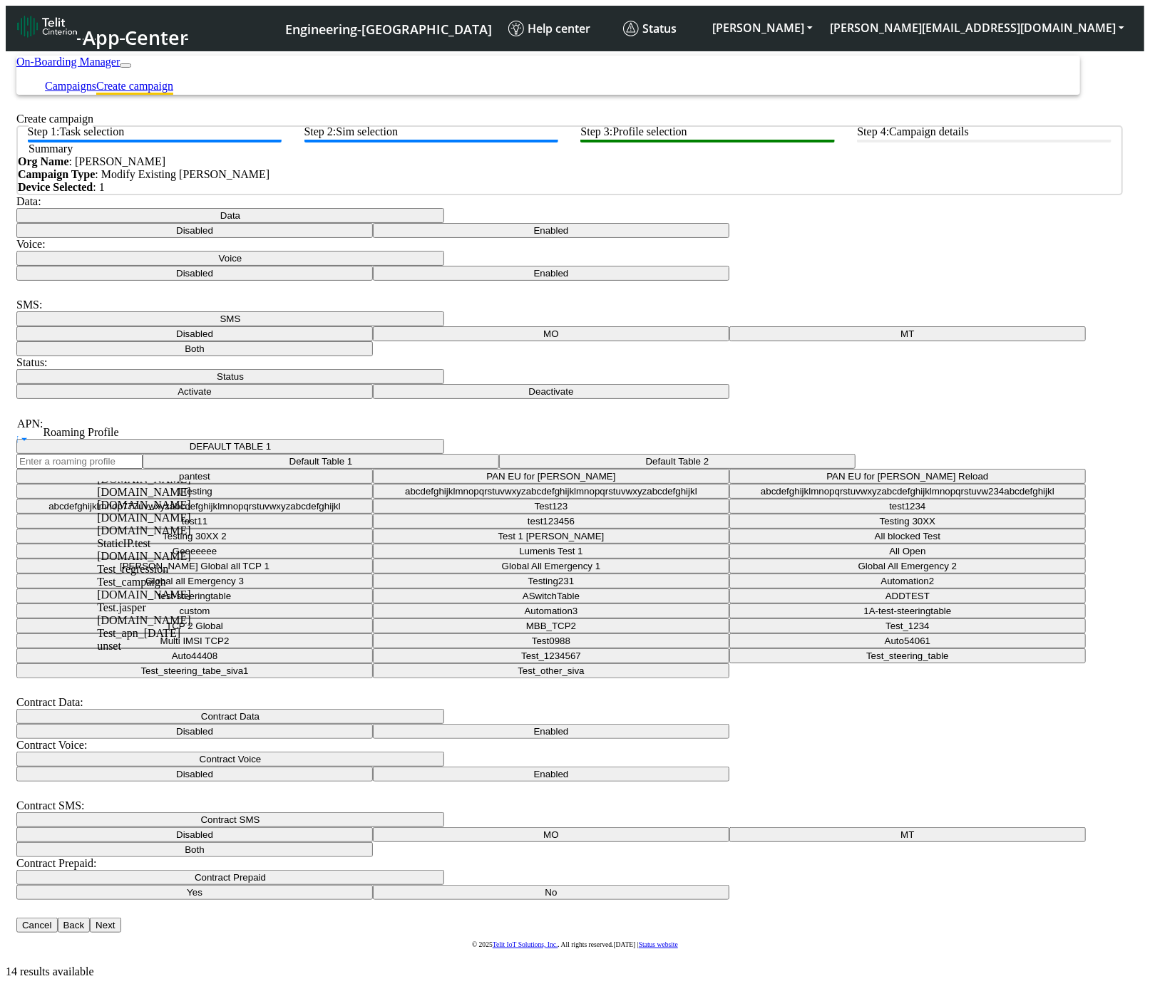
scroll to position [284, 0]
click at [146, 602] on span "Test.jasper" at bounding box center [121, 608] width 49 height 12
click at [120, 919] on button "Next" at bounding box center [105, 926] width 31 height 15
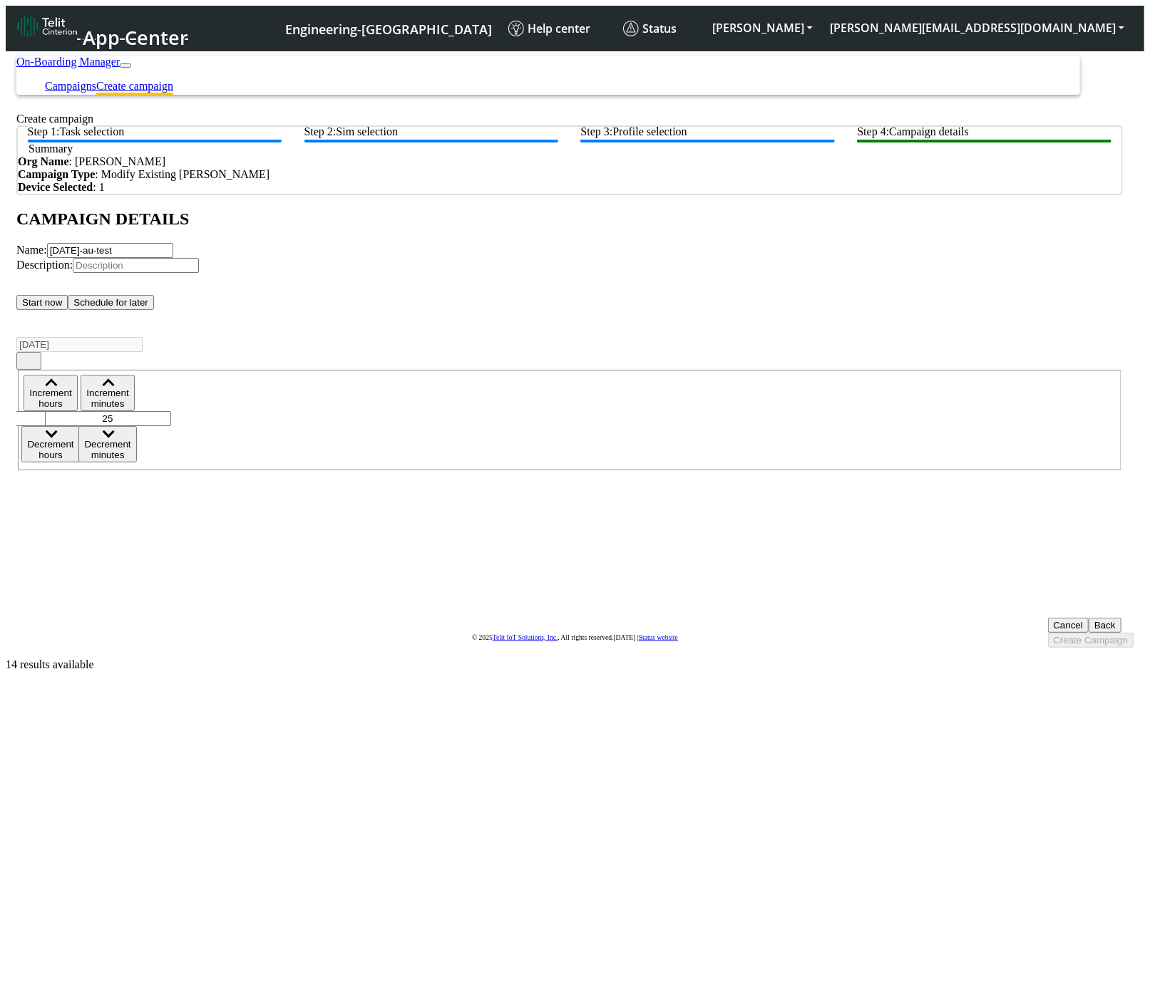
click at [173, 258] on input "[DATE]-au-test" at bounding box center [110, 250] width 126 height 15
type input "[DATE]-au-test-01"
click at [1076, 633] on button "Create Campaign" at bounding box center [1091, 640] width 86 height 15
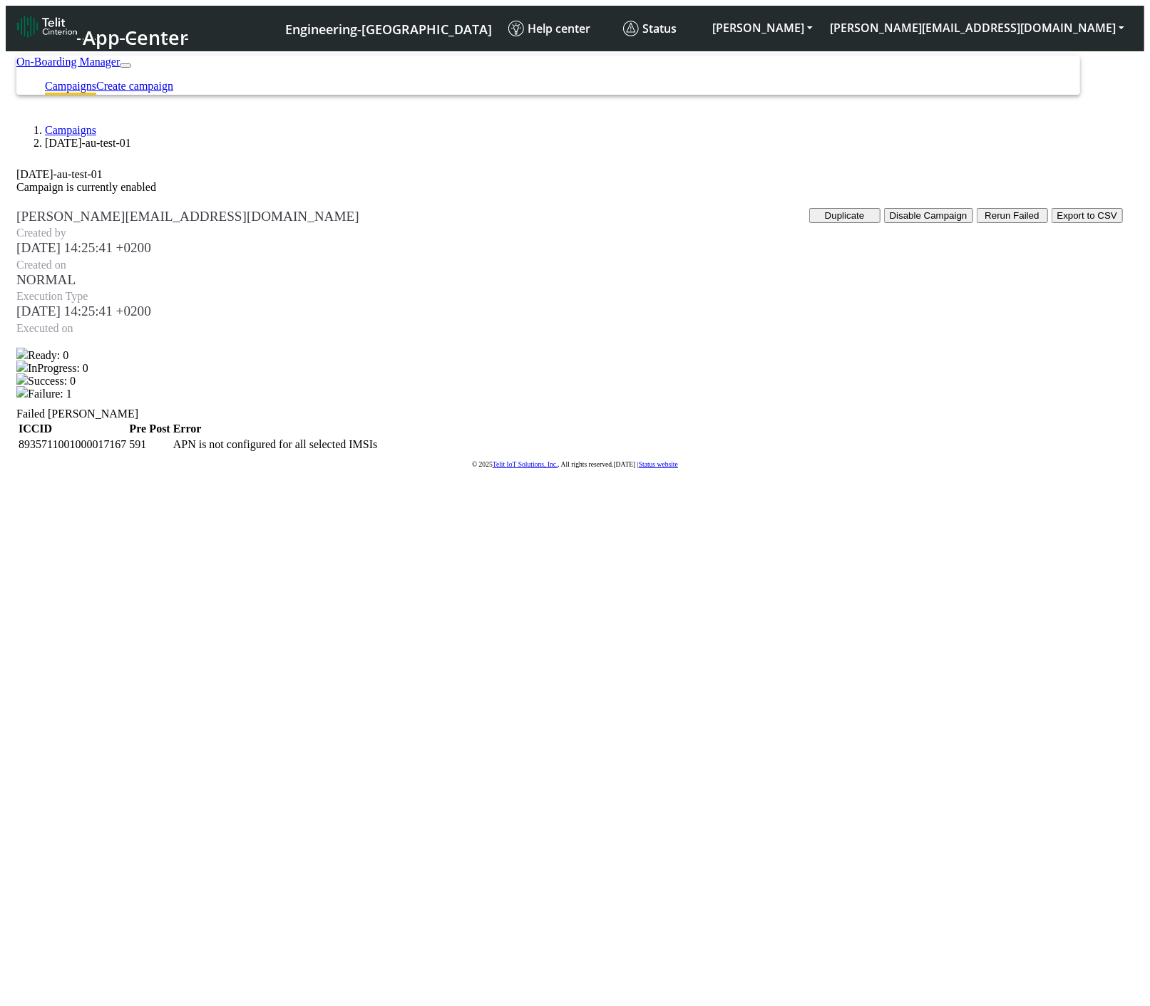
click at [995, 223] on button "Rerun Failed" at bounding box center [1011, 215] width 71 height 15
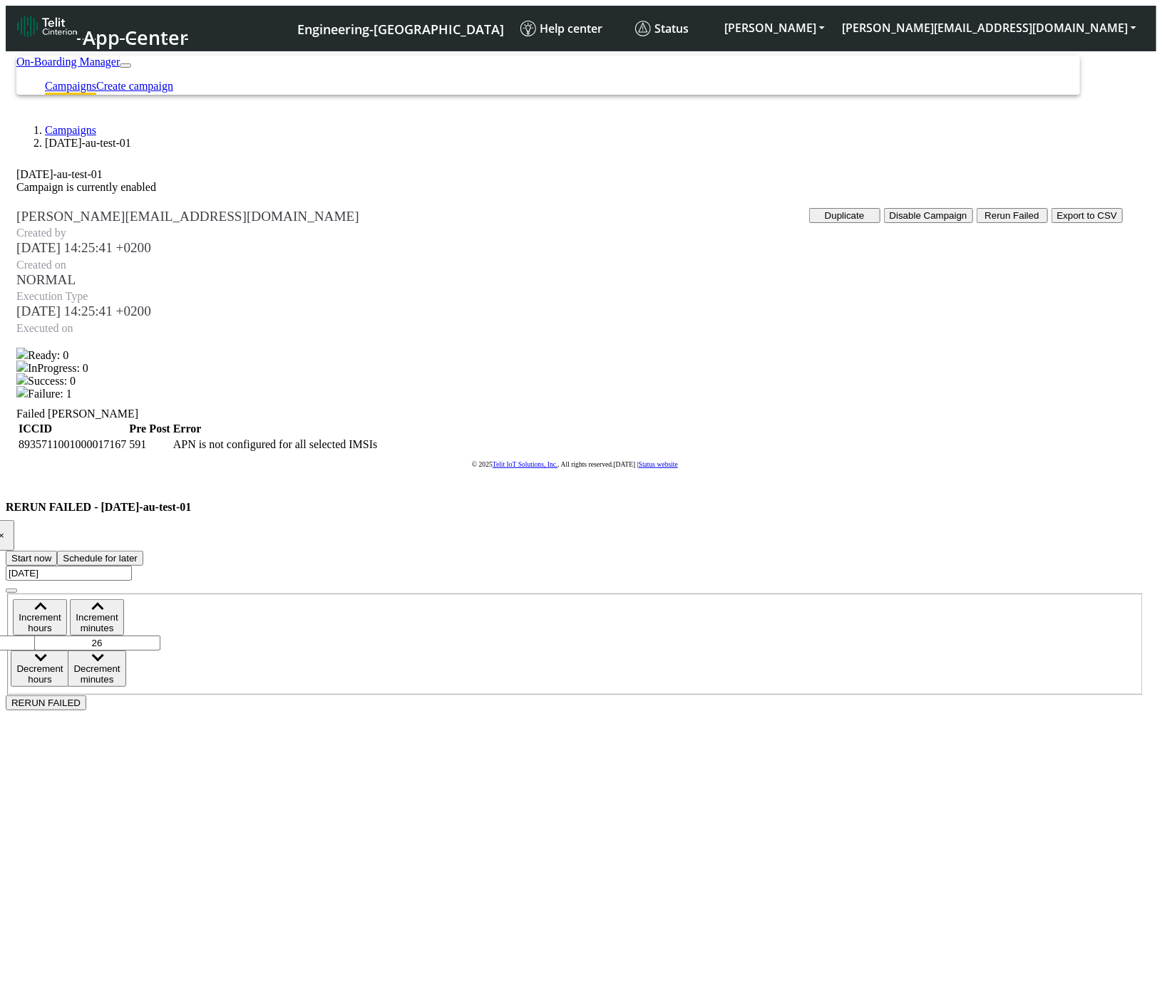
click at [143, 551] on button "Schedule for later" at bounding box center [100, 558] width 86 height 15
click at [101, 602] on span "button" at bounding box center [97, 607] width 9 height 11
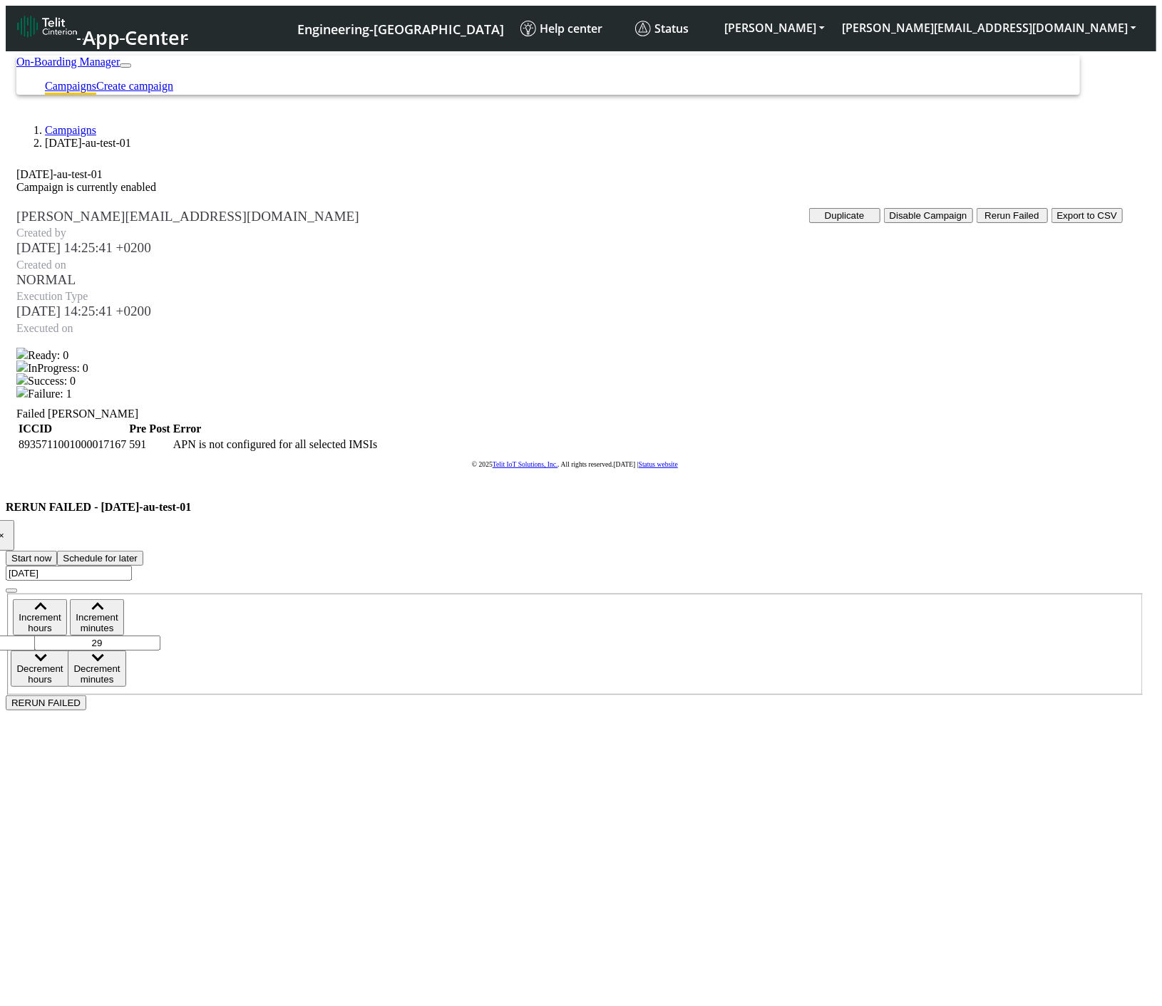
type input "30"
drag, startPoint x: 700, startPoint y: 334, endPoint x: 1084, endPoint y: 46, distance: 480.1
click at [86, 696] on button "RERUN FAILED" at bounding box center [46, 703] width 81 height 15
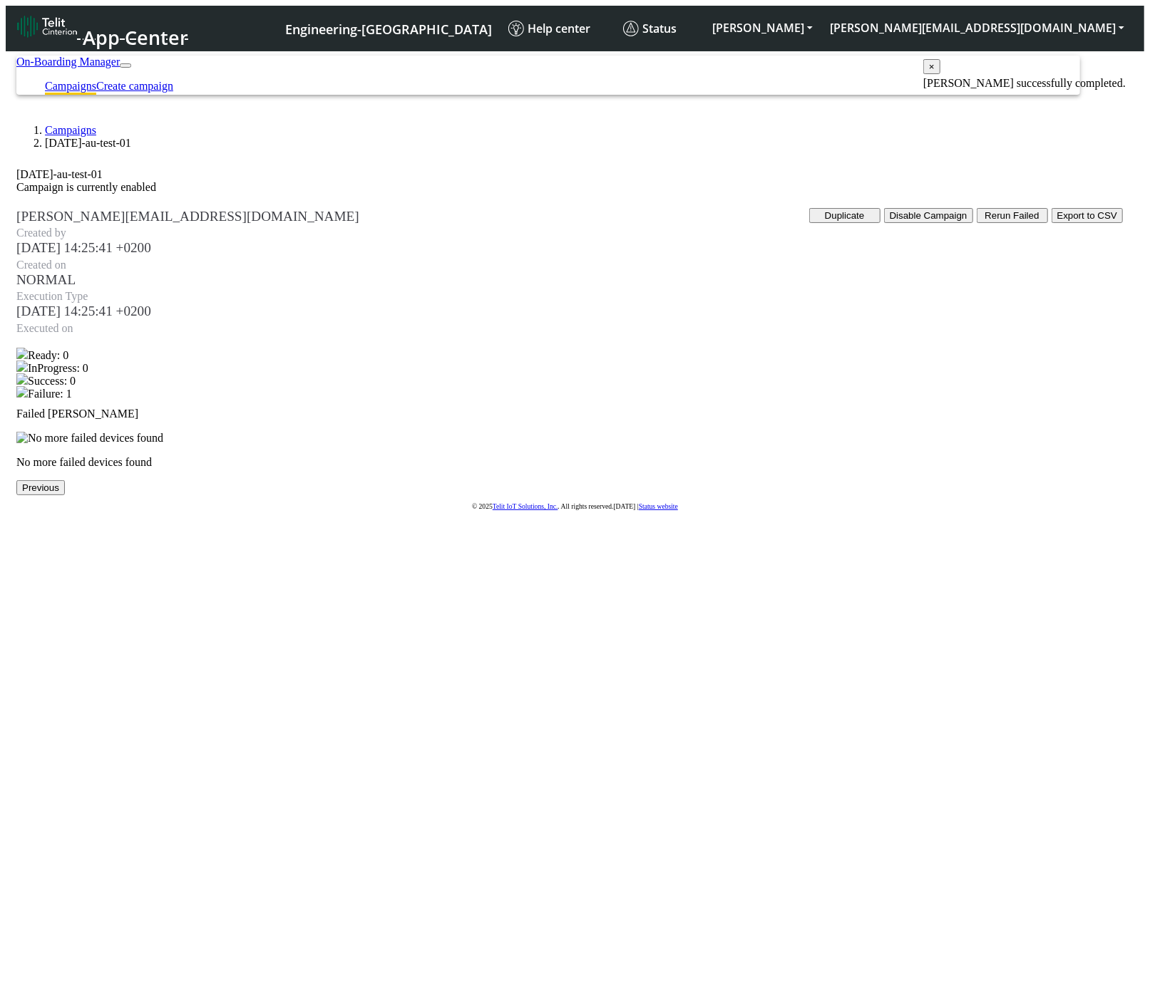
click at [984, 223] on button "Rerun Failed" at bounding box center [1011, 215] width 71 height 15
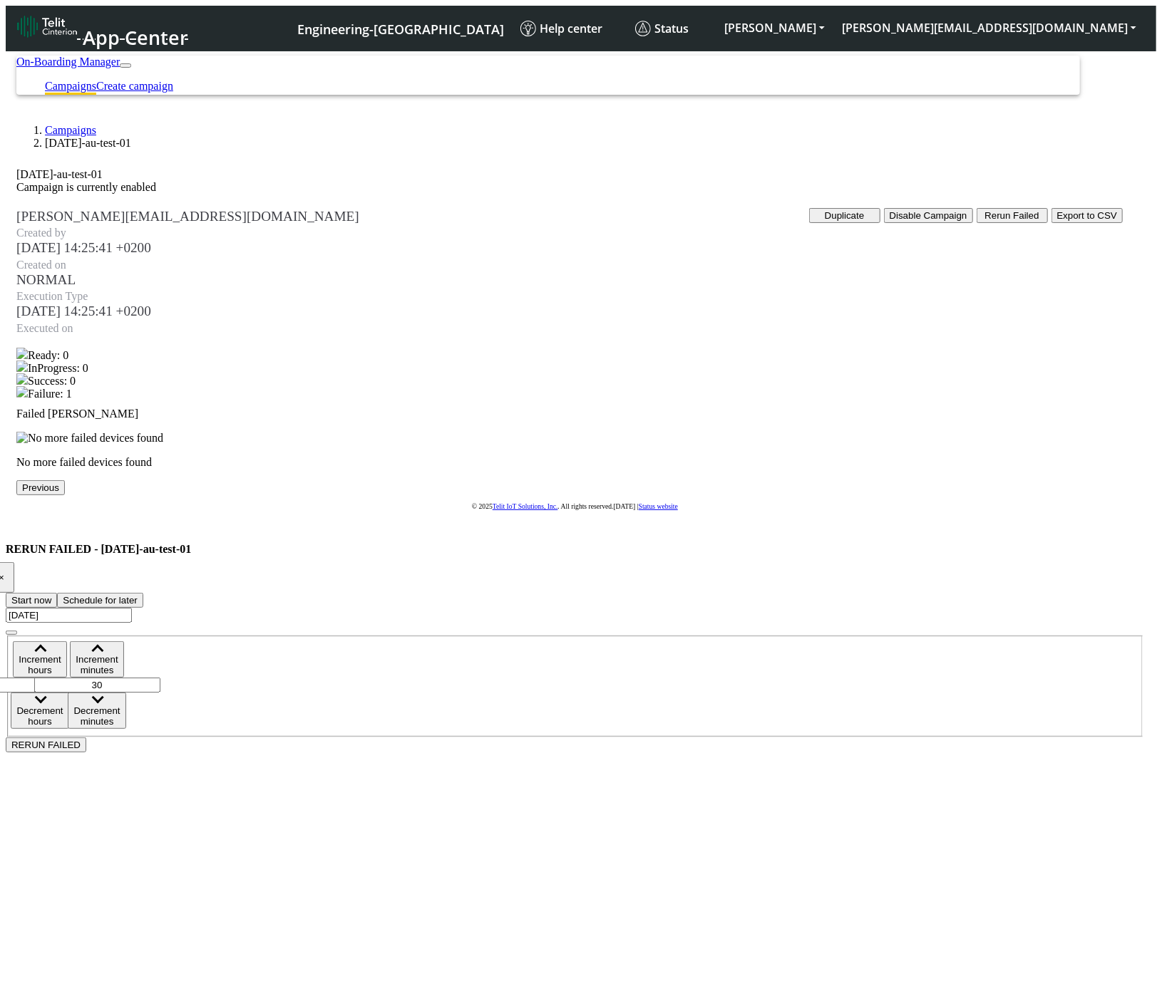
drag, startPoint x: 674, startPoint y: 188, endPoint x: 1089, endPoint y: 45, distance: 438.9
click at [86, 738] on button "RERUN FAILED" at bounding box center [46, 745] width 81 height 15
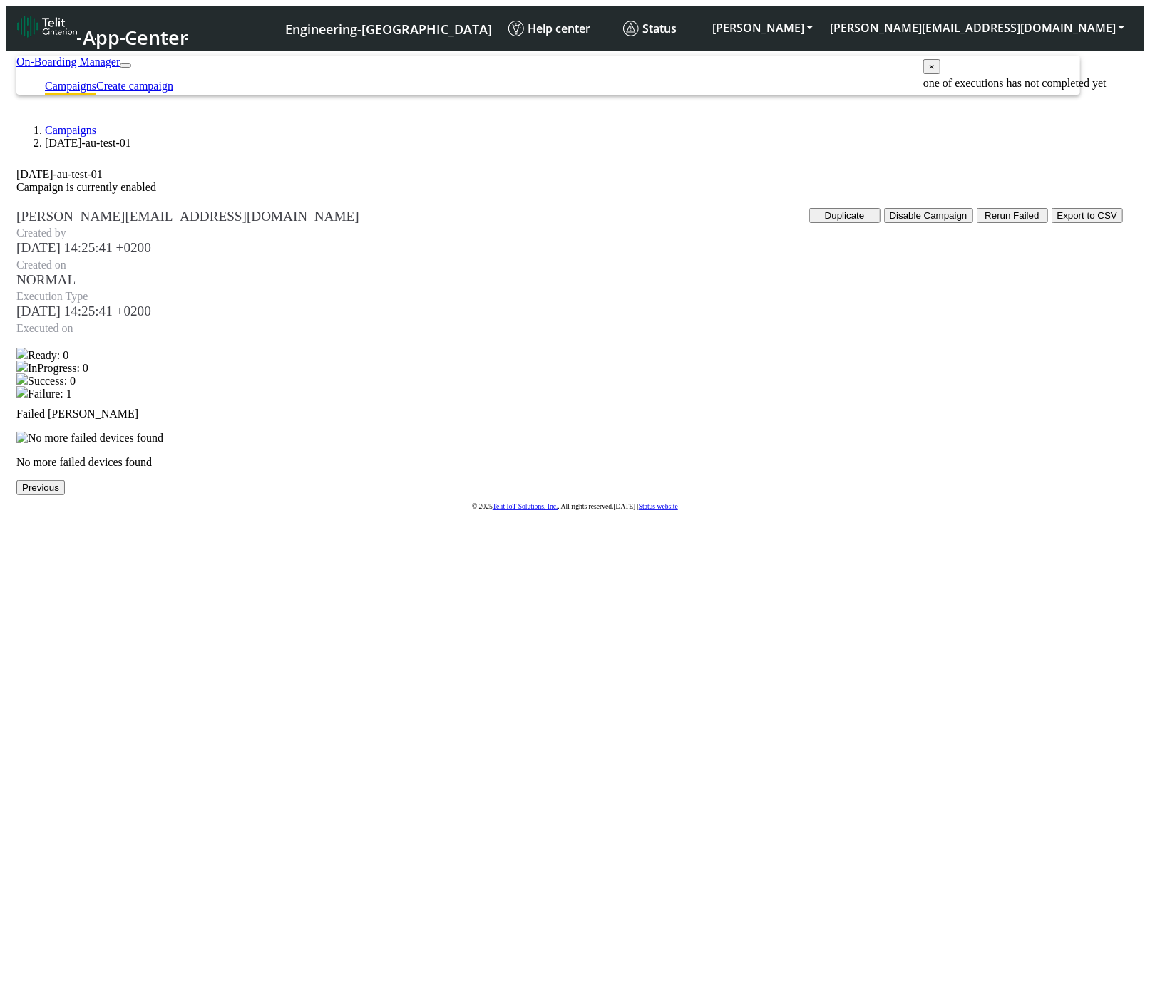
click at [940, 74] on button "×" at bounding box center [931, 66] width 17 height 15
click at [73, 133] on ol "Campaigns [DATE]-au-test-01" at bounding box center [569, 137] width 1106 height 26
click at [73, 131] on link "Campaigns" at bounding box center [70, 130] width 51 height 12
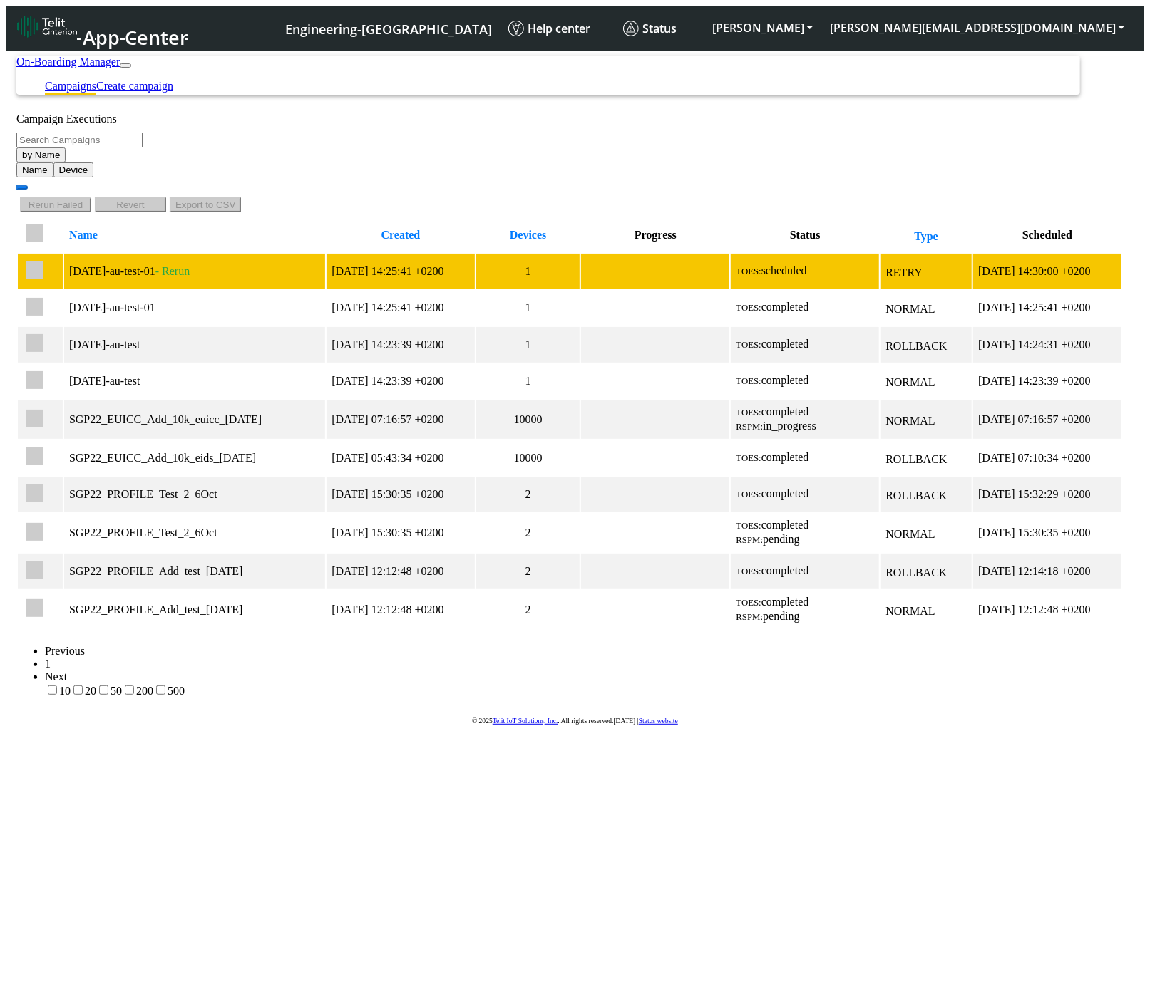
click at [409, 258] on td "[DATE] 14:25:41 +0200" at bounding box center [400, 271] width 148 height 35
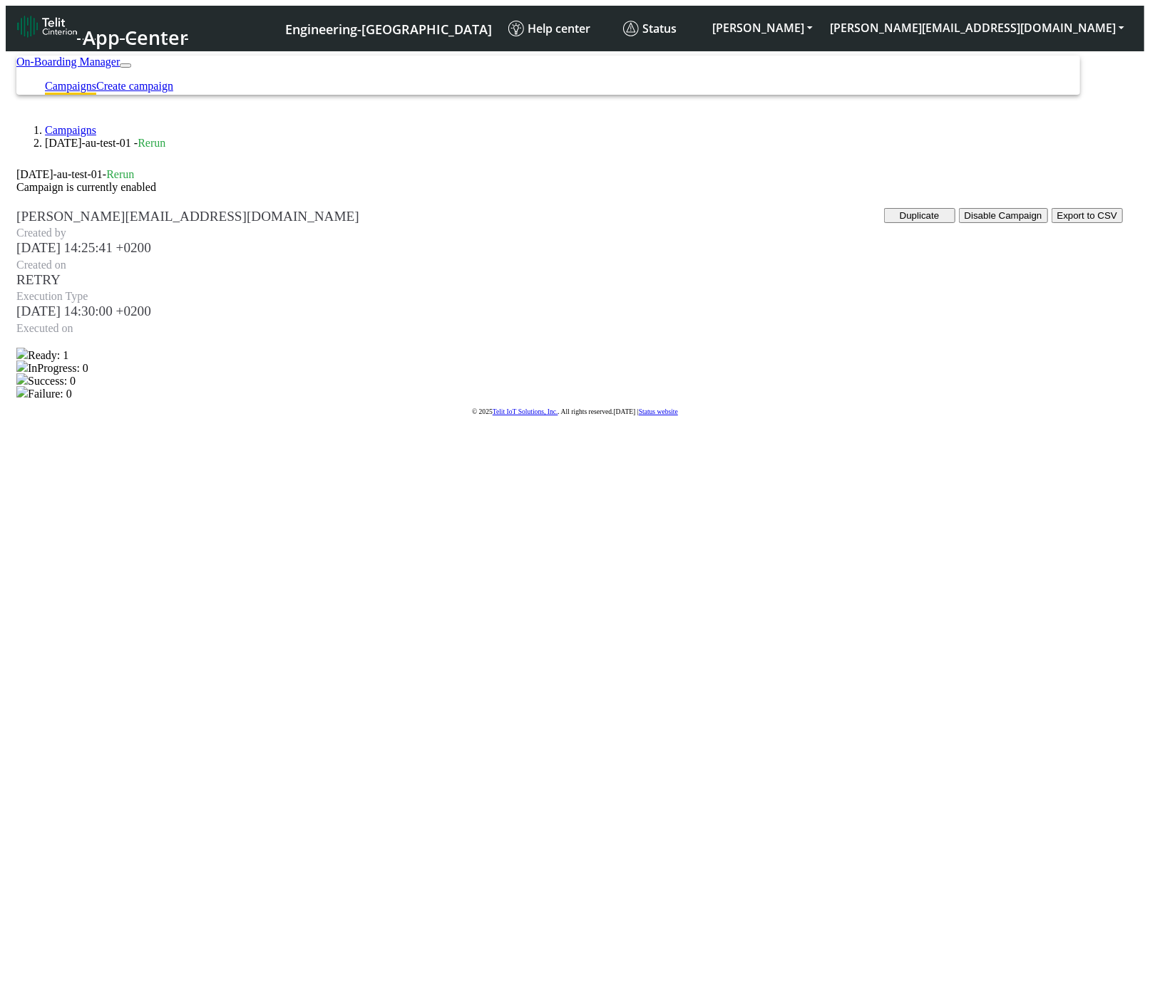
click at [67, 124] on link "Campaigns" at bounding box center [70, 130] width 51 height 12
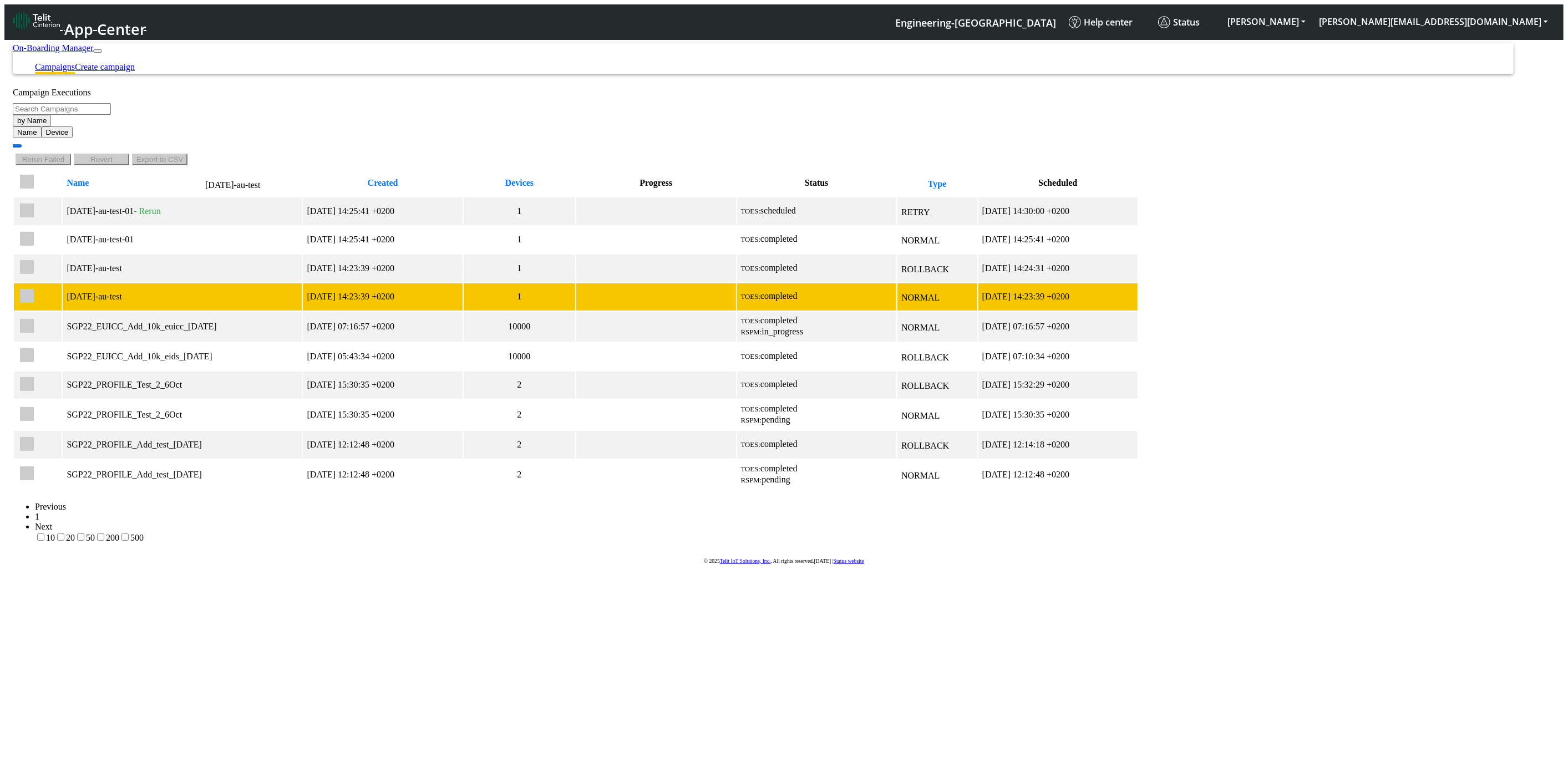
drag, startPoint x: 186, startPoint y: 254, endPoint x: 106, endPoint y: 254, distance: 80.0
click at [106, 292] on div "[DATE]-au-test" at bounding box center [182, 297] width 231 height 10
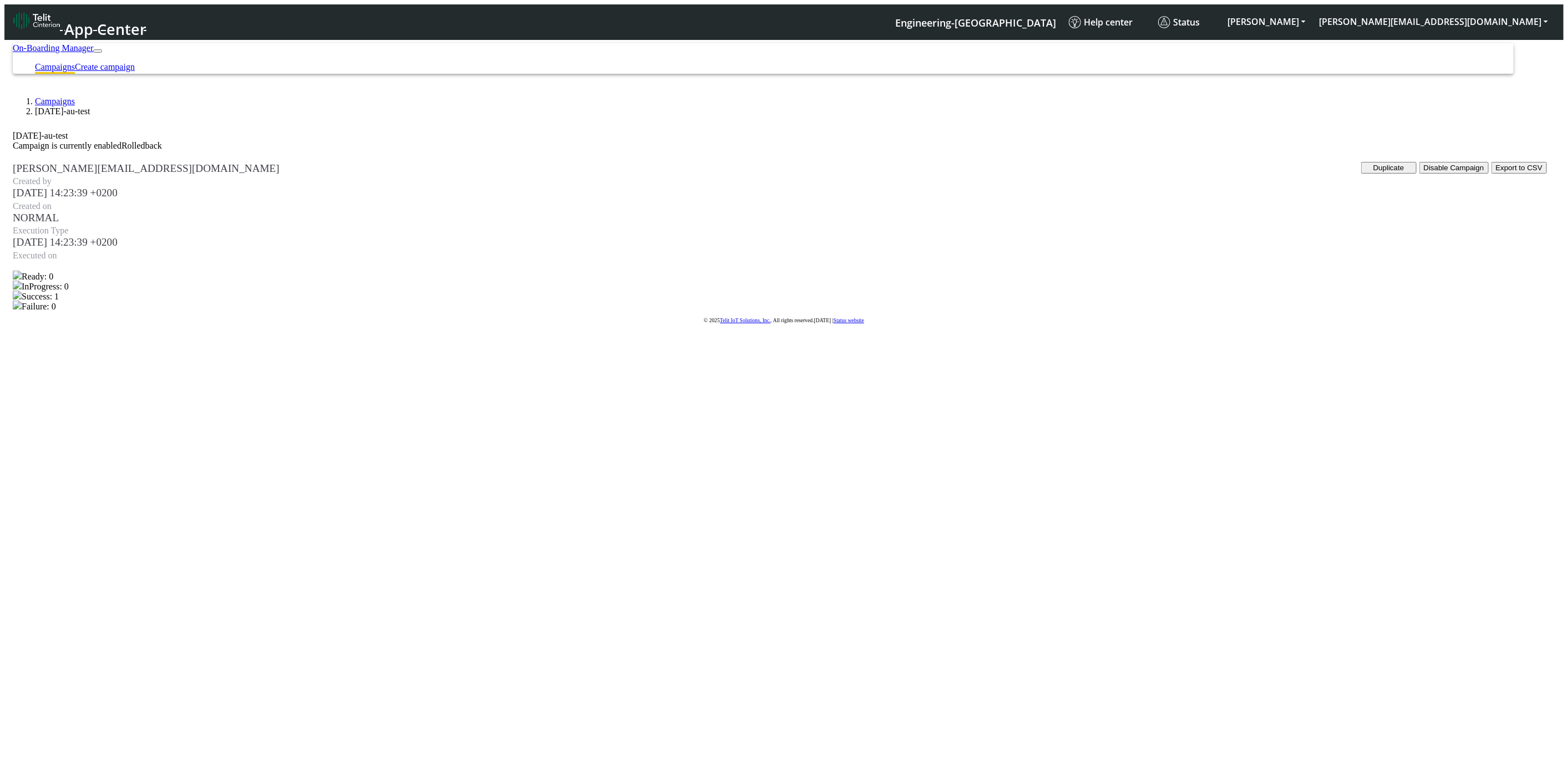
click at [167, 107] on li "[DATE]-au-test" at bounding box center [791, 111] width 1512 height 10
drag, startPoint x: 167, startPoint y: 100, endPoint x: 101, endPoint y: 108, distance: 66.5
click at [98, 107] on li "[DATE]-au-test" at bounding box center [791, 111] width 1512 height 10
copy li "[DATE]-au-test"
drag, startPoint x: 68, startPoint y: 103, endPoint x: 68, endPoint y: 90, distance: 13.0
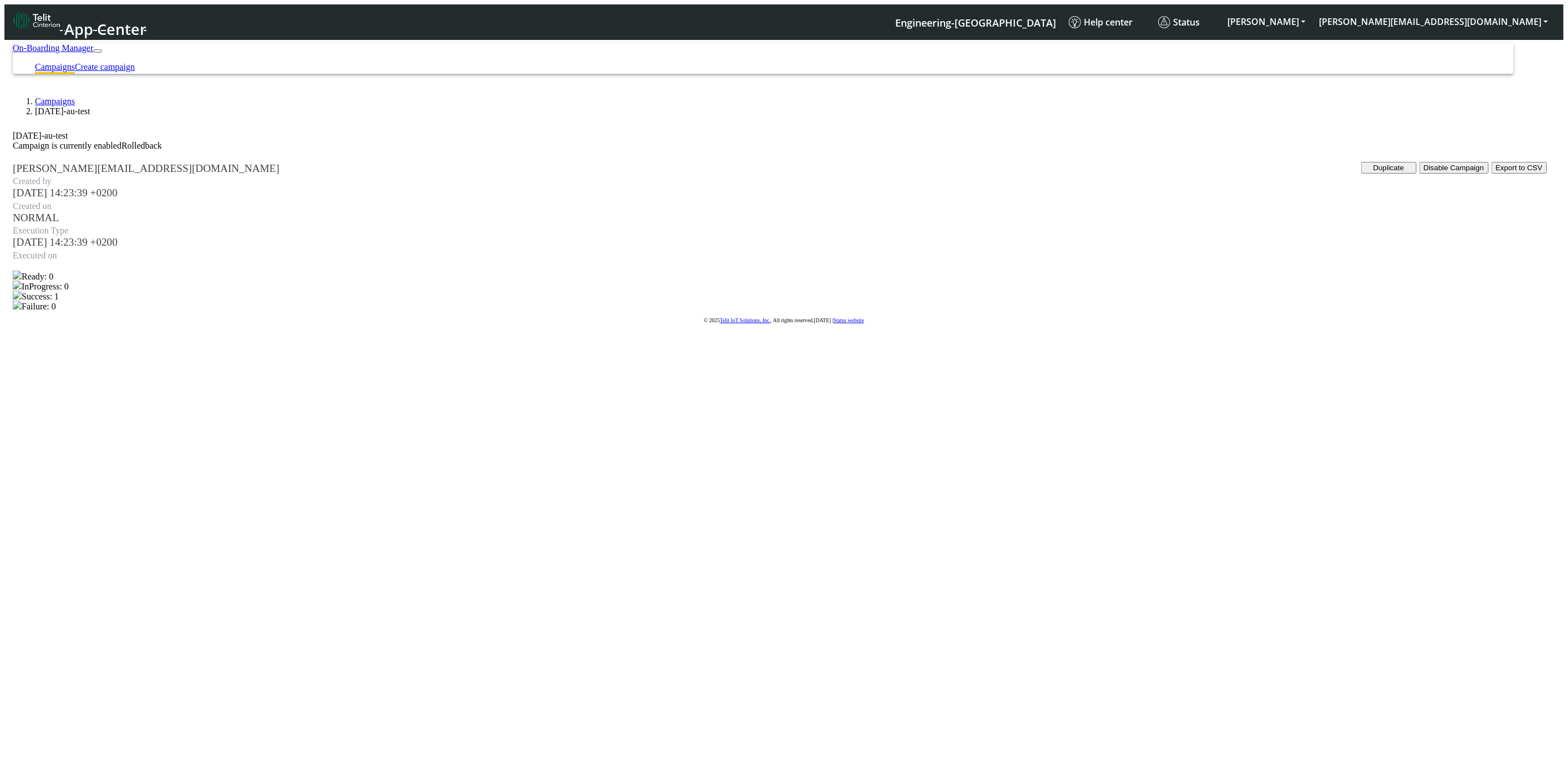
click at [68, 102] on li "Campaigns" at bounding box center [791, 101] width 1512 height 10
click at [68, 97] on ol "Campaigns [DATE]-au-test" at bounding box center [779, 107] width 1534 height 20
click at [75, 97] on link "Campaigns" at bounding box center [54, 101] width 40 height 9
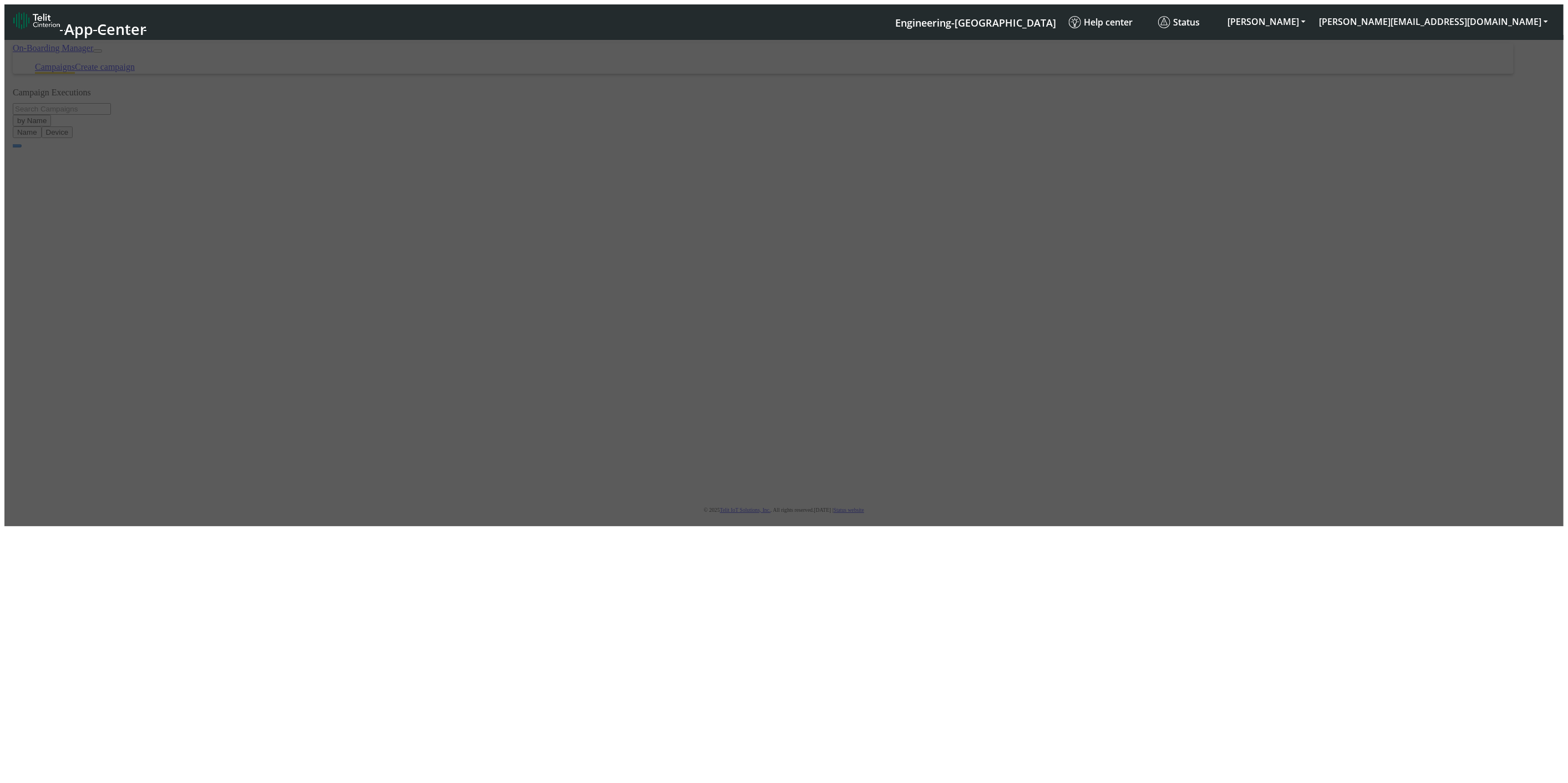
click at [392, 134] on div at bounding box center [784, 280] width 1559 height 491
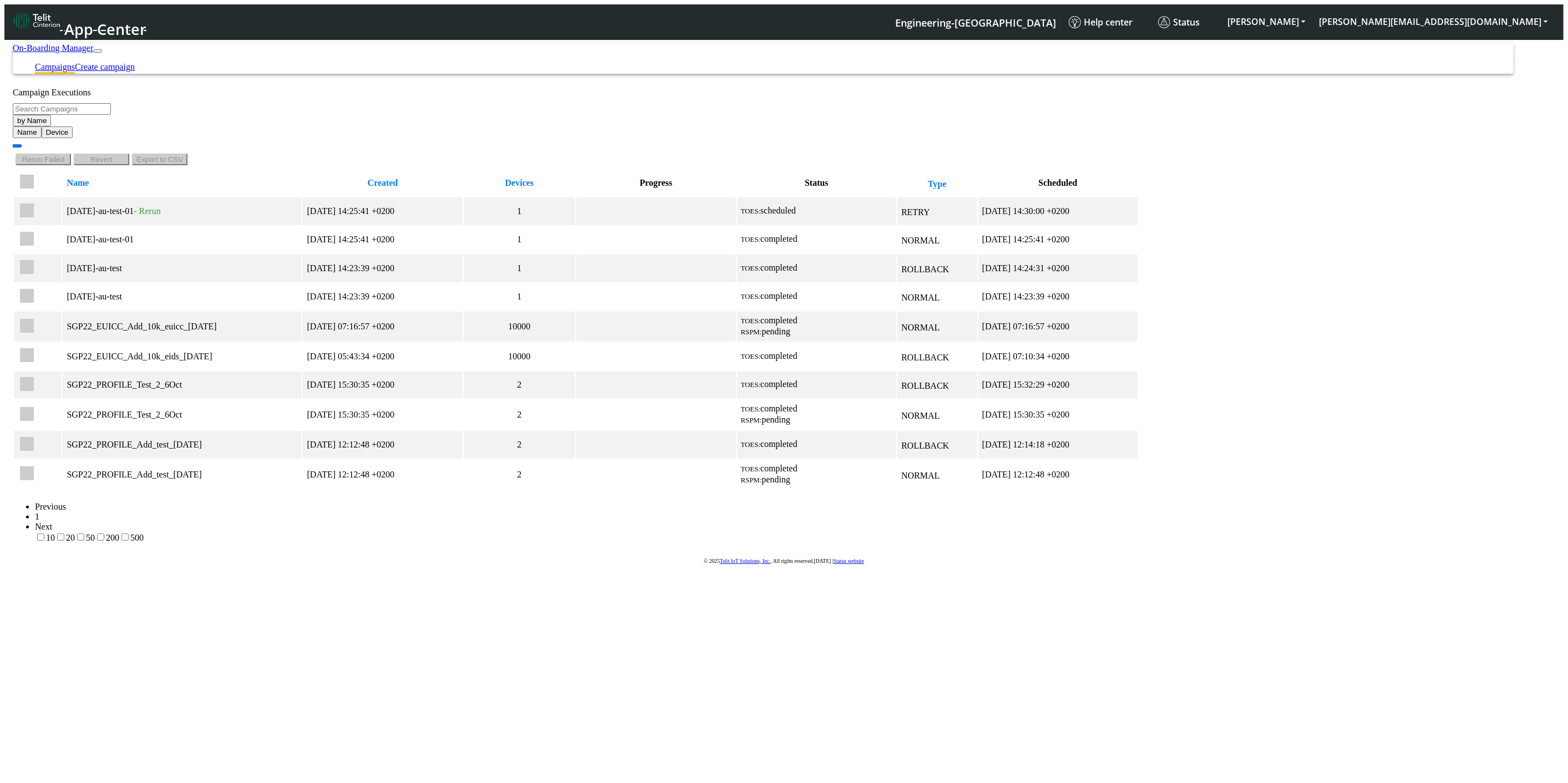
click at [111, 115] on input "Search Campaigns" at bounding box center [61, 109] width 98 height 12
paste input "[DATE]-au-test"
type input "[DATE]-au-test"
click at [17, 148] on icon "button" at bounding box center [17, 148] width 0 height 0
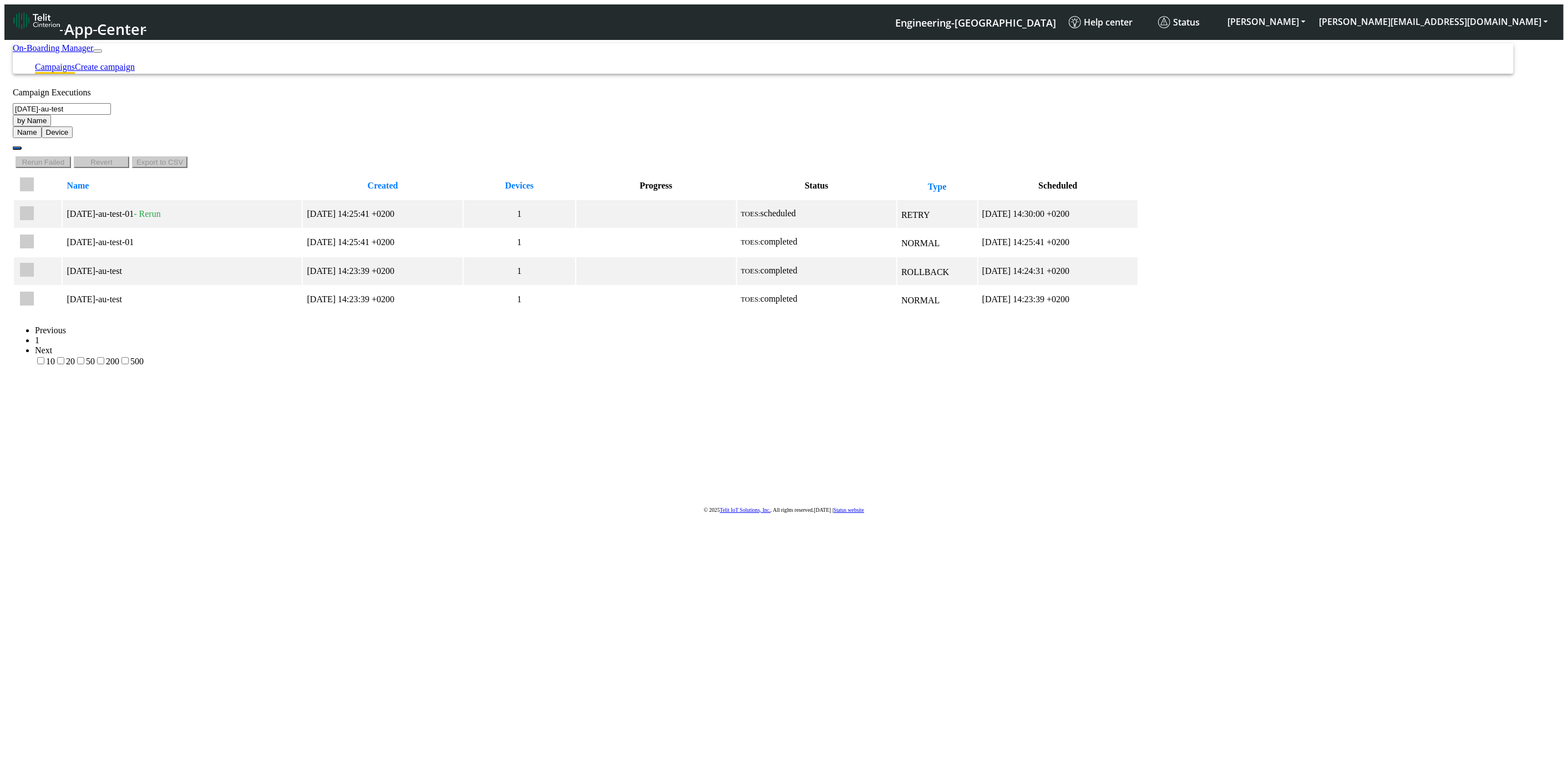
click at [93, 44] on link "On-Boarding Manager" at bounding box center [52, 48] width 80 height 9
